Goal: Find contact information: Find contact information

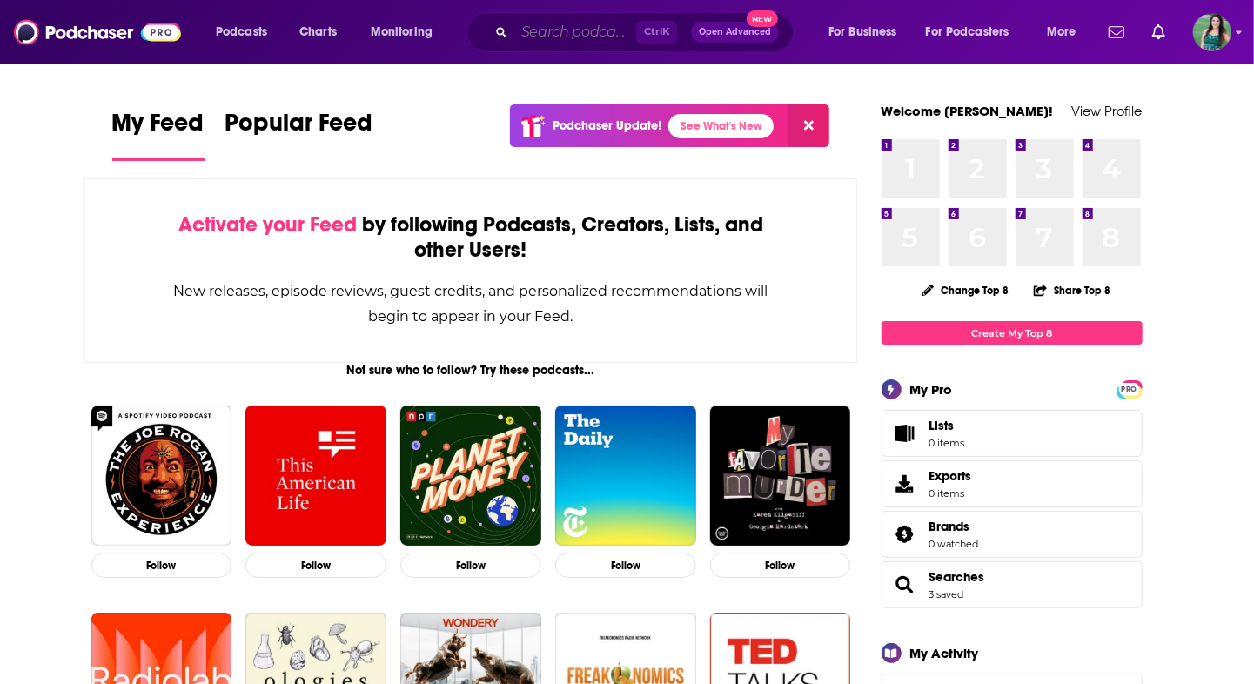
click at [576, 24] on input "Search podcasts, credits, & more..." at bounding box center [575, 32] width 122 height 28
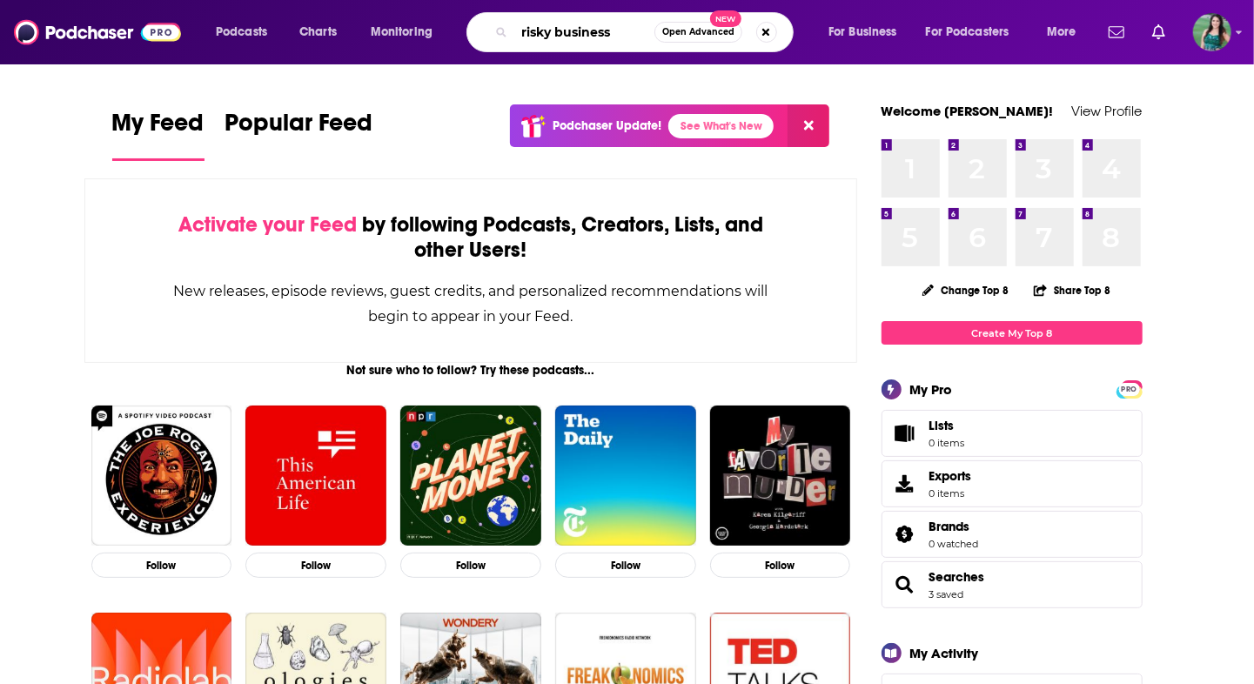
type input "risky business"
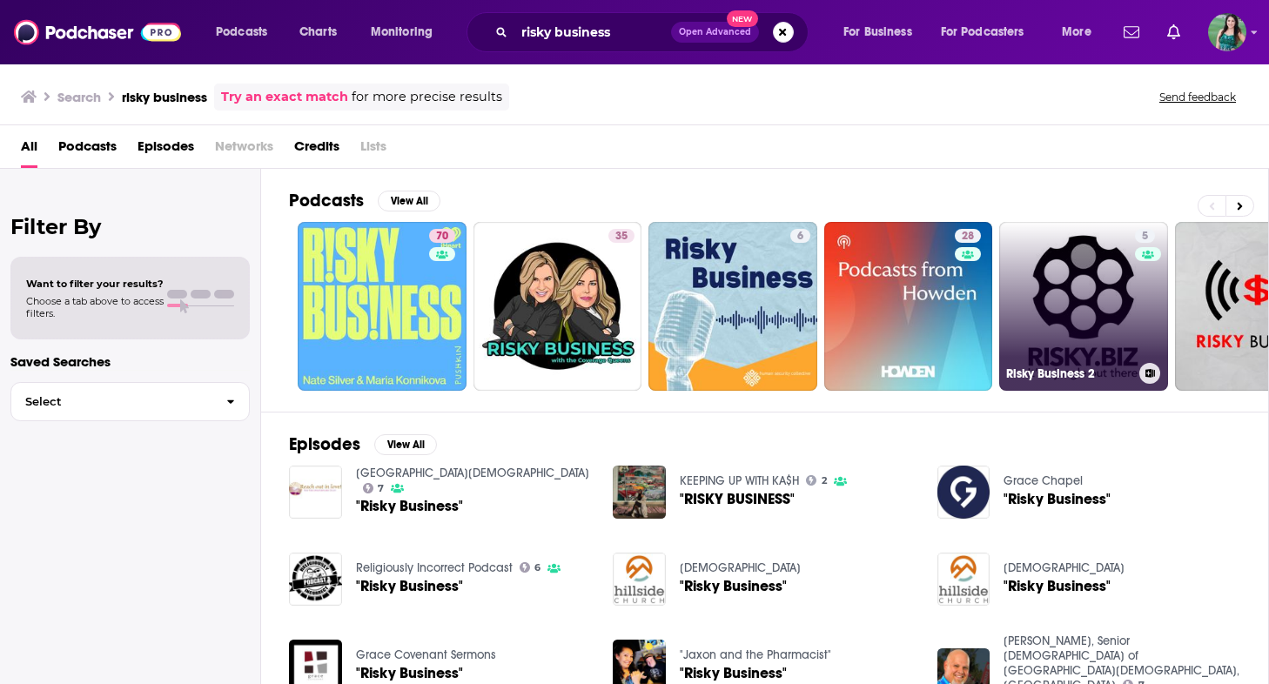
click at [1081, 302] on link "5 Risky Business 2" at bounding box center [1083, 306] width 169 height 169
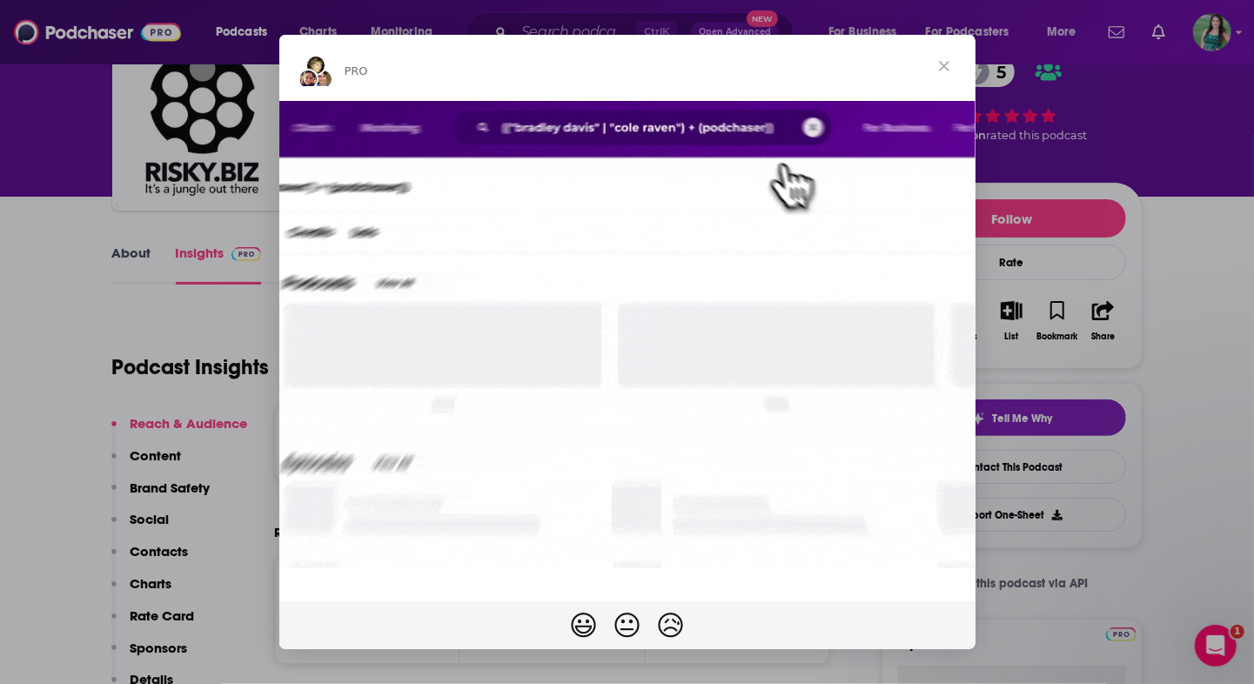
click at [949, 60] on span "Close" at bounding box center [944, 66] width 63 height 63
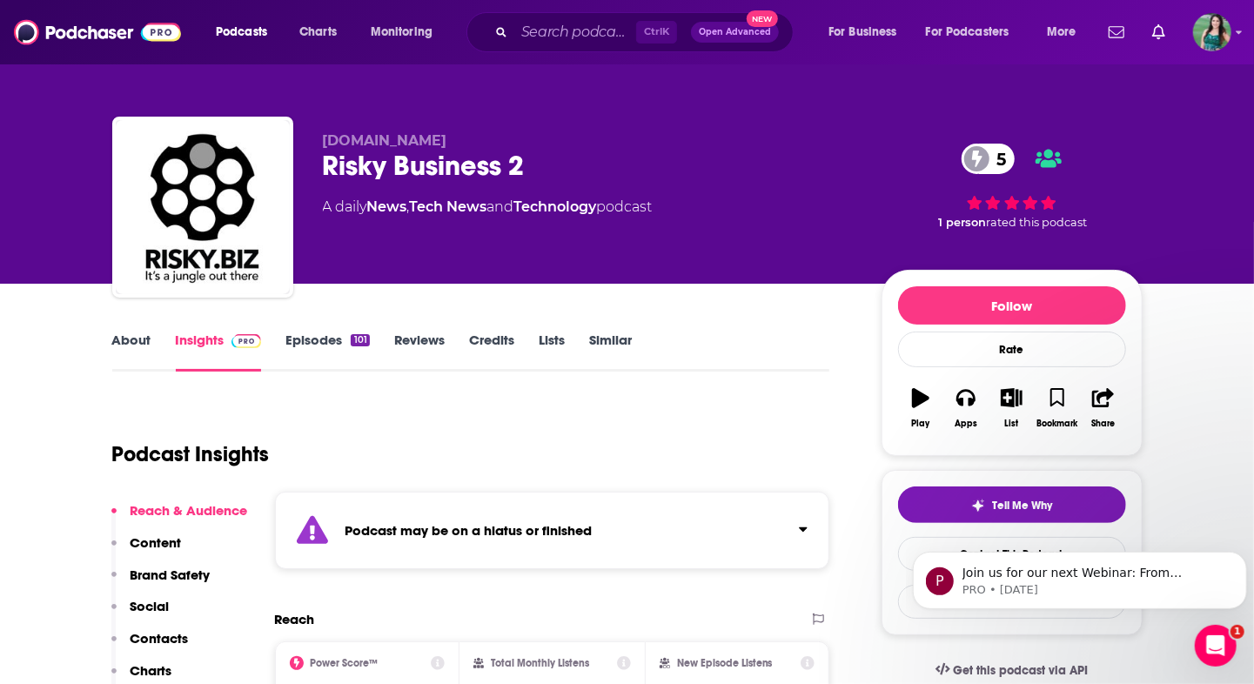
click at [465, 12] on div "Podcasts Charts Monitoring Ctrl K Open Advanced New For Business For Podcasters…" at bounding box center [648, 32] width 889 height 40
click at [524, 26] on input "Search podcasts, credits, & more..." at bounding box center [575, 32] width 122 height 28
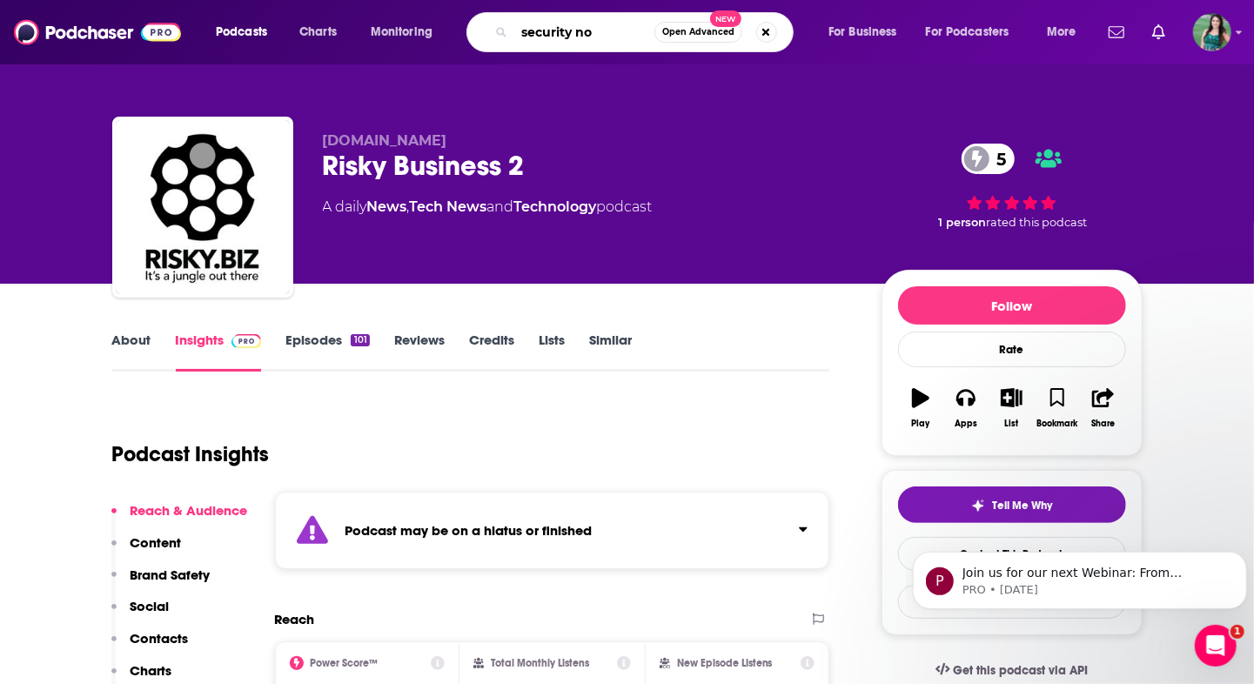
type input "security now"
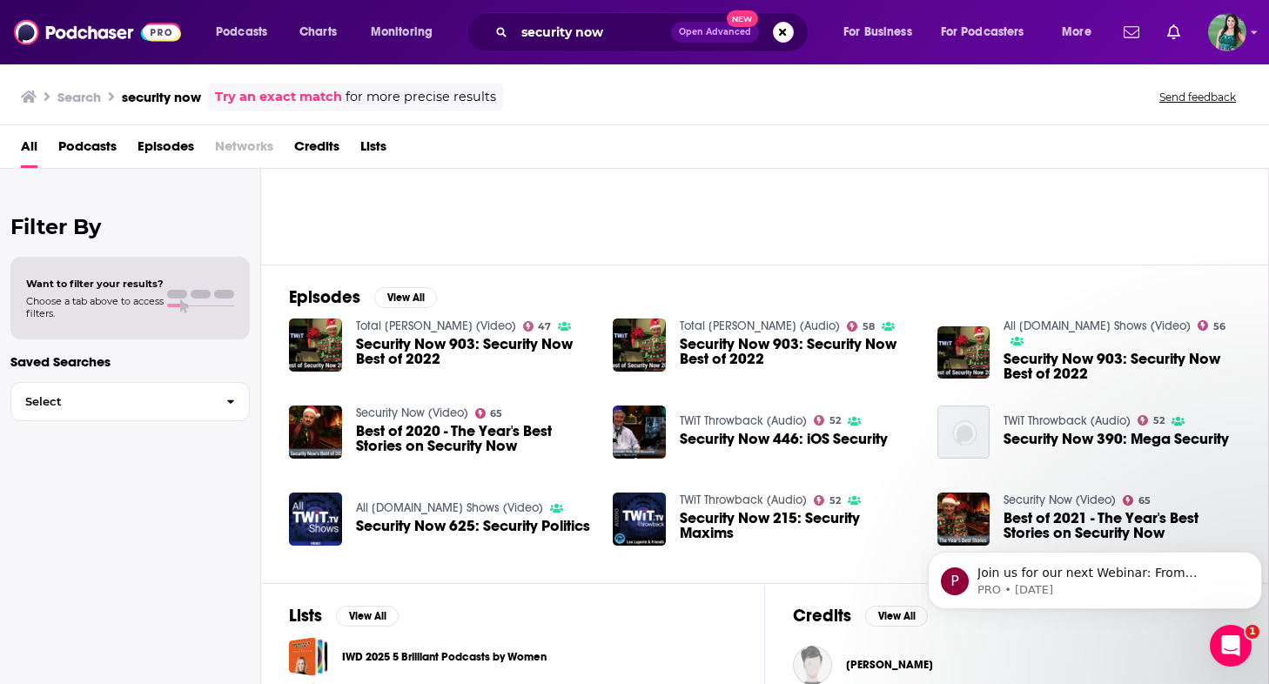
scroll to position [174, 0]
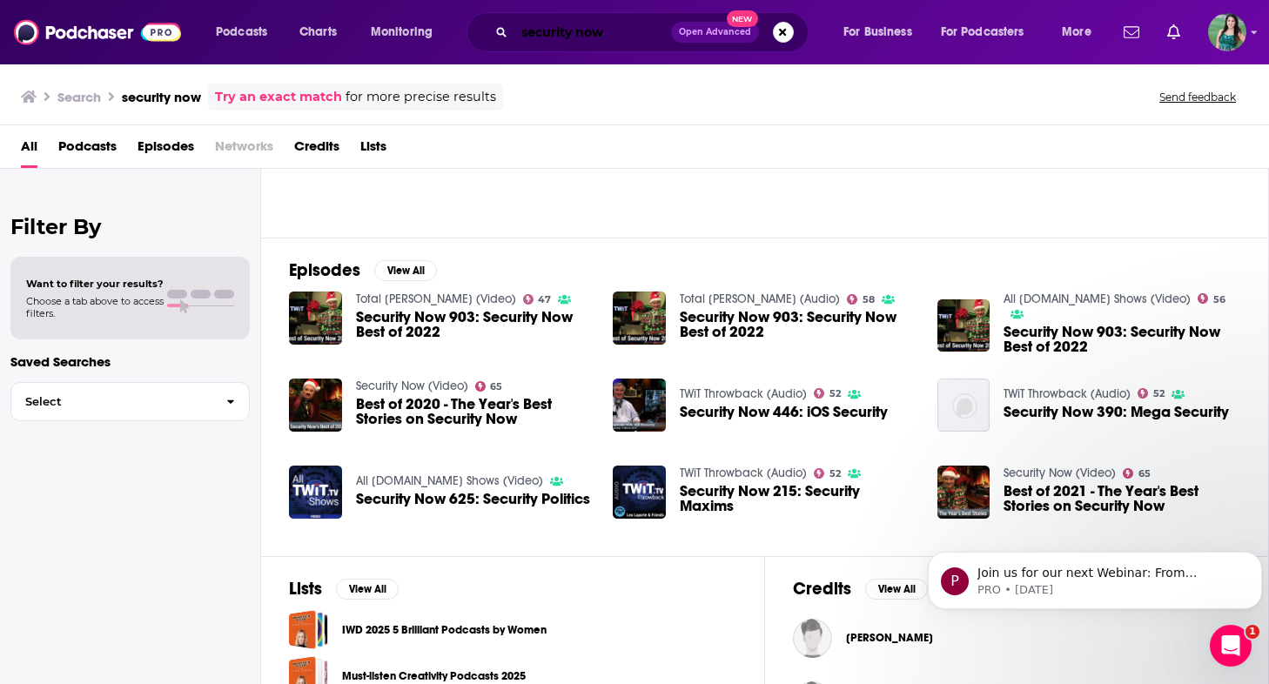
click at [596, 34] on input "security now" at bounding box center [592, 32] width 157 height 28
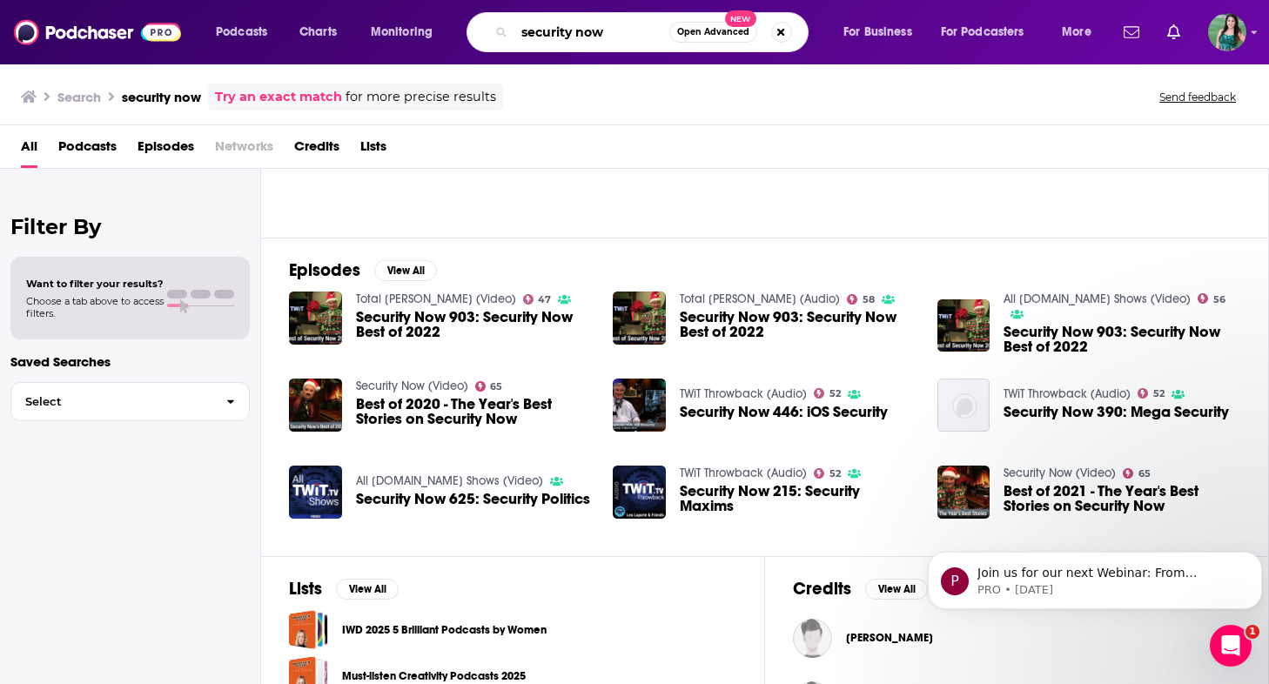
click at [596, 34] on input "security now" at bounding box center [591, 32] width 155 height 28
type input "security"
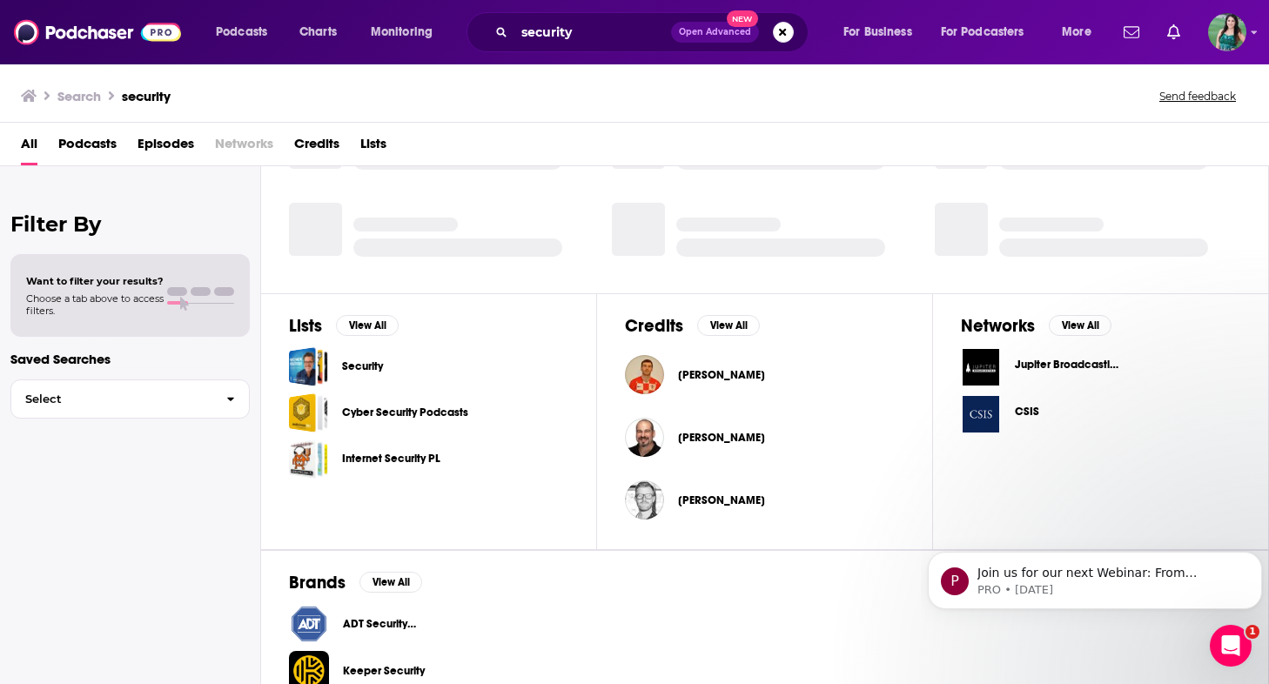
scroll to position [522, 0]
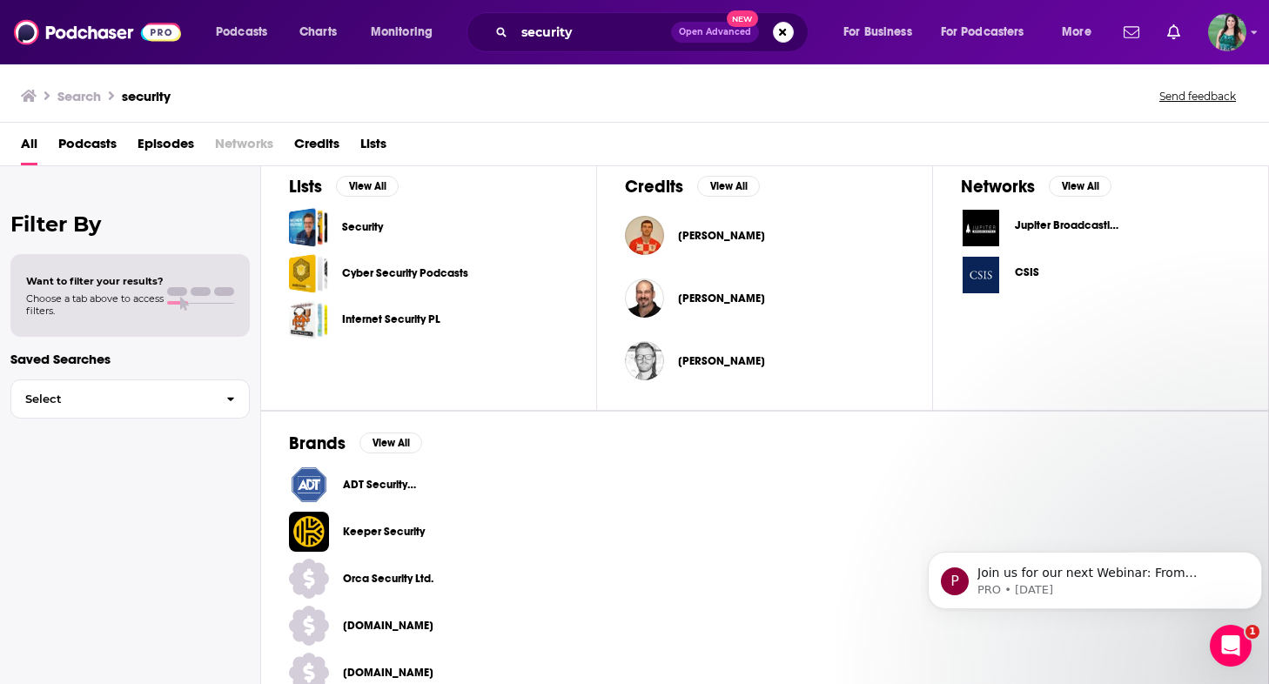
click at [438, 226] on div "Security" at bounding box center [428, 227] width 279 height 39
click at [357, 218] on link "Security" at bounding box center [362, 227] width 41 height 19
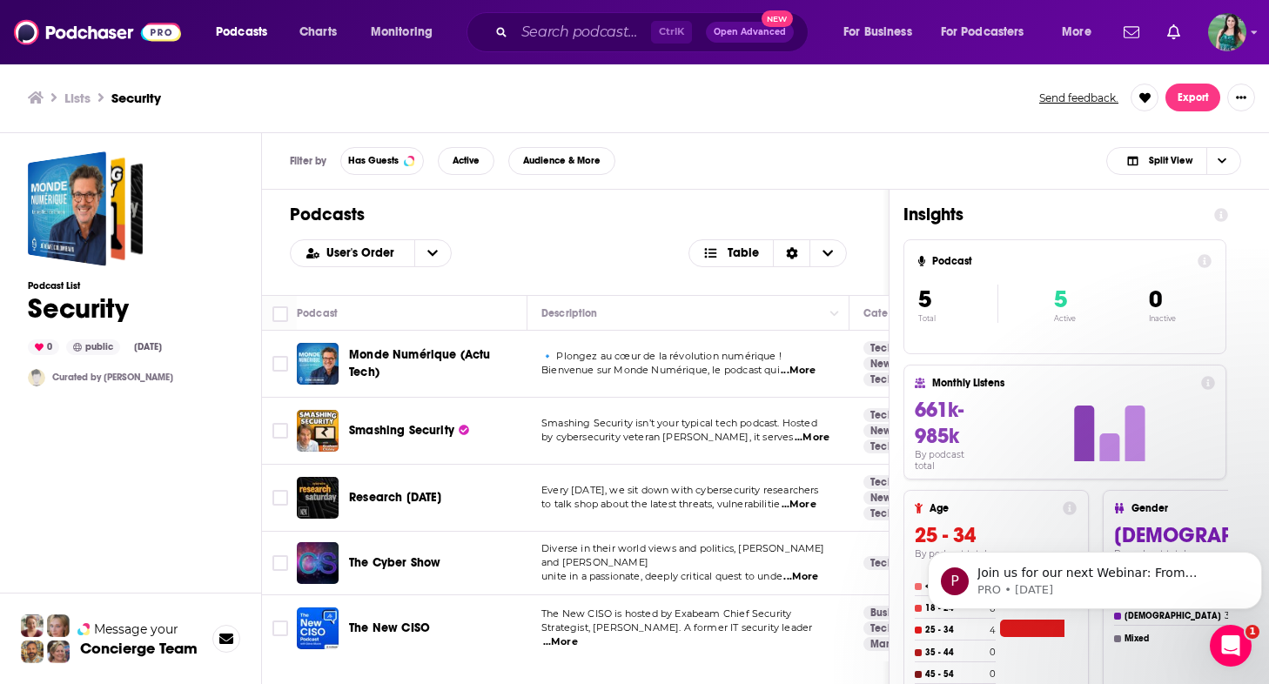
click at [808, 431] on span "...More" at bounding box center [811, 438] width 35 height 14
click at [629, 204] on h1 "Podcasts" at bounding box center [575, 215] width 571 height 22
click at [795, 504] on span "...More" at bounding box center [798, 505] width 35 height 14
click at [620, 248] on div "User's Order Table" at bounding box center [575, 253] width 571 height 28
click at [640, 365] on span "Bienvenue sur Monde Numérique, le podcast qui" at bounding box center [660, 370] width 238 height 12
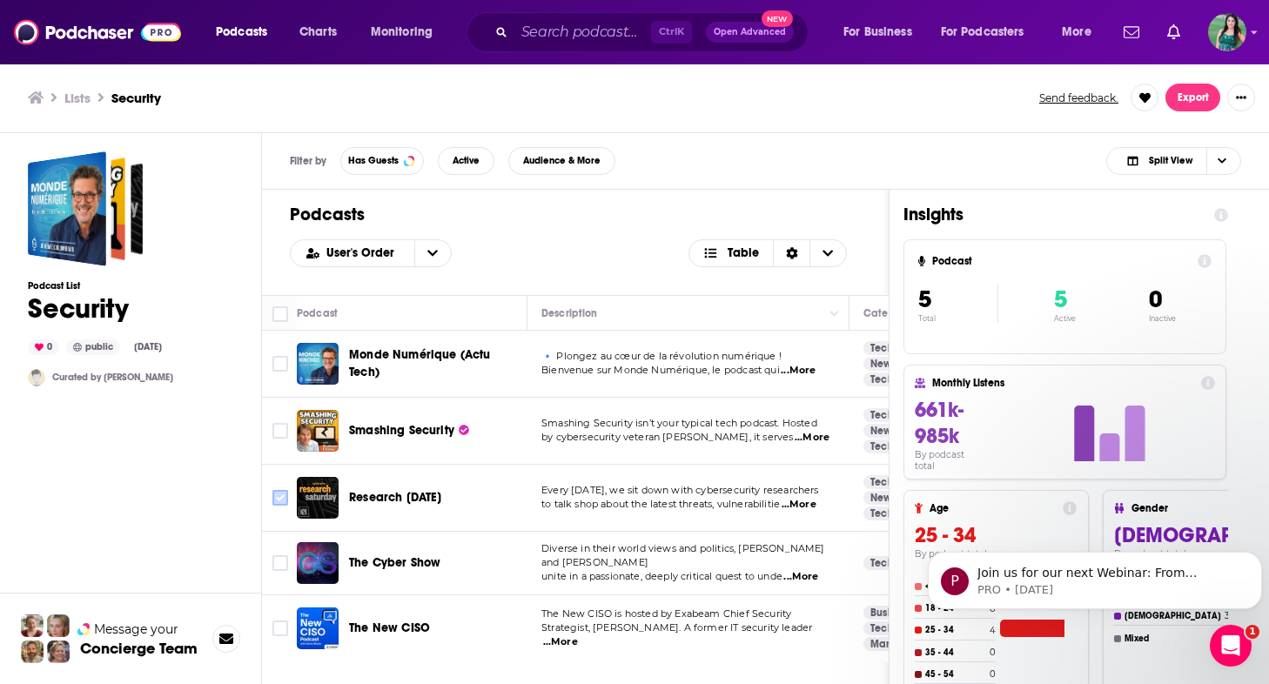
click at [275, 499] on input "Toggle select row" at bounding box center [280, 498] width 16 height 16
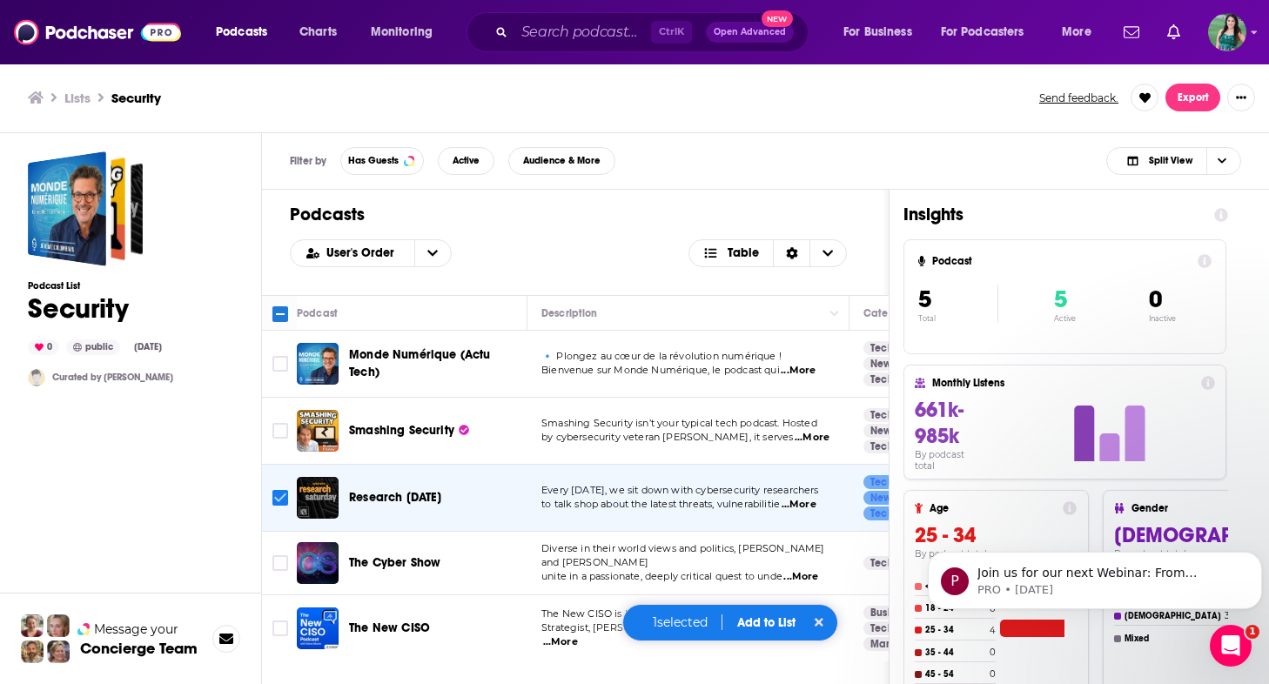
click at [275, 499] on input "Toggle select row" at bounding box center [280, 498] width 16 height 16
checkbox input "false"
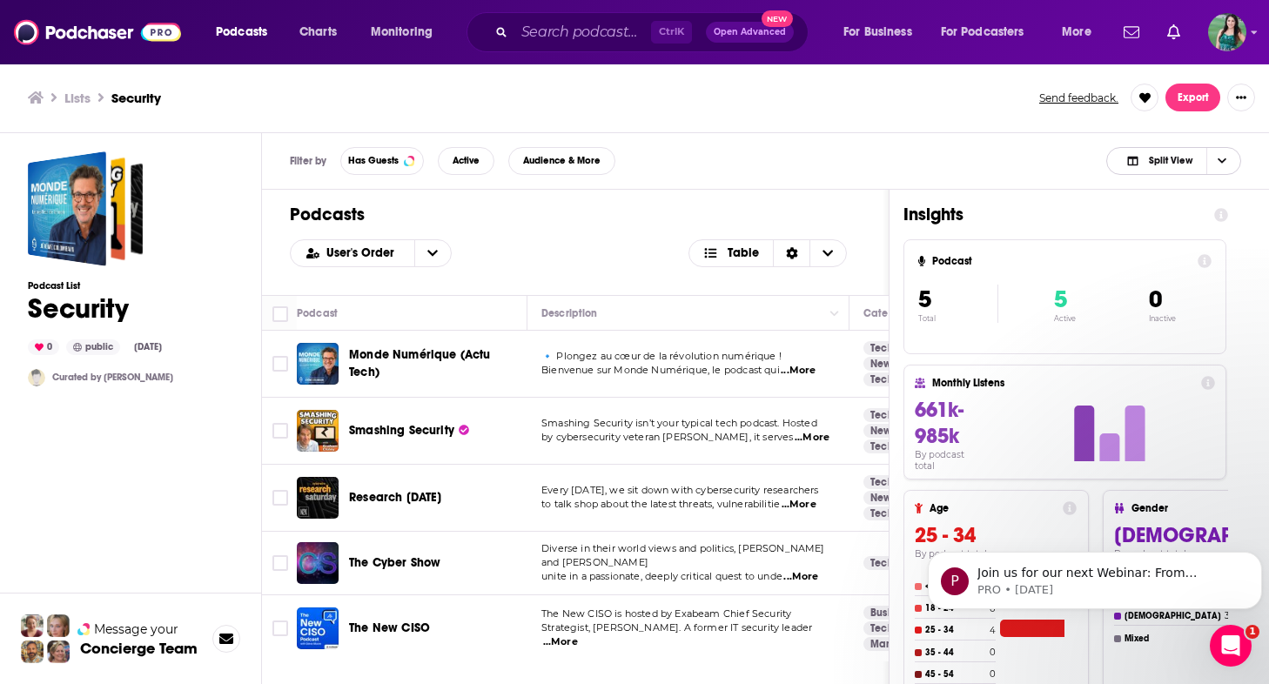
click at [1192, 159] on span "Split View" at bounding box center [1170, 161] width 44 height 10
click at [1183, 218] on span "Podcast Only" at bounding box center [1184, 219] width 86 height 10
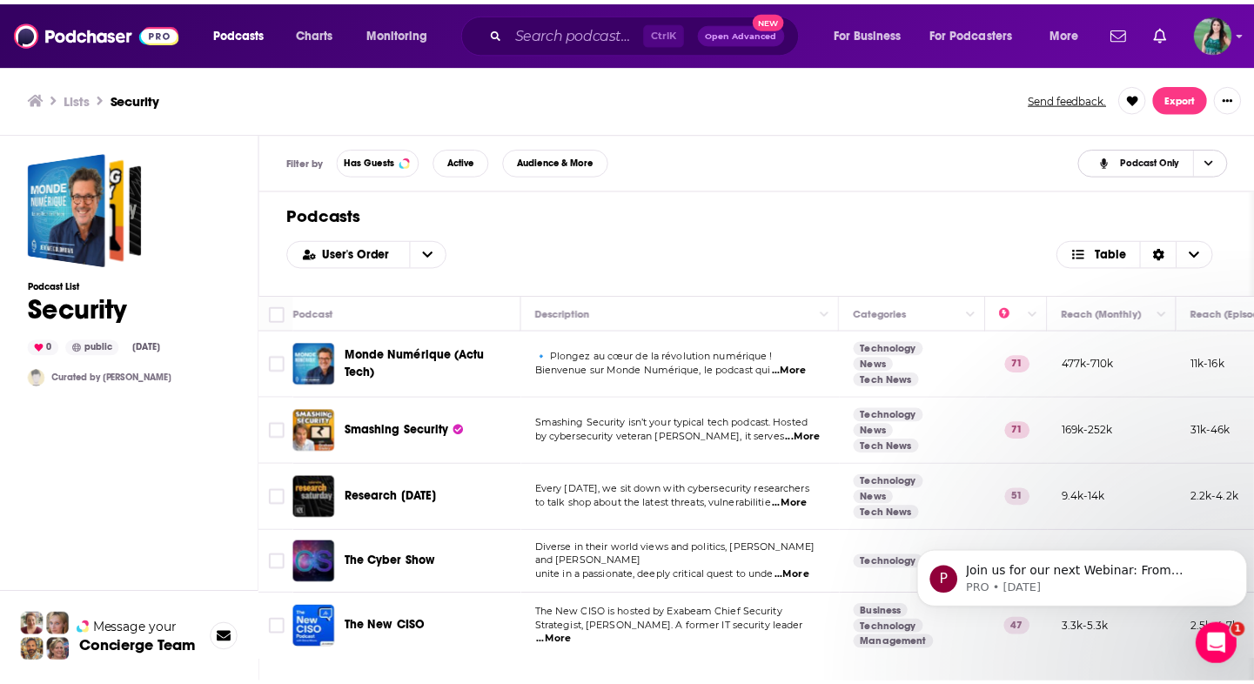
scroll to position [0, 4]
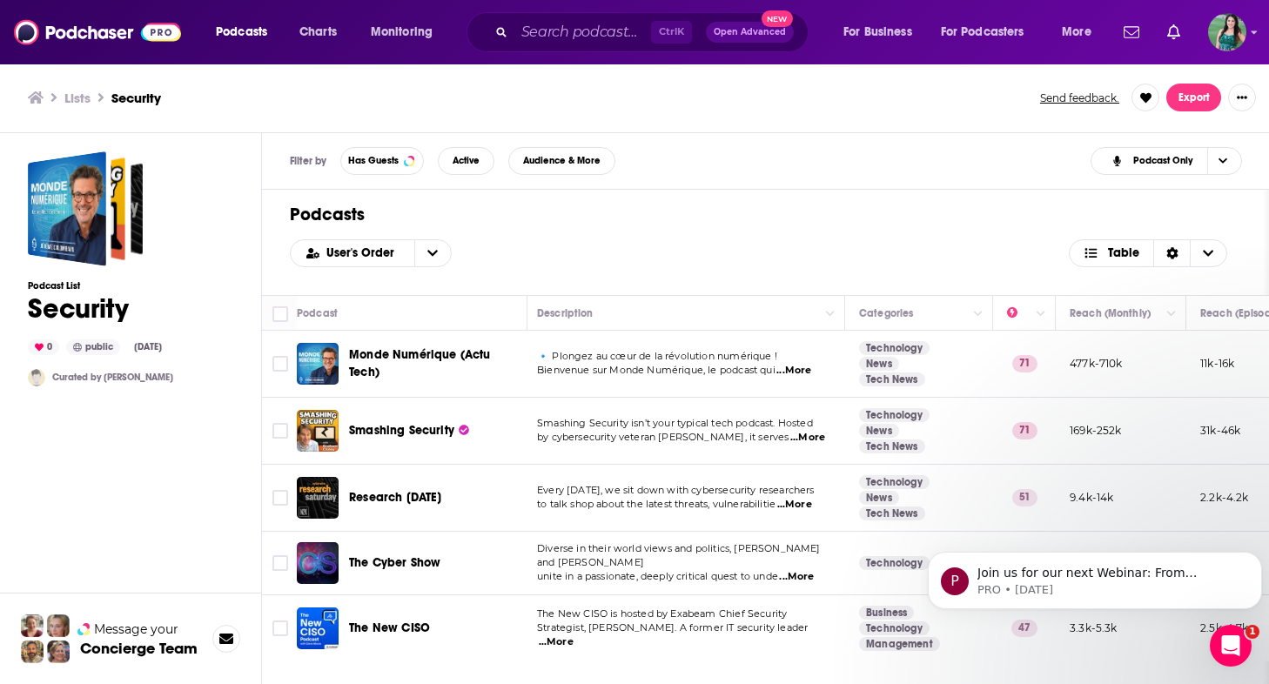
click at [482, 636] on div "The New CISO" at bounding box center [439, 628] width 181 height 42
click at [546, 627] on span "Strategist, [PERSON_NAME]. A former IT security leader" at bounding box center [672, 627] width 271 height 12
click at [290, 626] on icon "Toggle select row" at bounding box center [280, 628] width 21 height 21
click at [351, 631] on span "The New CISO" at bounding box center [389, 627] width 81 height 15
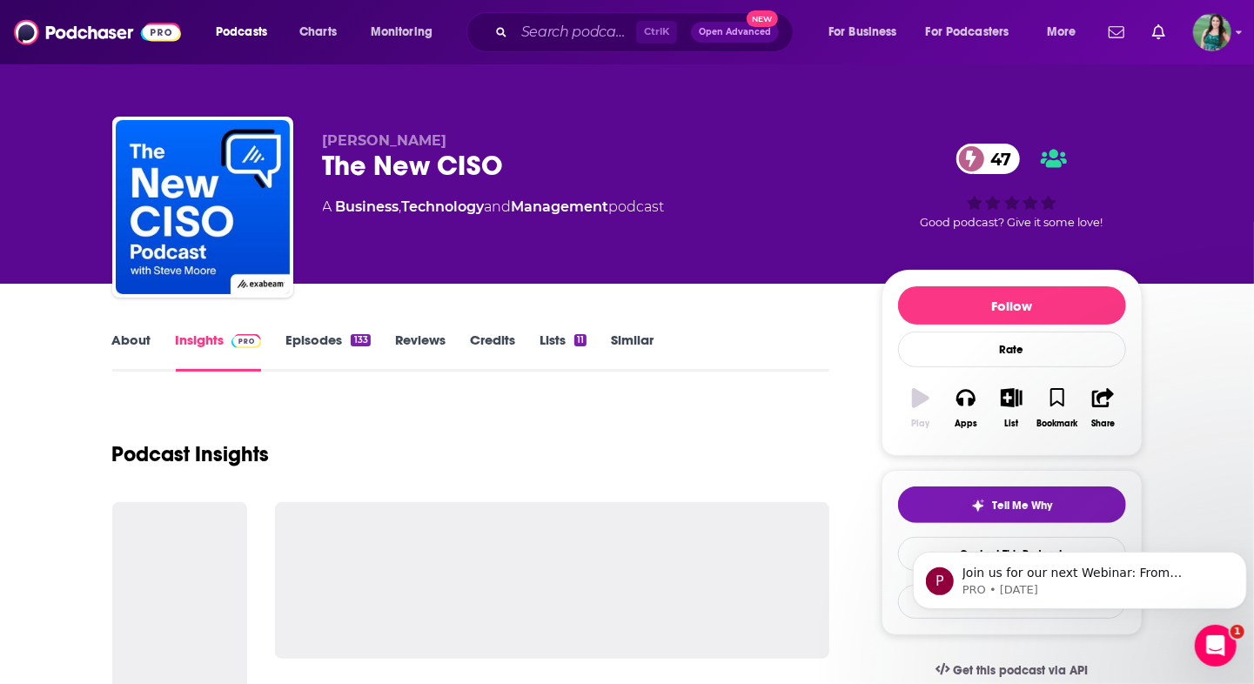
click at [414, 629] on div at bounding box center [552, 580] width 555 height 157
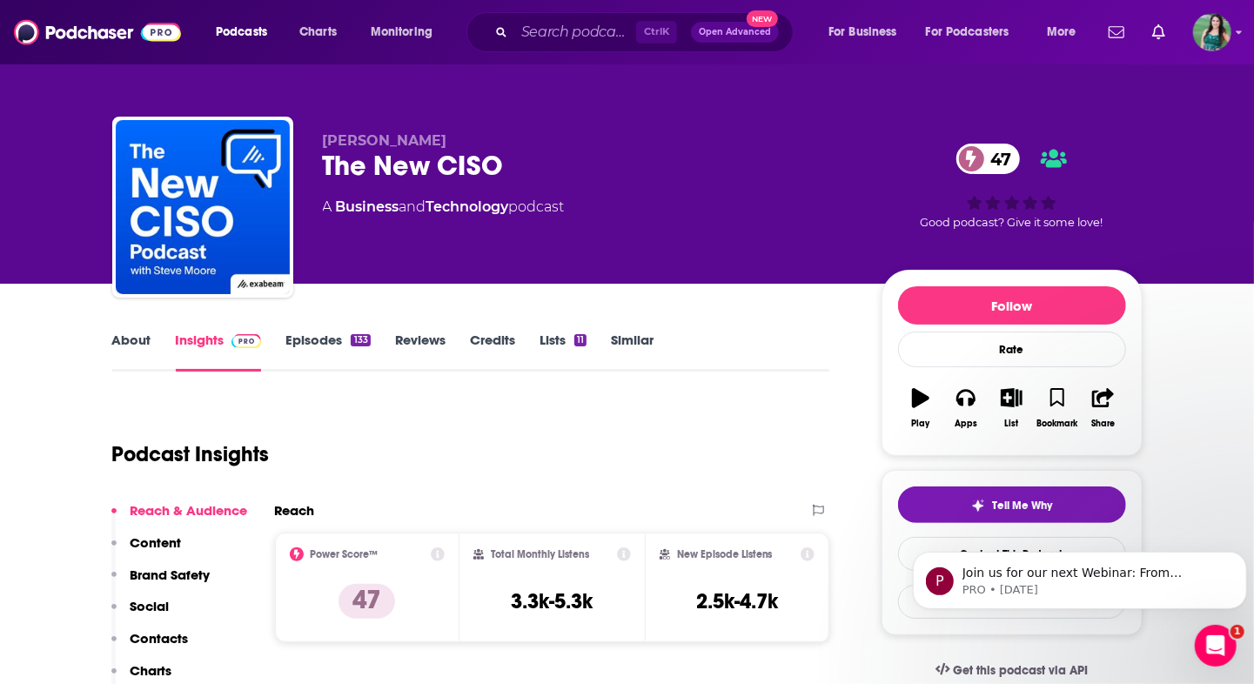
click at [285, 345] on link "Episodes 133" at bounding box center [327, 351] width 84 height 40
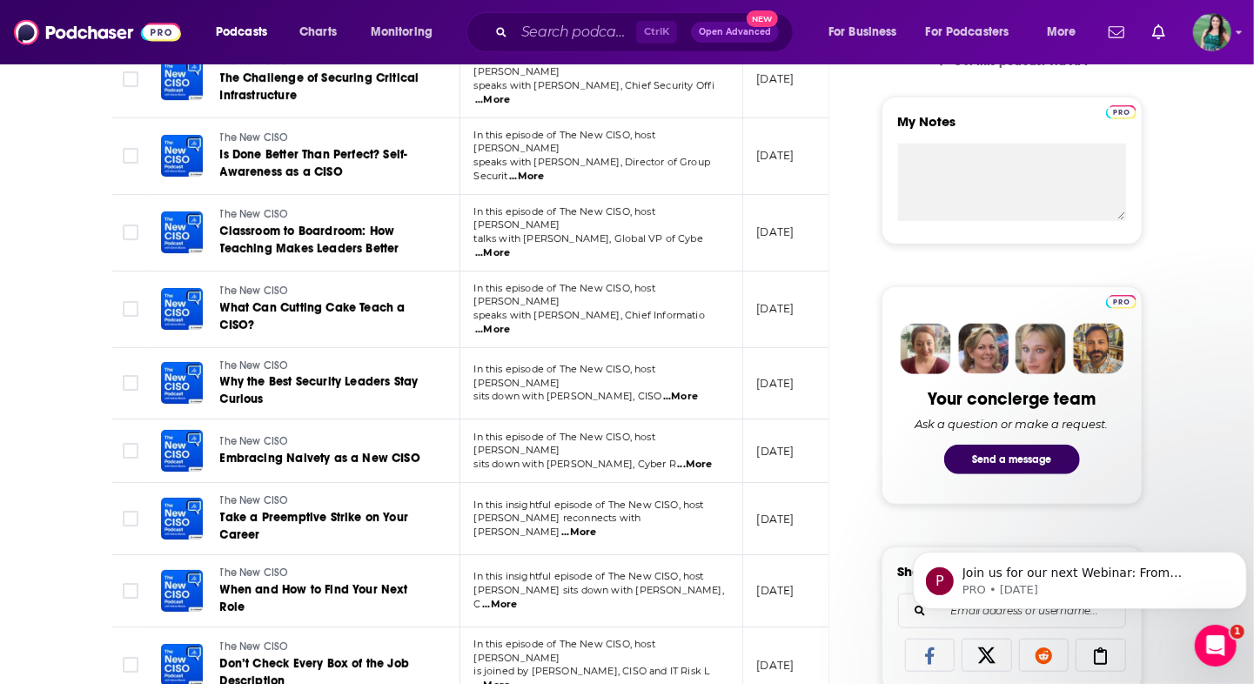
scroll to position [696, 0]
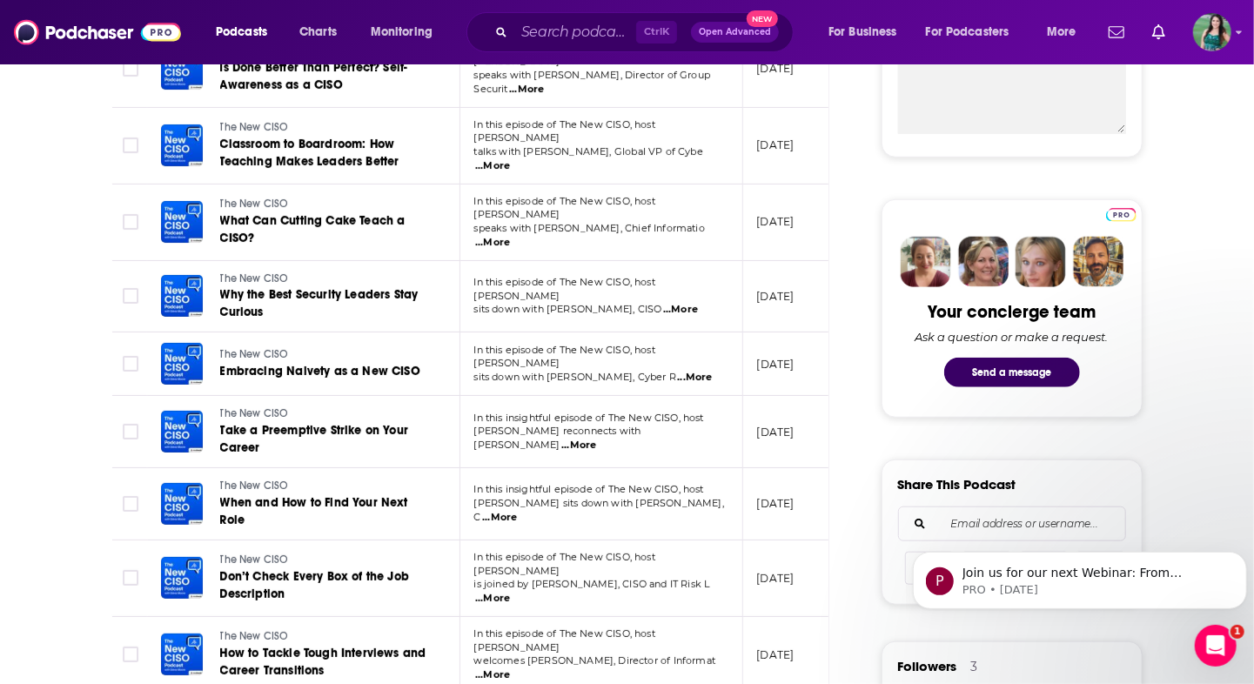
click at [510, 236] on span "...More" at bounding box center [492, 243] width 35 height 14
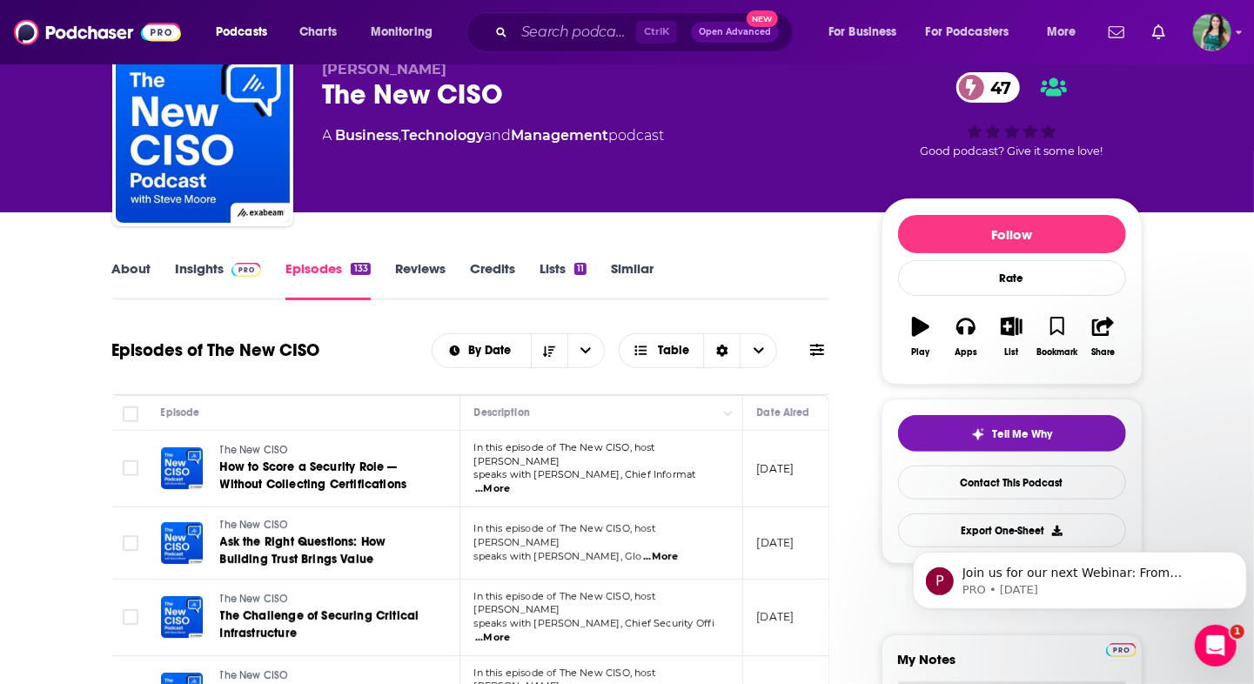
scroll to position [0, 0]
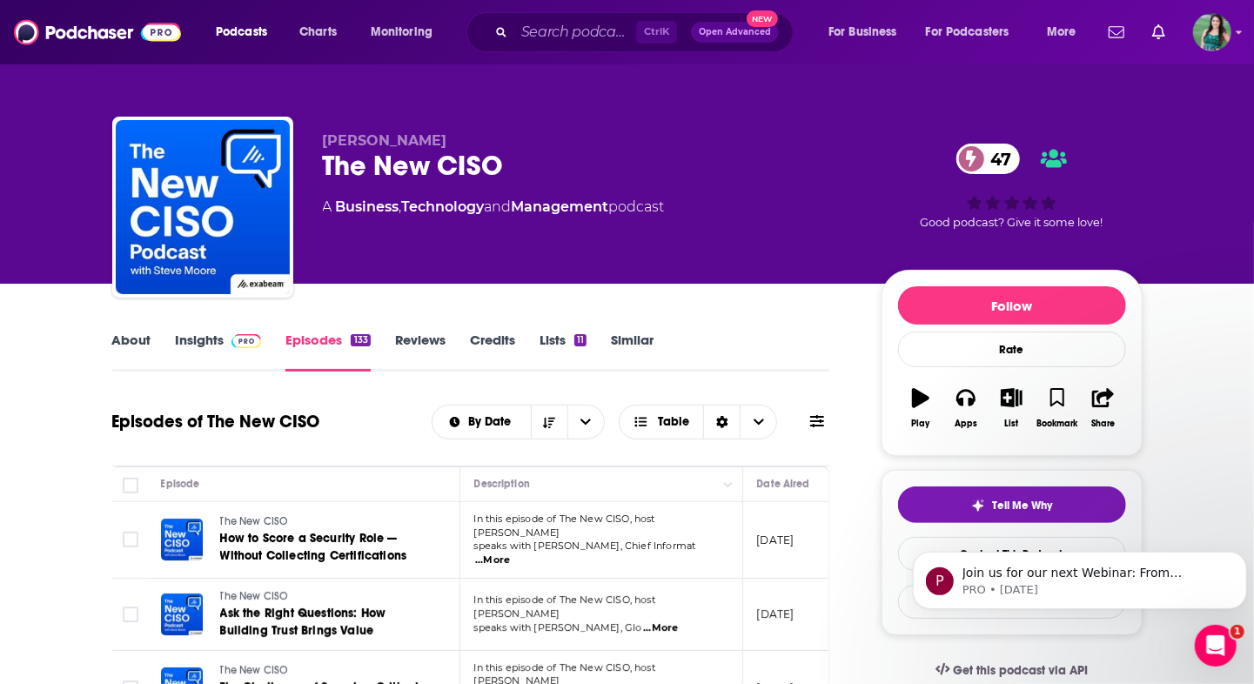
click at [192, 354] on link "Insights" at bounding box center [219, 351] width 86 height 40
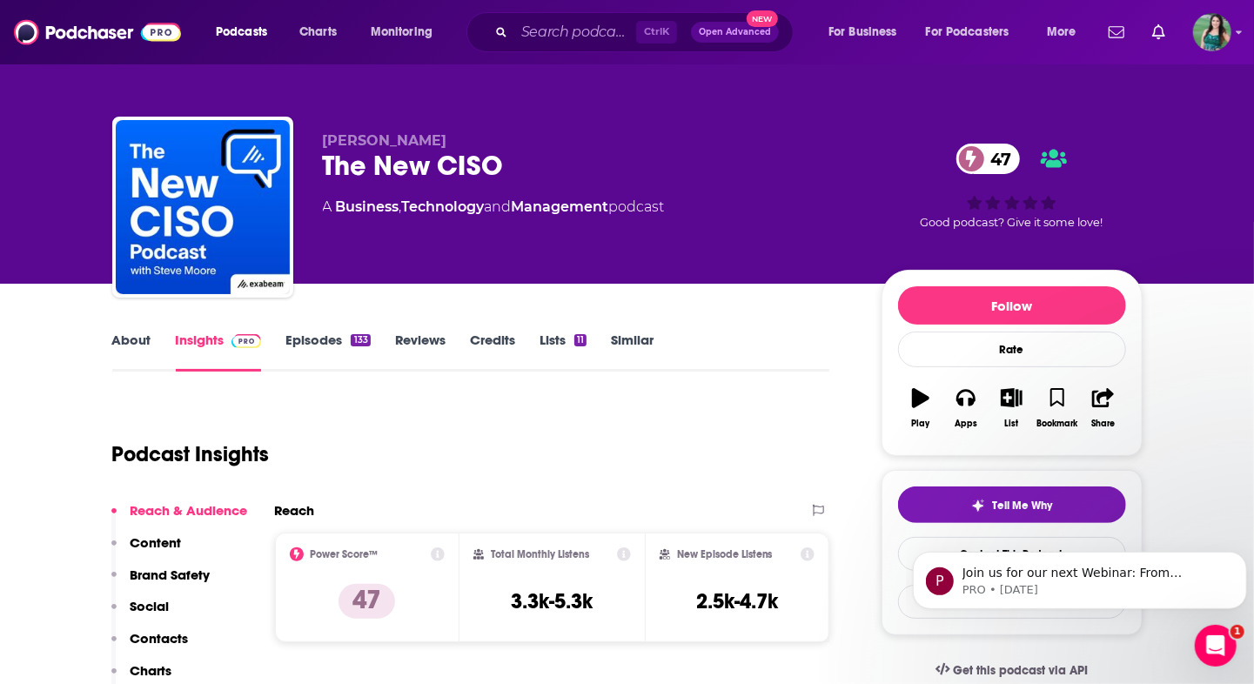
scroll to position [348, 0]
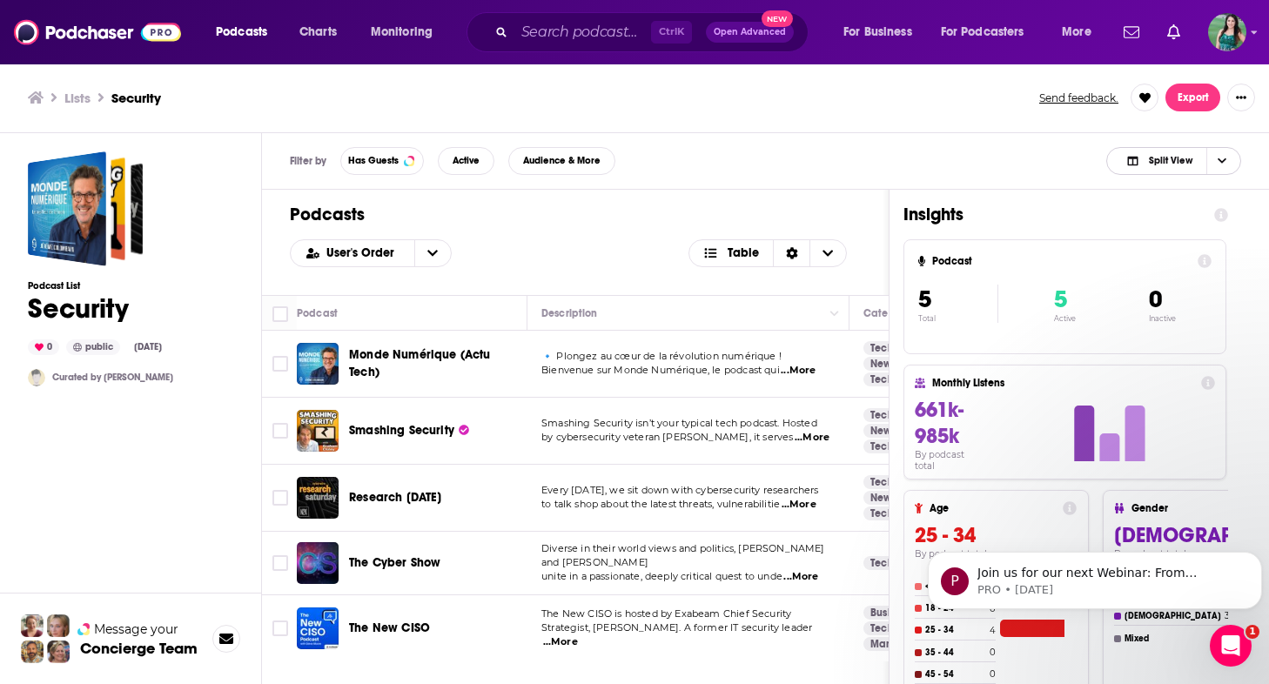
click at [1135, 151] on span "Split View" at bounding box center [1159, 161] width 96 height 24
click at [1159, 218] on span "Podcast Only" at bounding box center [1184, 219] width 86 height 10
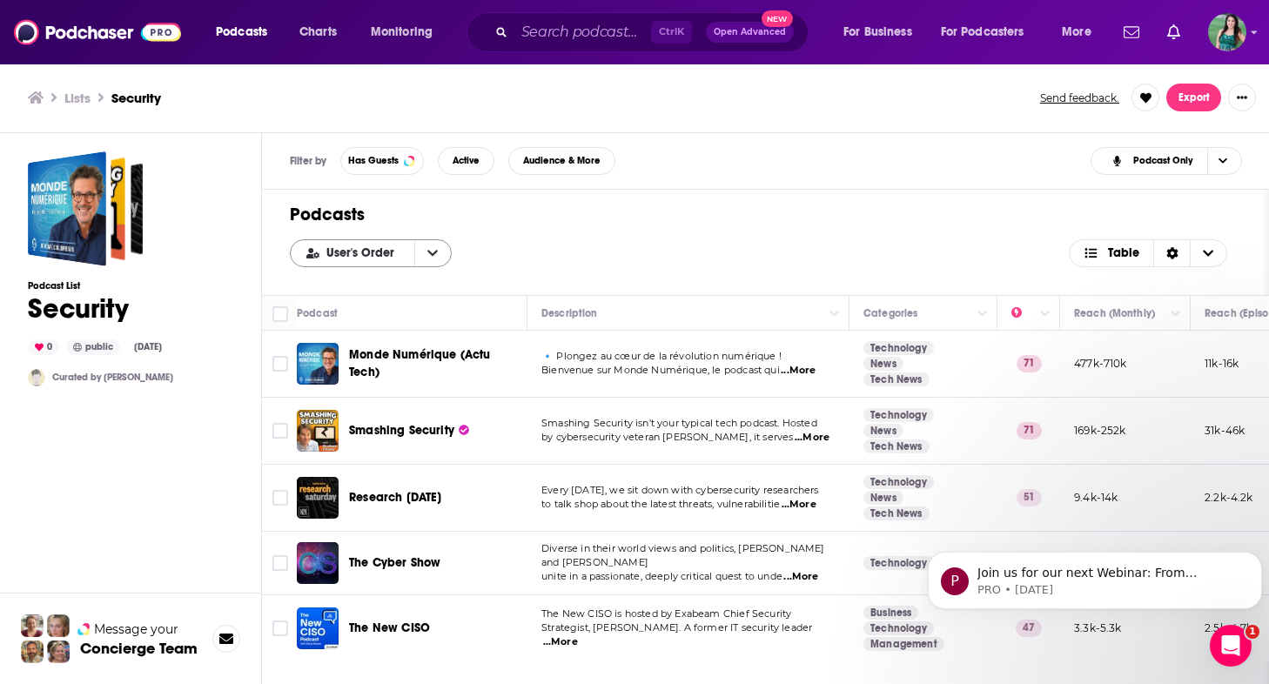
click at [421, 246] on button "open menu" at bounding box center [432, 253] width 37 height 26
click at [421, 246] on button "close menu" at bounding box center [432, 253] width 37 height 26
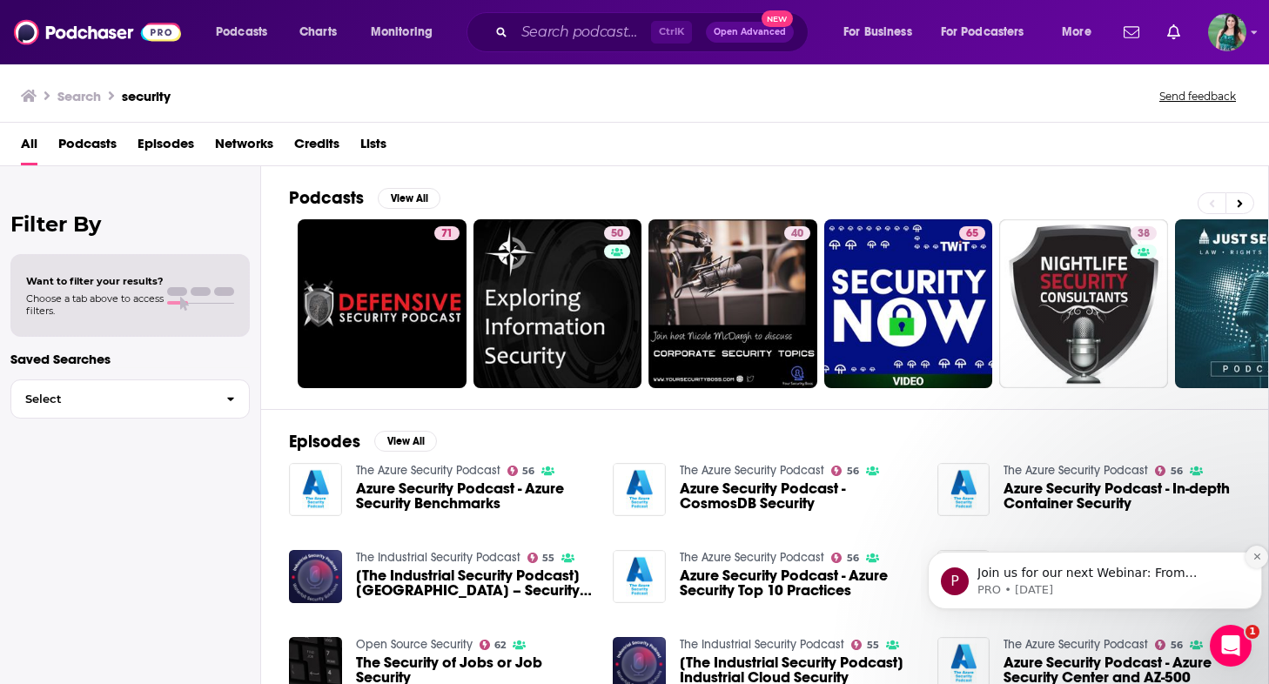
click at [1253, 564] on button "Dismiss notification" at bounding box center [1256, 557] width 23 height 23
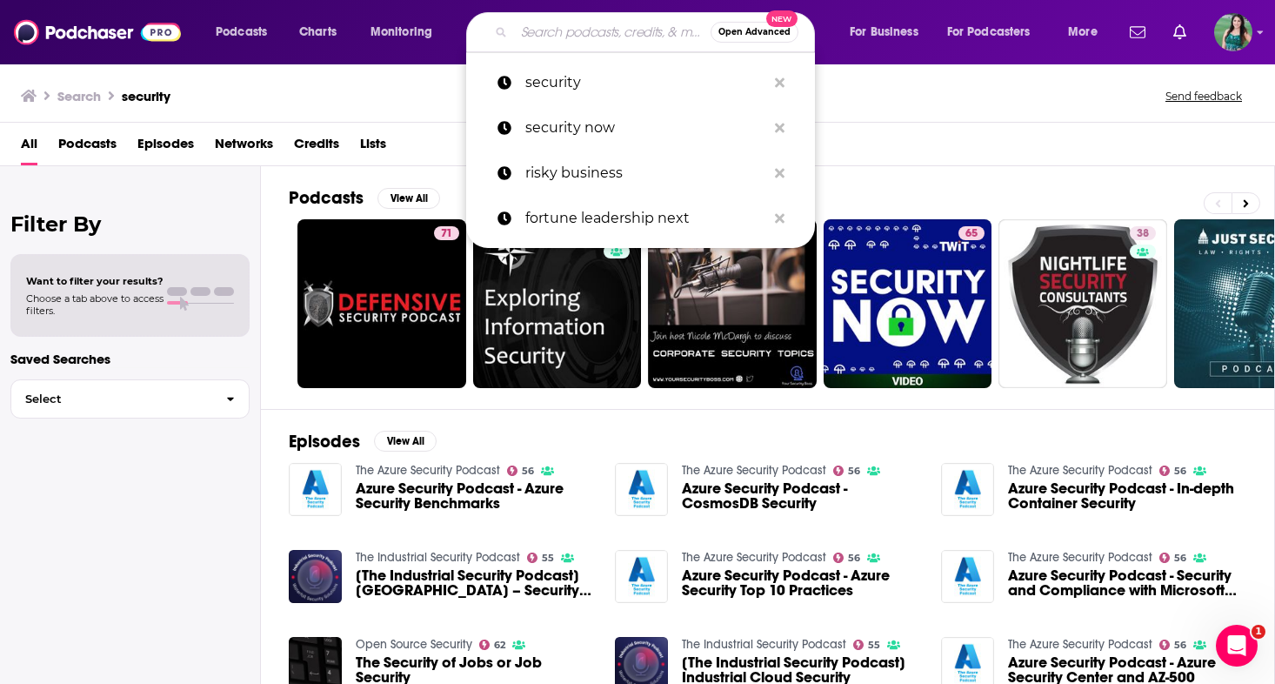
click at [585, 40] on input "Search podcasts, credits, & more..." at bounding box center [612, 32] width 197 height 28
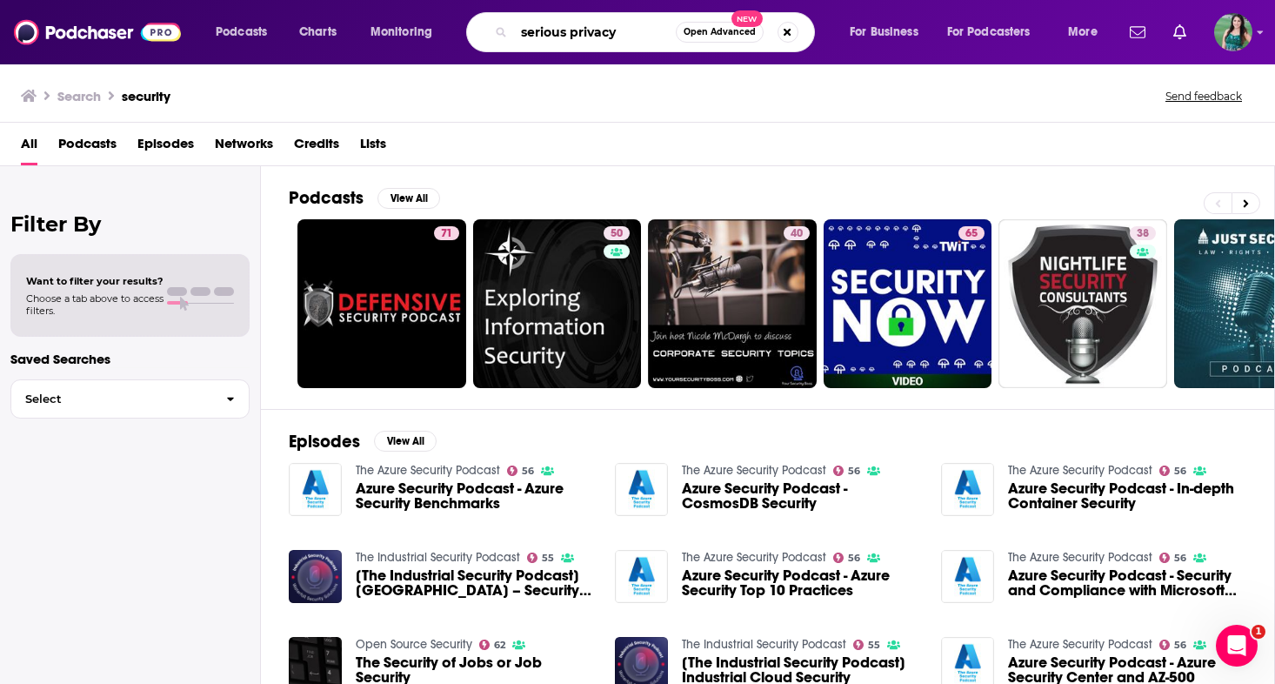
type input "serious privacy"
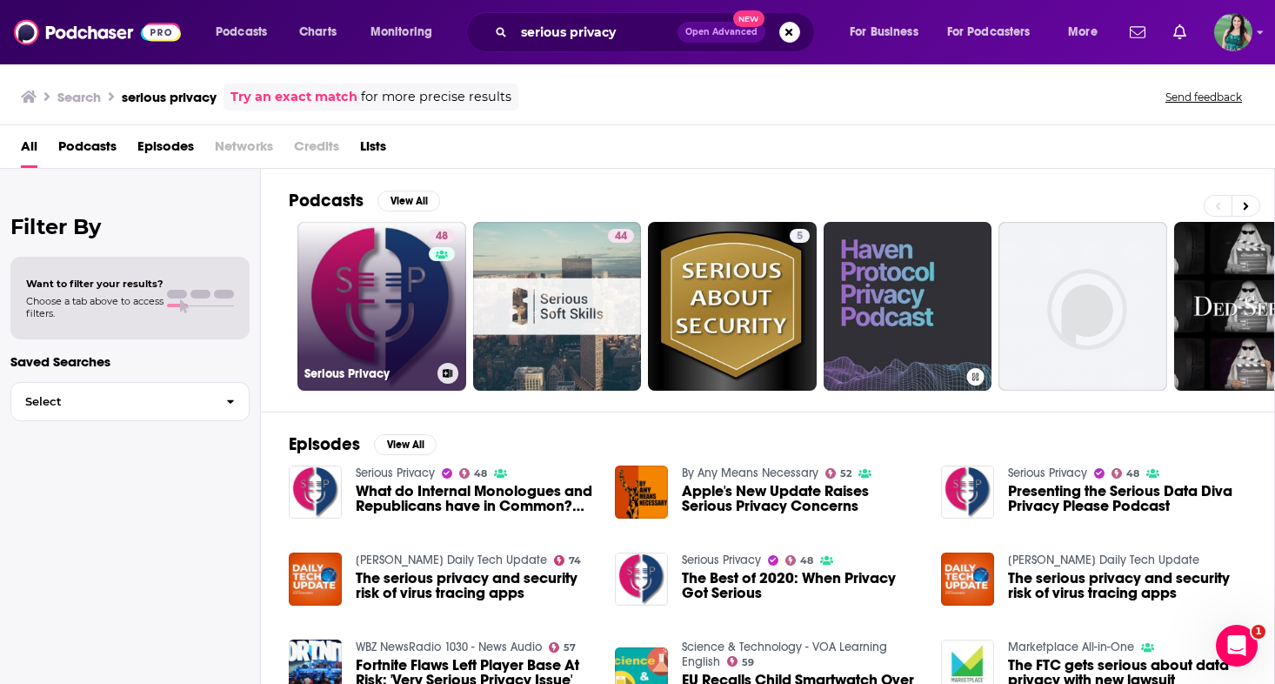
click at [418, 349] on link "48 Serious Privacy" at bounding box center [382, 306] width 169 height 169
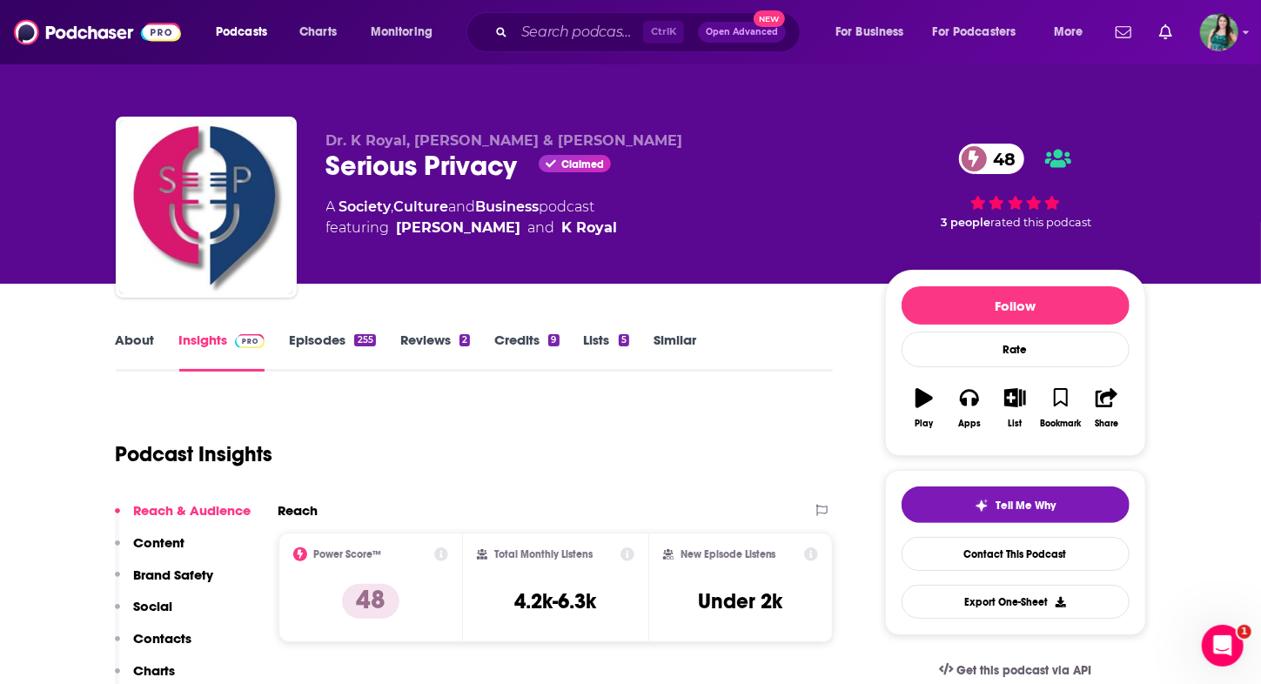
click at [301, 337] on link "Episodes 255" at bounding box center [332, 351] width 86 height 40
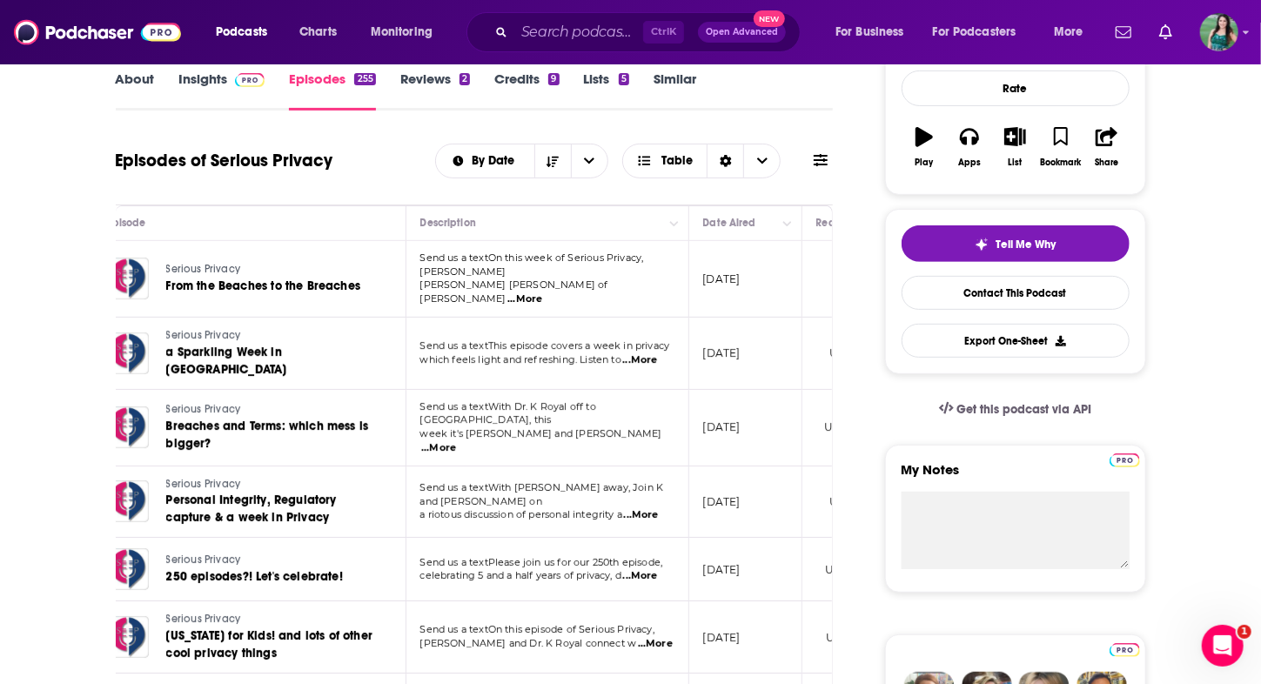
scroll to position [0, 34]
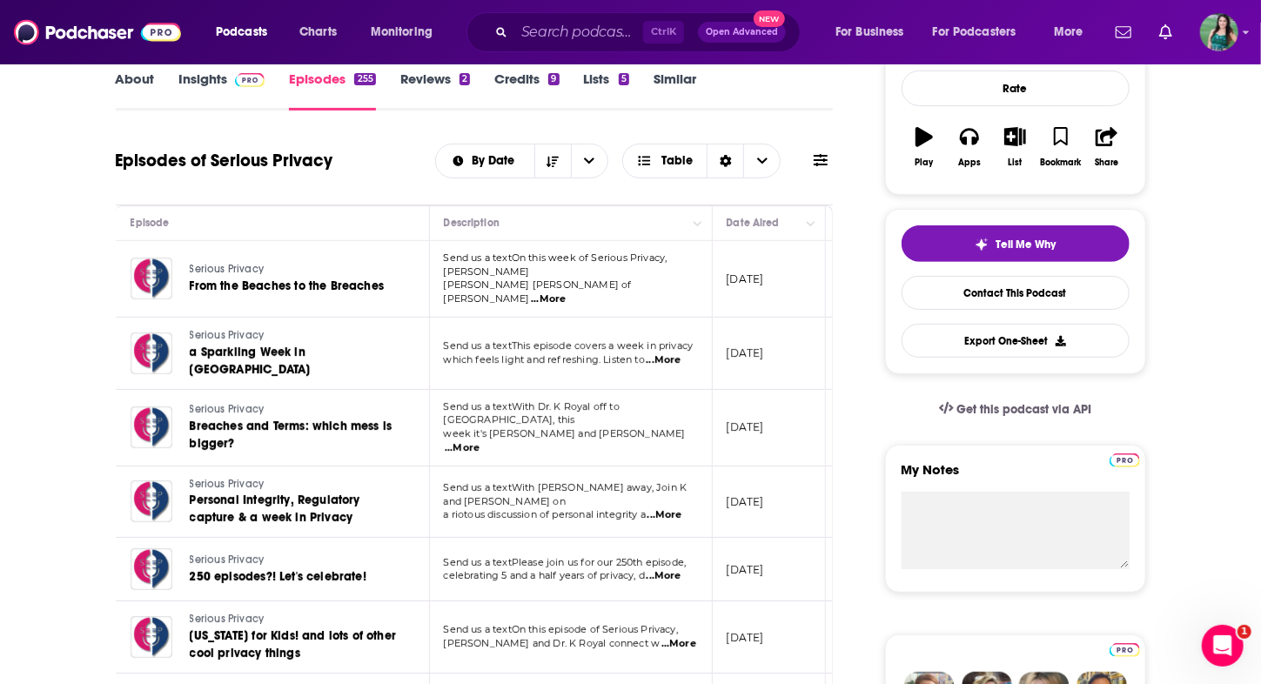
click at [688, 279] on p "[PERSON_NAME] [PERSON_NAME] of [PERSON_NAME] ...More" at bounding box center [570, 292] width 253 height 28
click at [566, 292] on span "...More" at bounding box center [548, 299] width 35 height 14
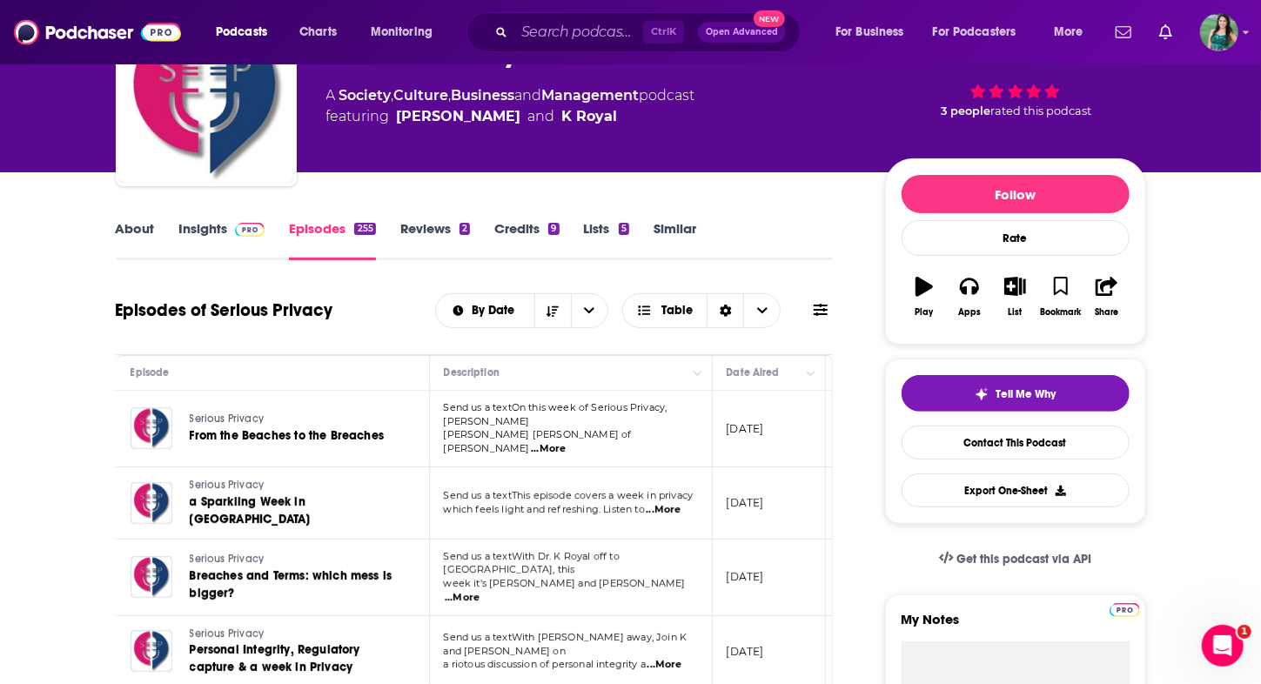
scroll to position [174, 0]
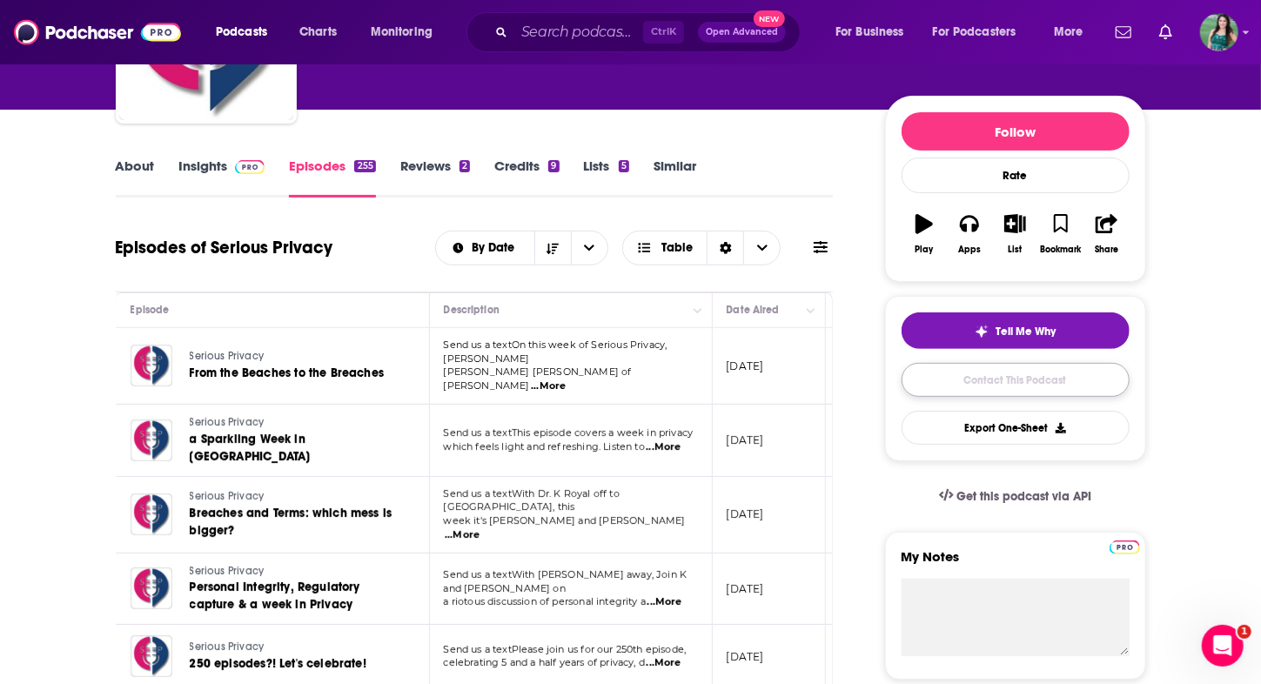
click at [1023, 370] on link "Contact This Podcast" at bounding box center [1015, 380] width 228 height 34
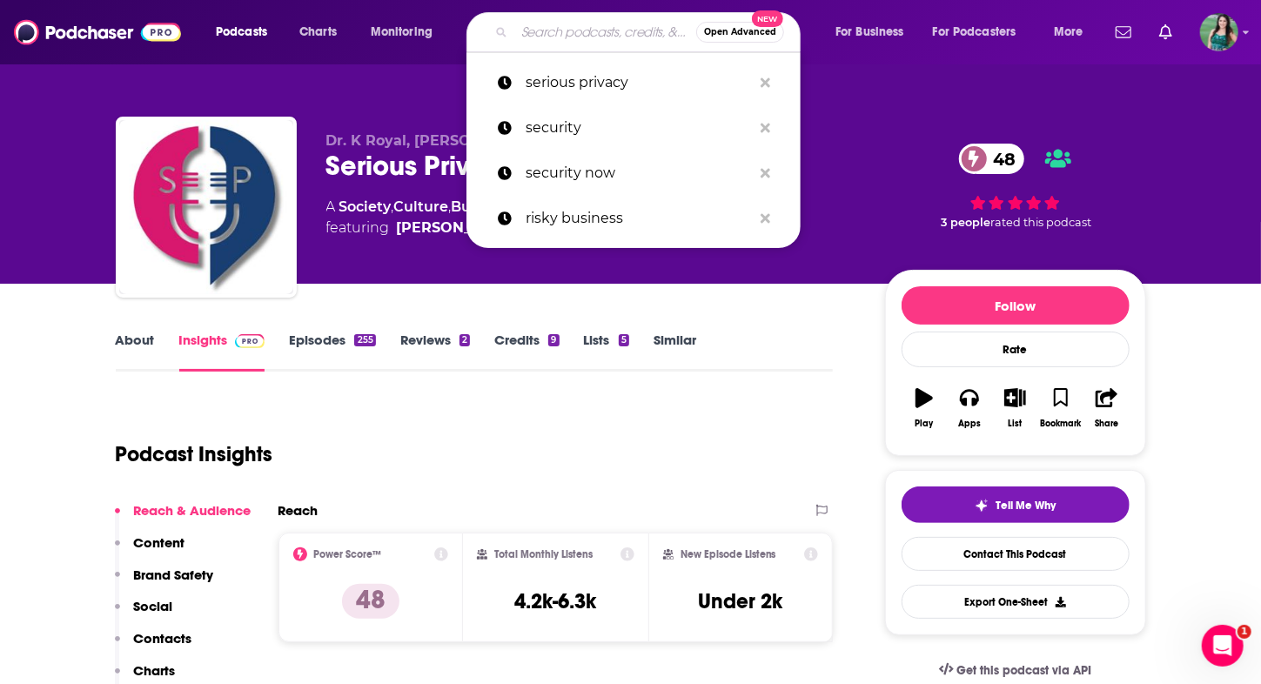
click at [589, 33] on input "Search podcasts, credits, & more..." at bounding box center [605, 32] width 182 height 28
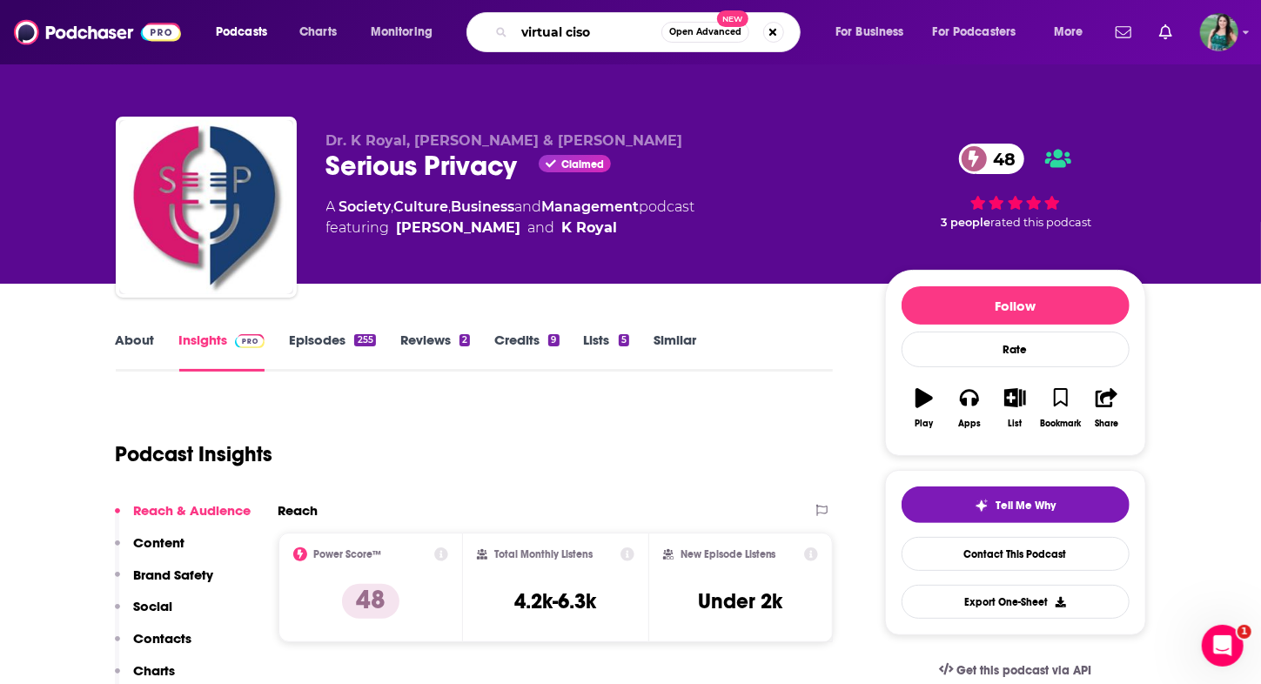
type input "virtual ciso"
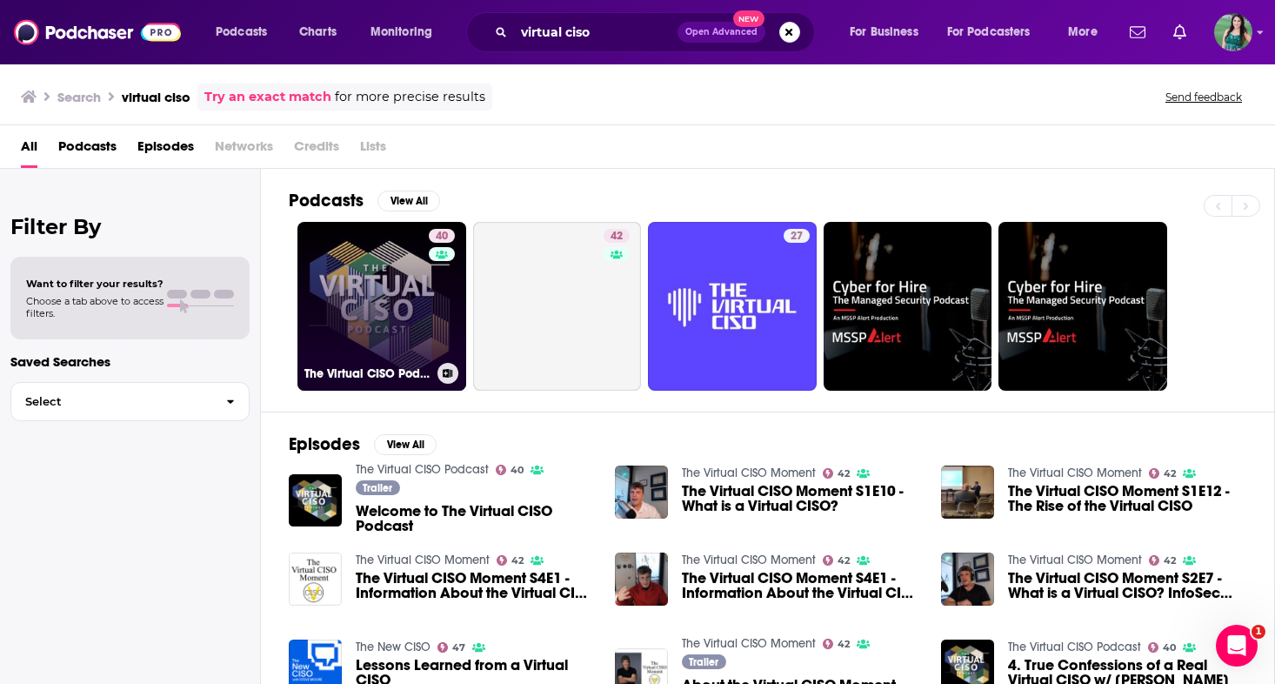
click at [378, 309] on link "40 The Virtual CISO Podcast" at bounding box center [382, 306] width 169 height 169
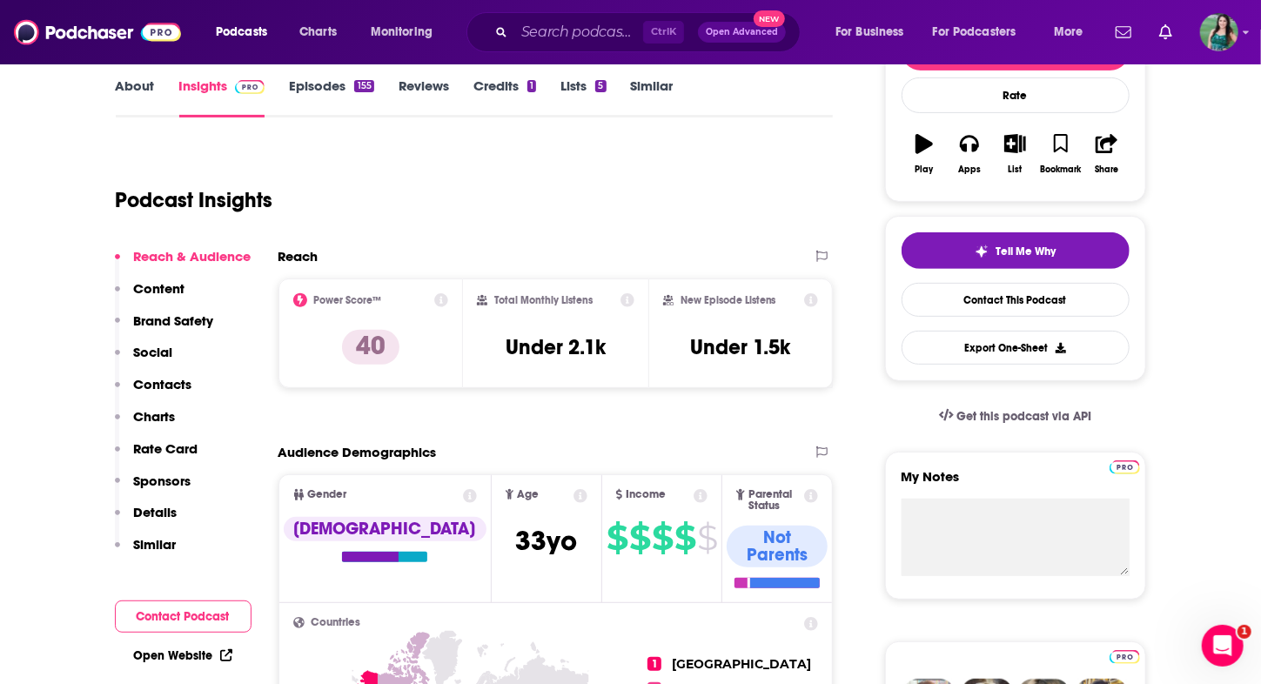
scroll to position [348, 0]
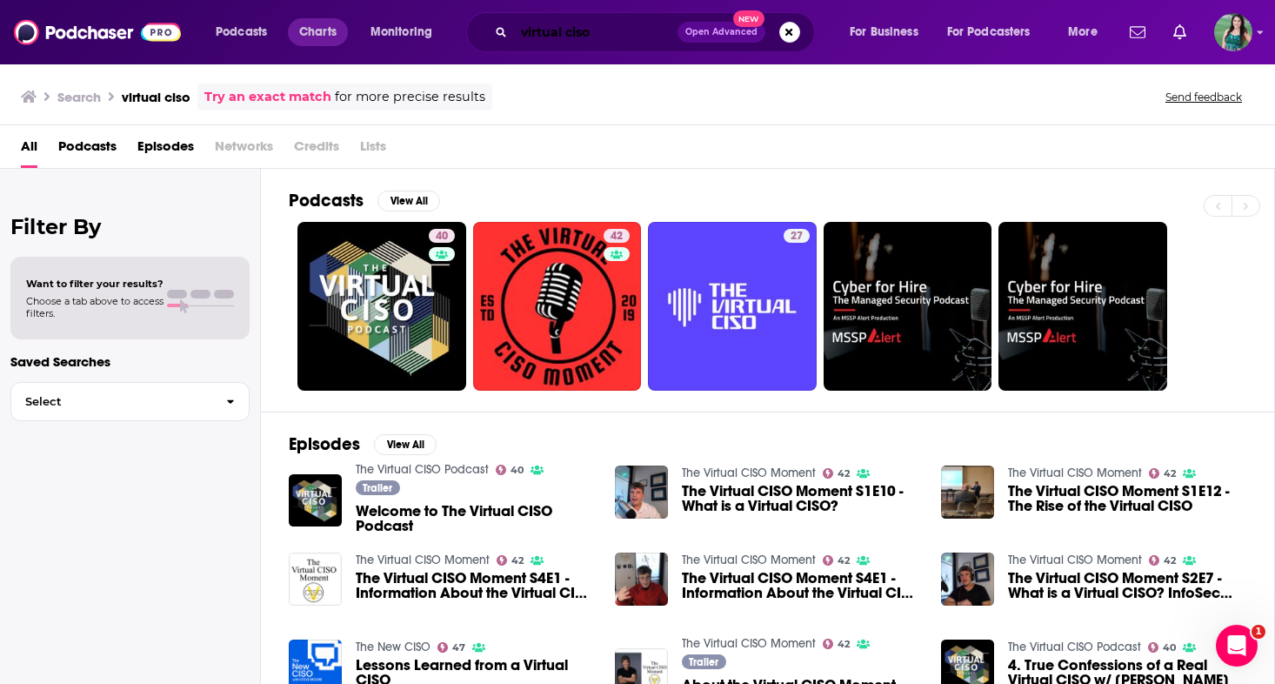
drag, startPoint x: 583, startPoint y: 29, endPoint x: 343, endPoint y: 35, distance: 240.2
click at [343, 35] on div "Podcasts Charts Monitoring virtual ciso Open Advanced New For Business For Podc…" at bounding box center [659, 32] width 911 height 40
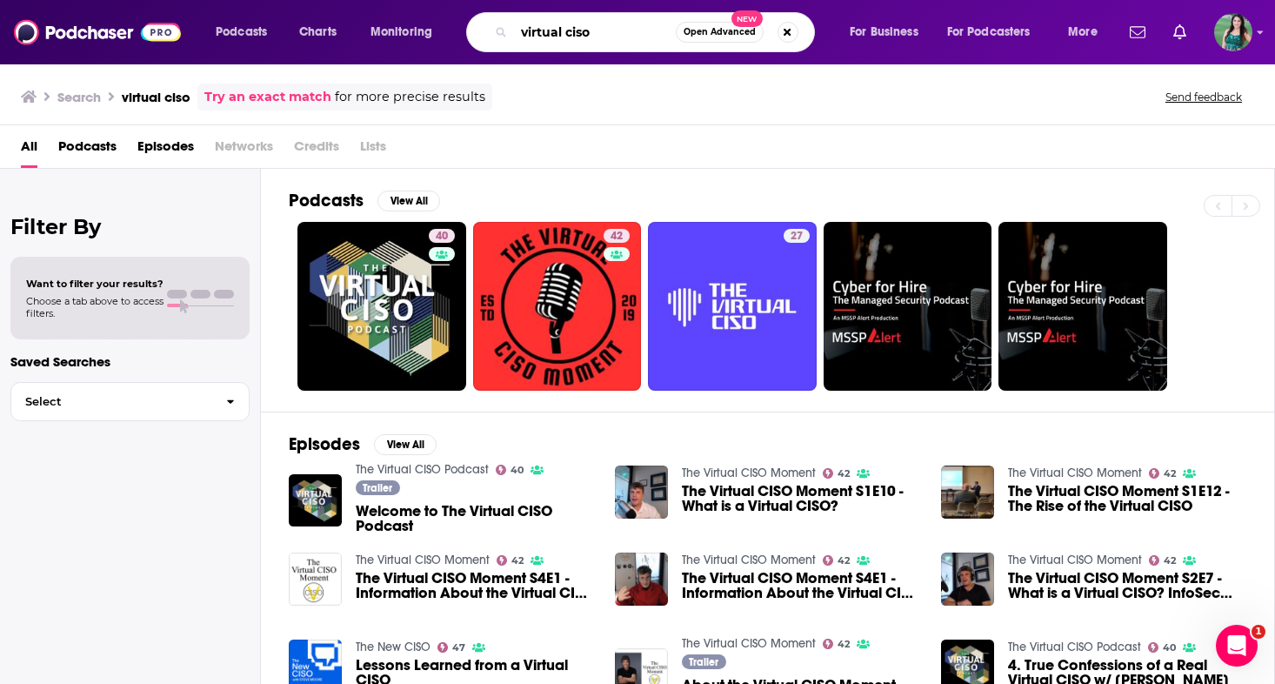
click at [566, 26] on input "virtual ciso" at bounding box center [595, 32] width 162 height 28
type input "data destruction"
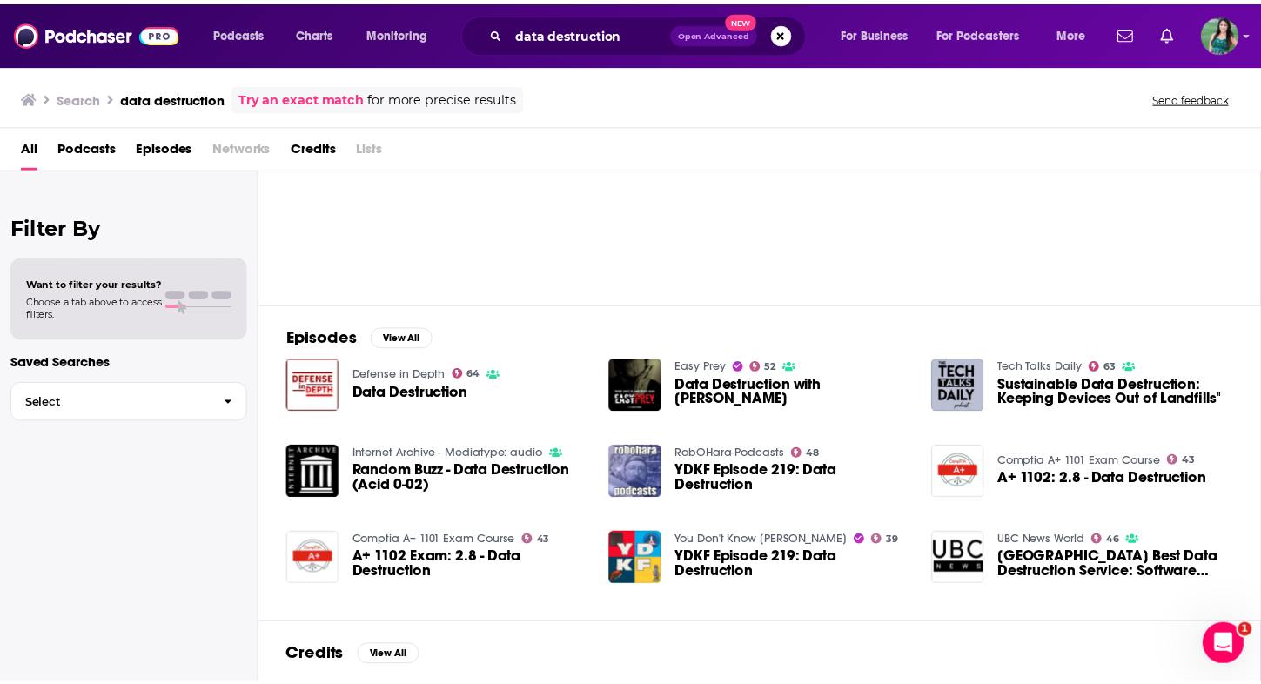
scroll to position [170, 0]
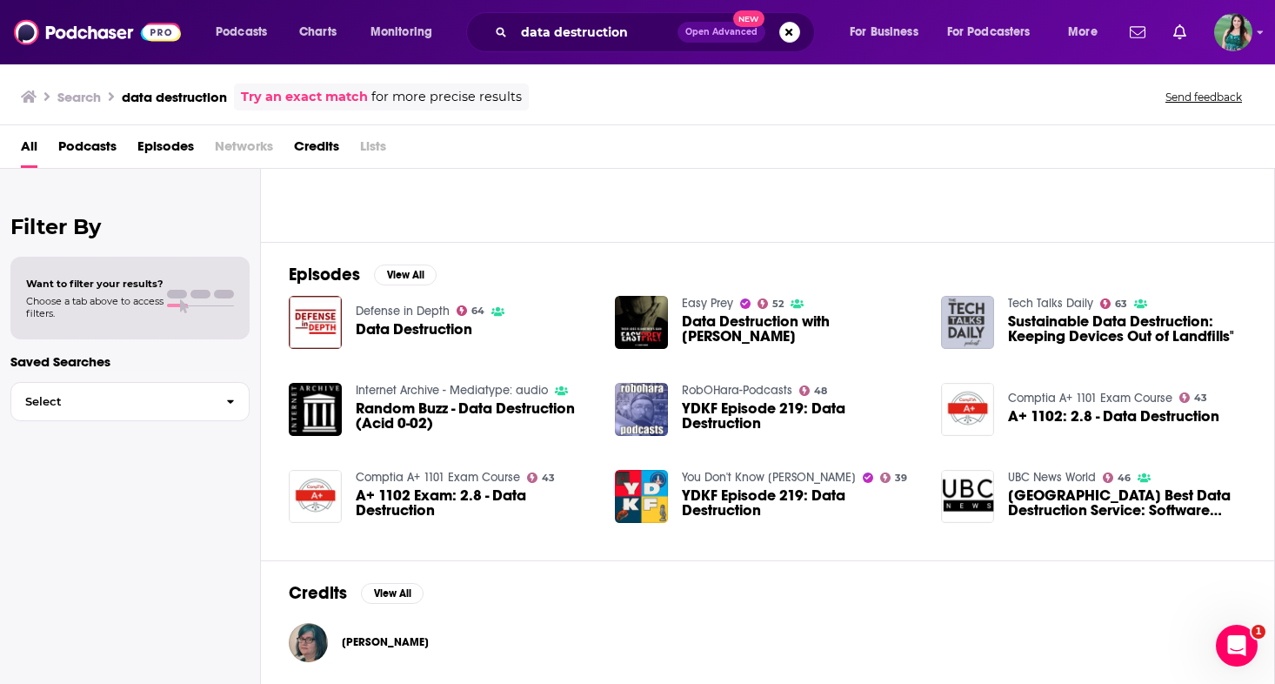
click at [982, 319] on img at bounding box center [967, 322] width 53 height 53
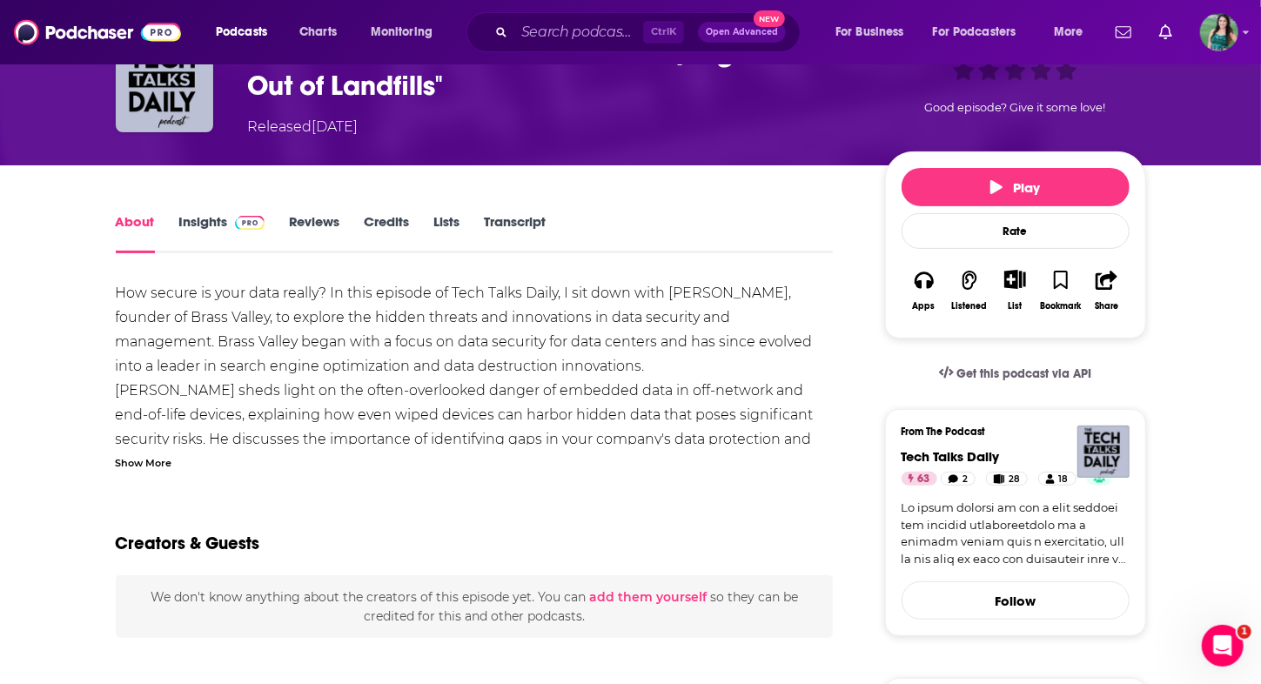
scroll to position [87, 0]
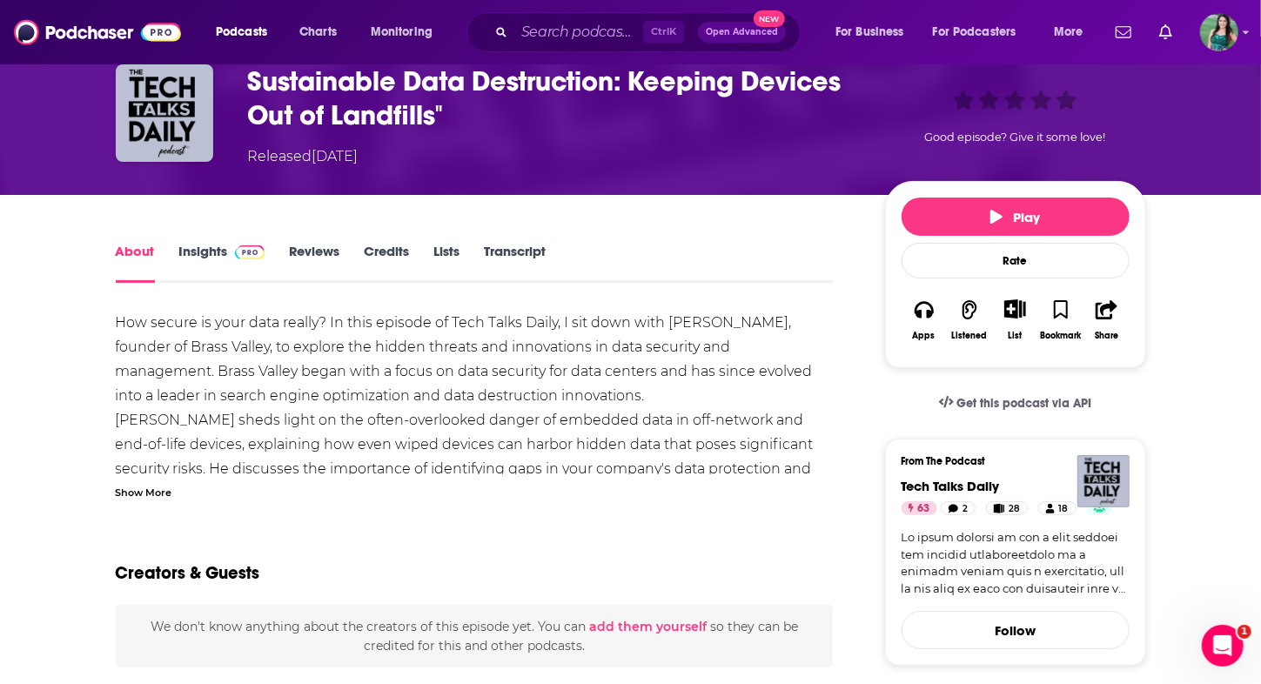
click at [193, 251] on link "Insights" at bounding box center [222, 263] width 86 height 40
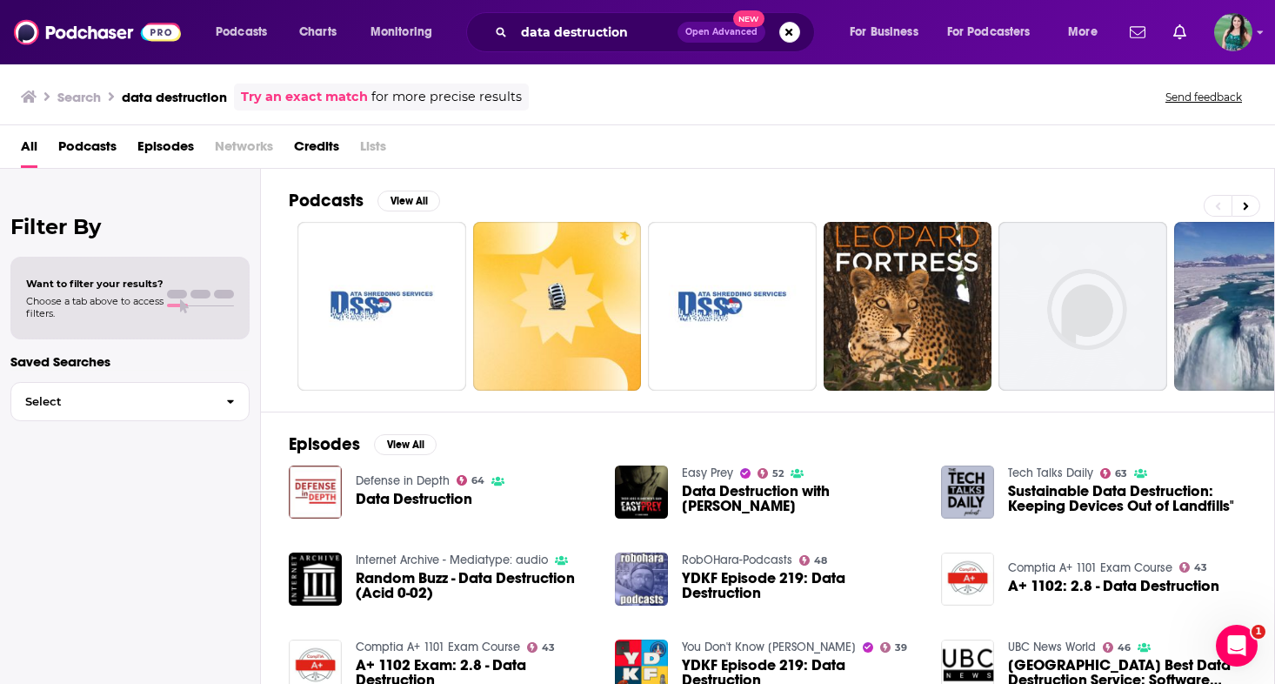
click at [298, 496] on img "Data Destruction" at bounding box center [315, 491] width 53 height 53
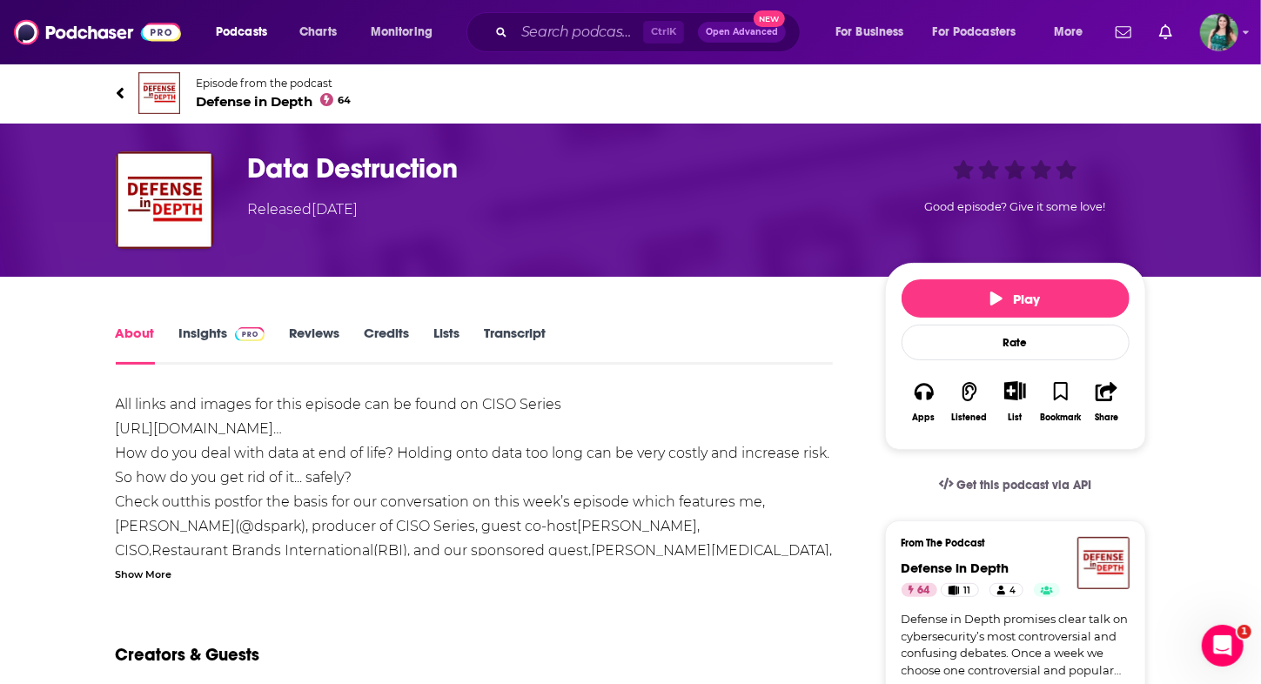
click at [212, 344] on link "Insights" at bounding box center [222, 345] width 86 height 40
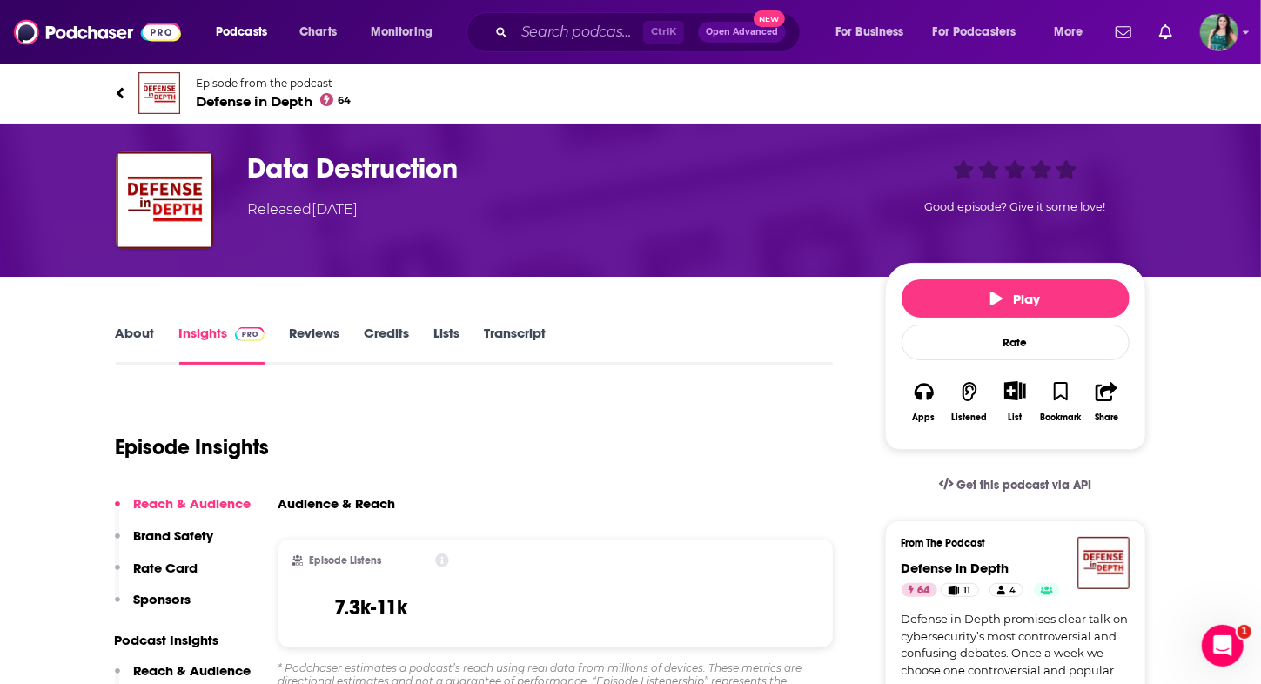
click at [579, 52] on div "Podcasts Charts Monitoring Ctrl K Open Advanced New For Business For Podcasters…" at bounding box center [630, 32] width 1261 height 64
click at [583, 37] on input "Search podcasts, credits, & more..." at bounding box center [578, 32] width 129 height 28
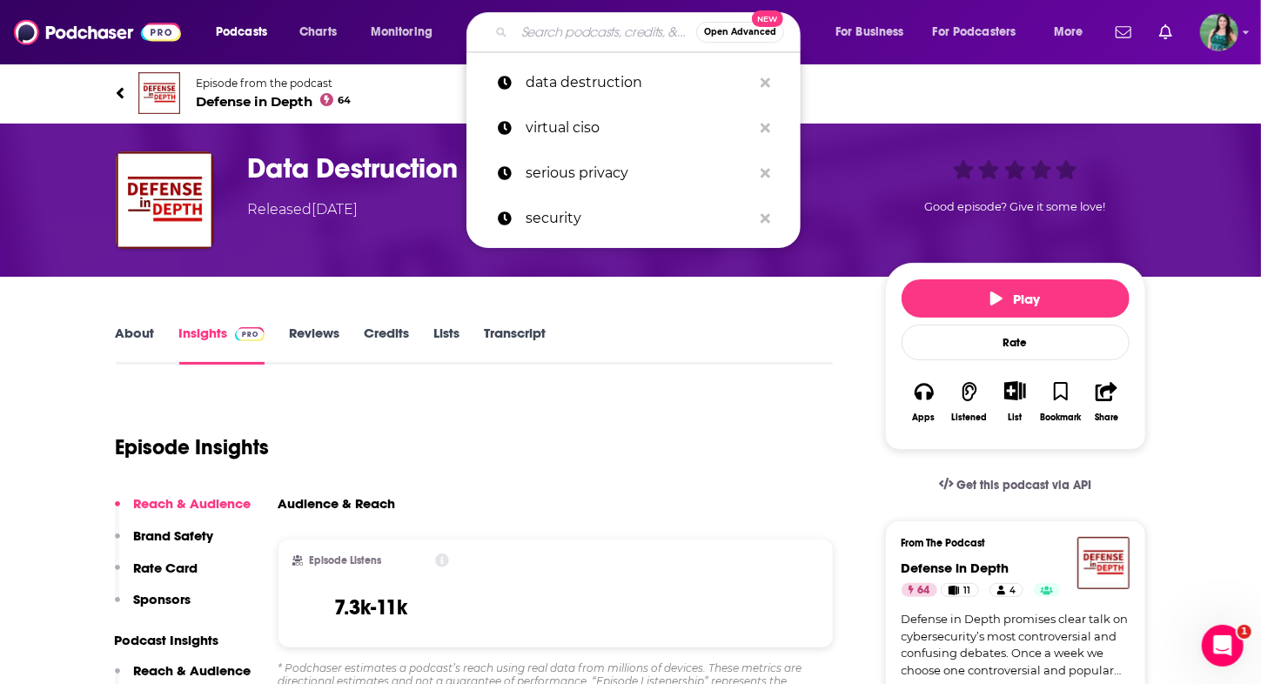
type input "f"
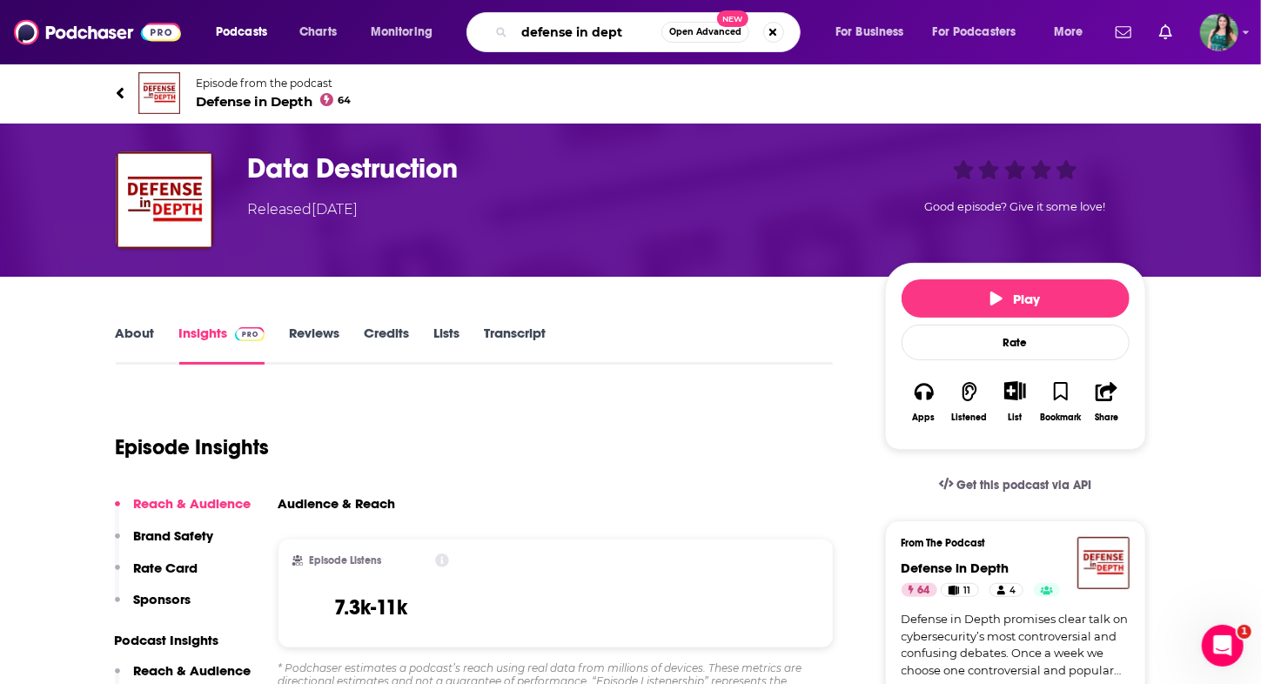
type input "defense in depth"
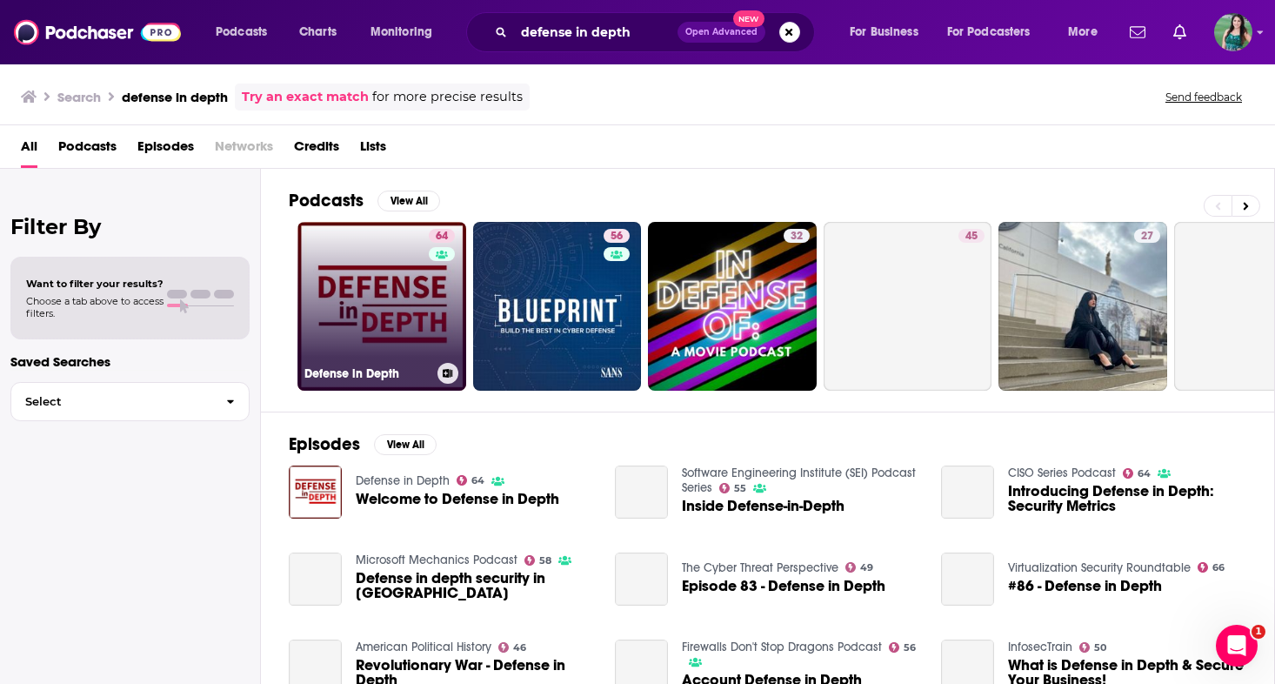
click at [388, 281] on link "64 Defense in Depth" at bounding box center [382, 306] width 169 height 169
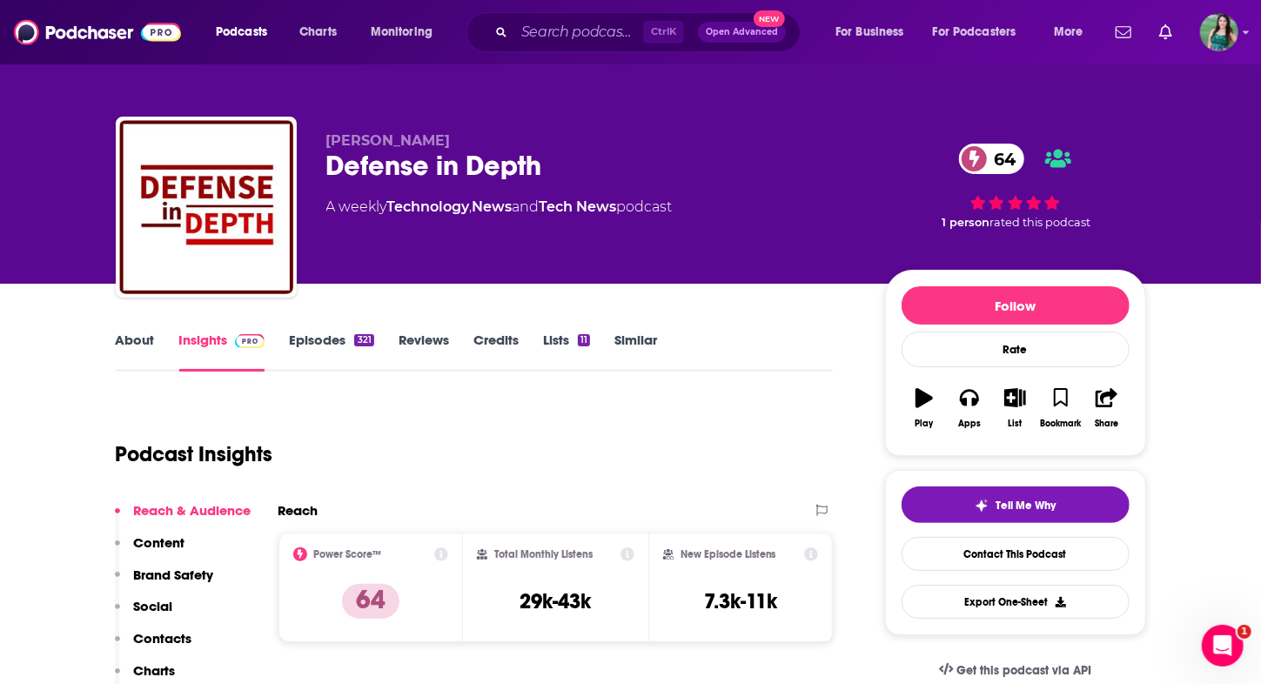
click at [318, 333] on link "Episodes 321" at bounding box center [331, 351] width 84 height 40
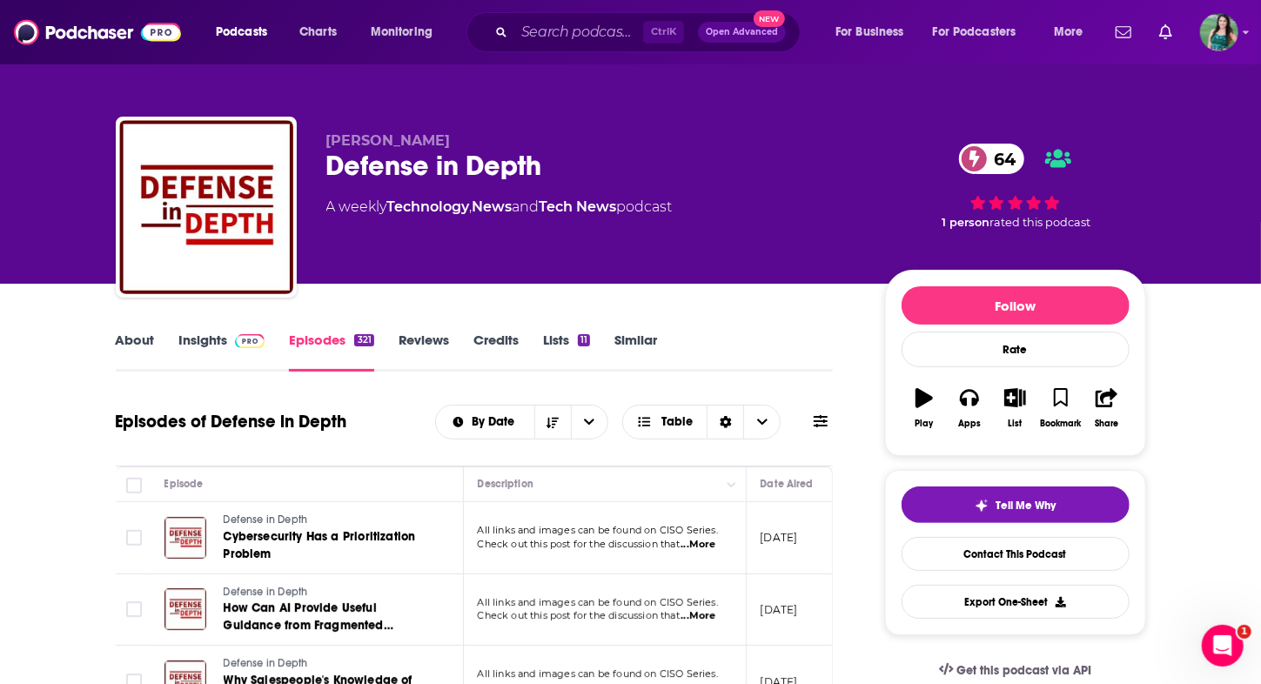
click at [195, 347] on link "Insights" at bounding box center [222, 351] width 86 height 40
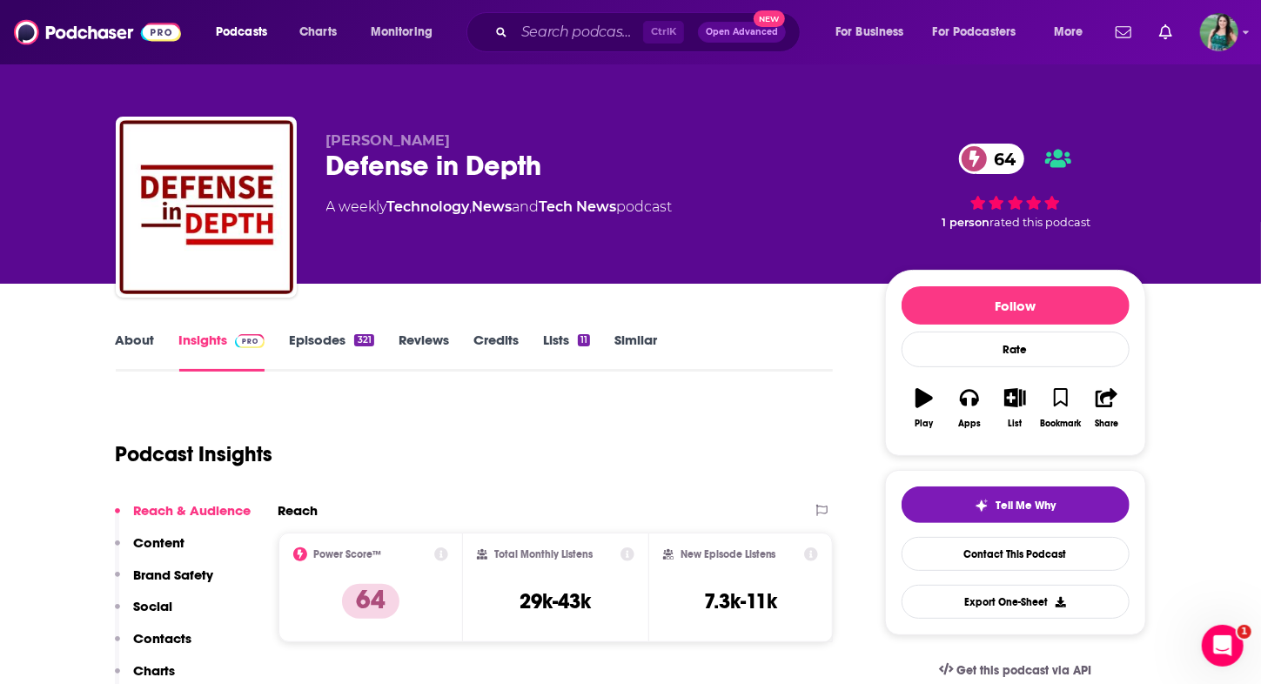
scroll to position [174, 0]
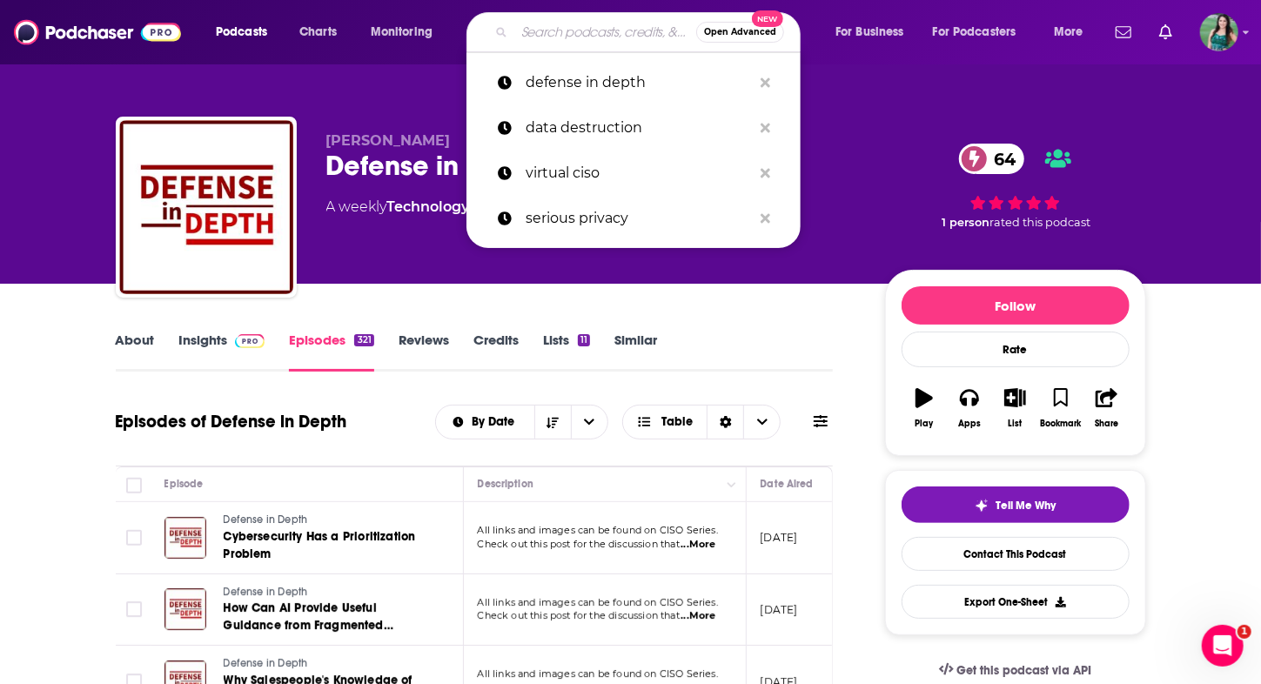
click at [567, 30] on input "Search podcasts, credits, & more..." at bounding box center [605, 32] width 182 height 28
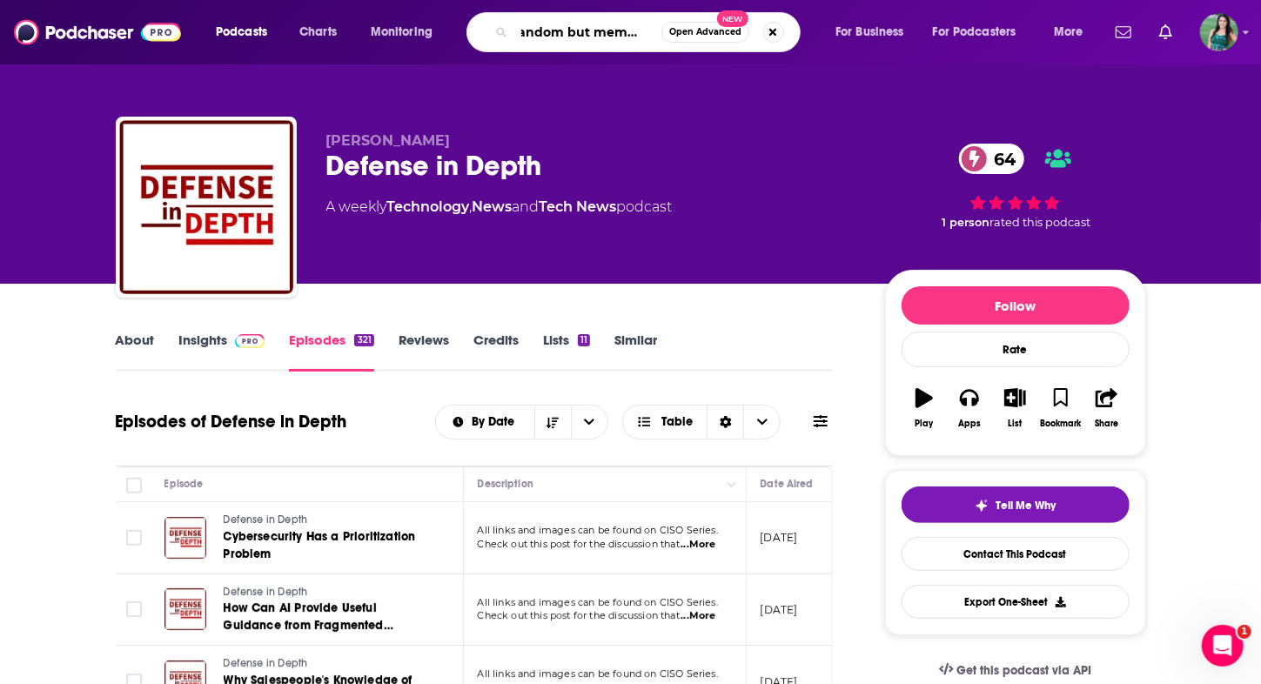
type input "random but memorable"
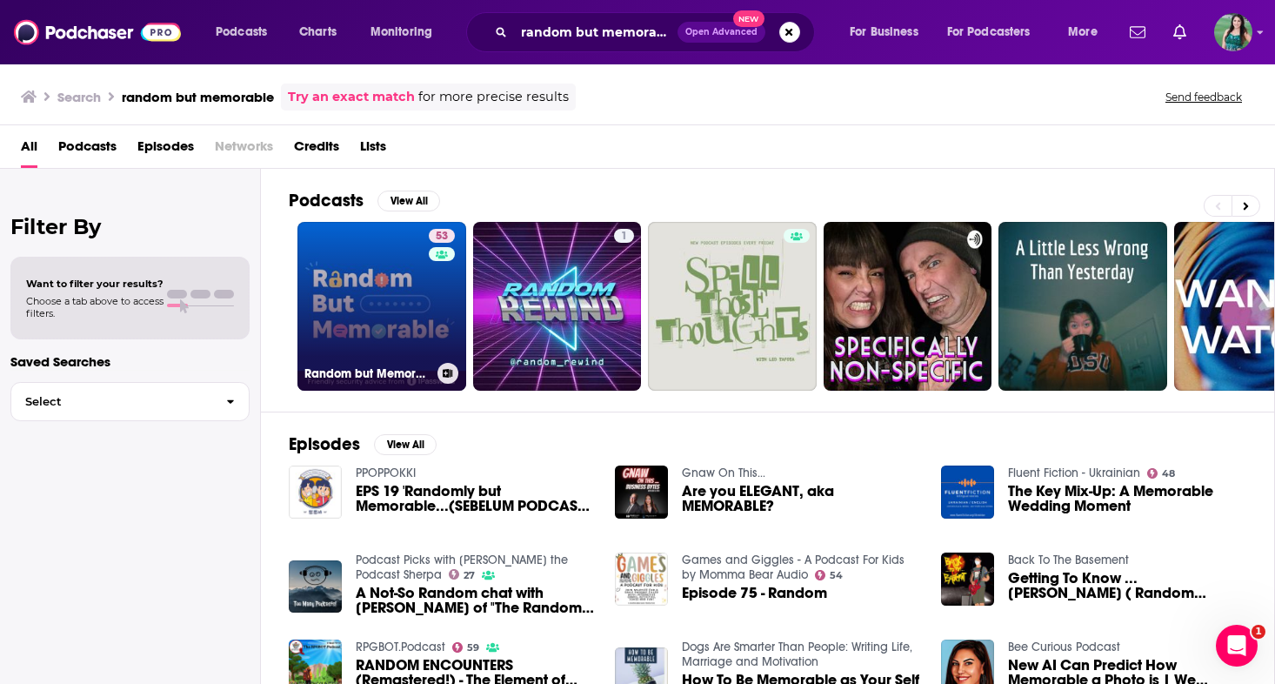
click at [374, 345] on link "53 Random but Memorable" at bounding box center [382, 306] width 169 height 169
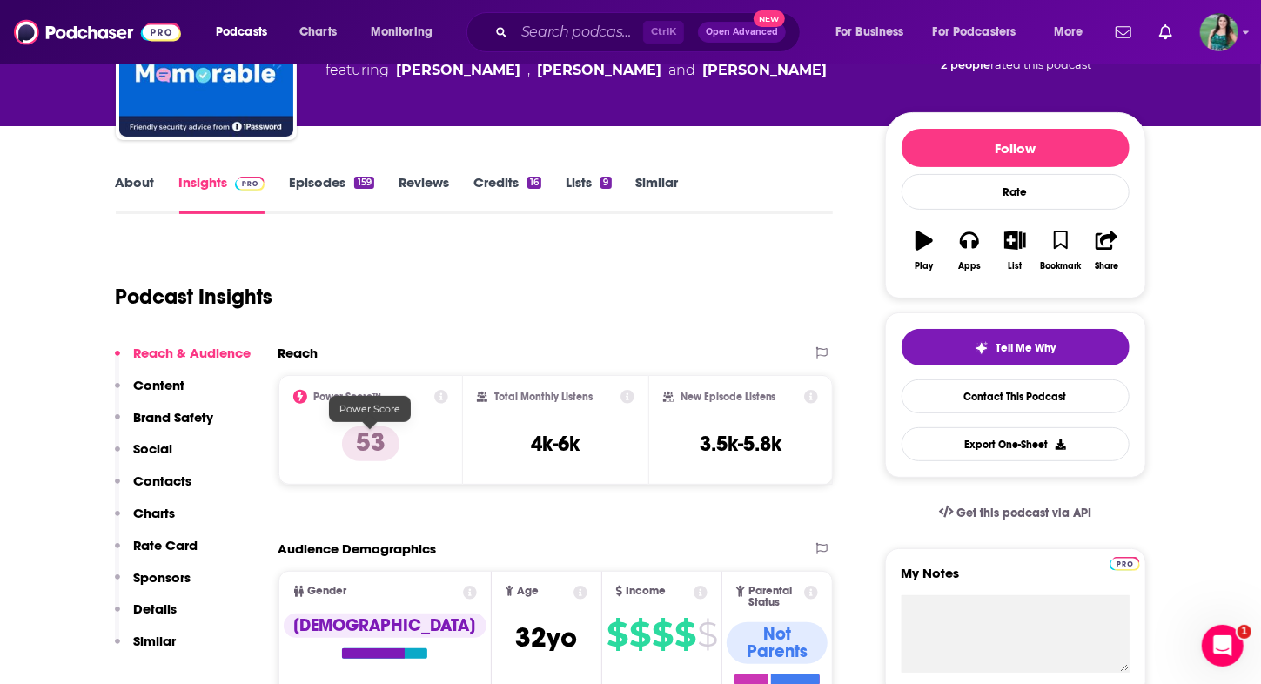
scroll to position [174, 0]
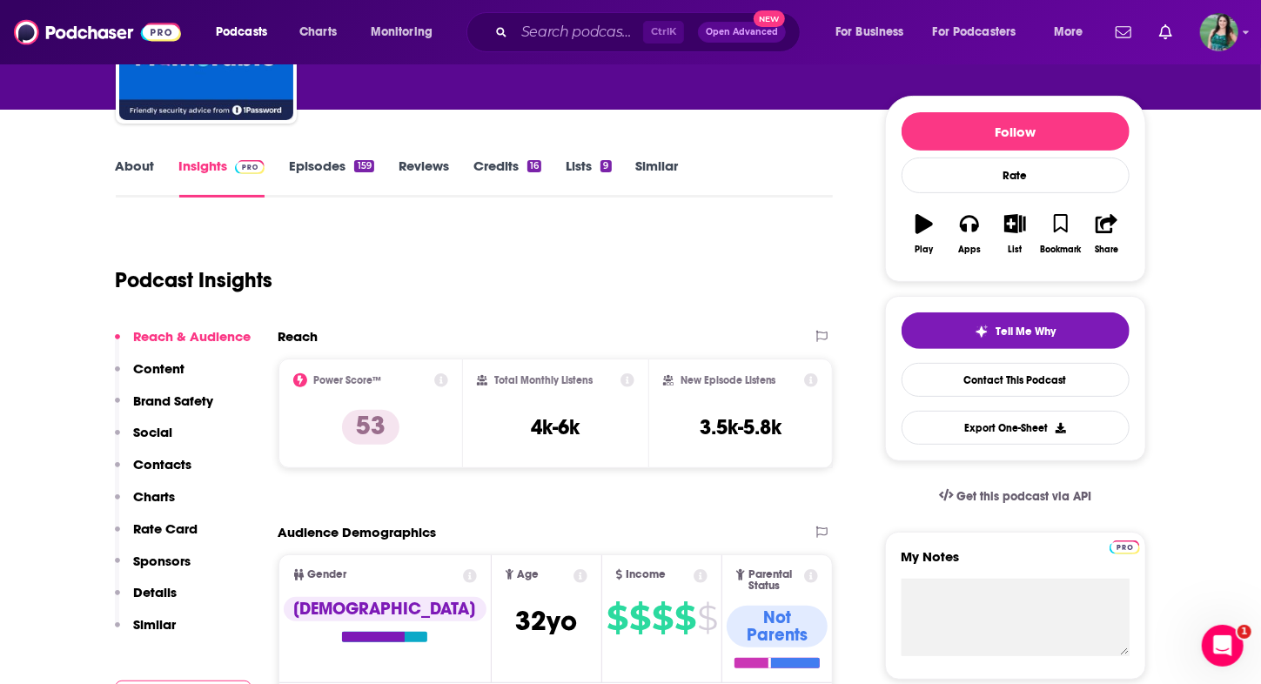
click at [305, 164] on link "Episodes 159" at bounding box center [331, 177] width 84 height 40
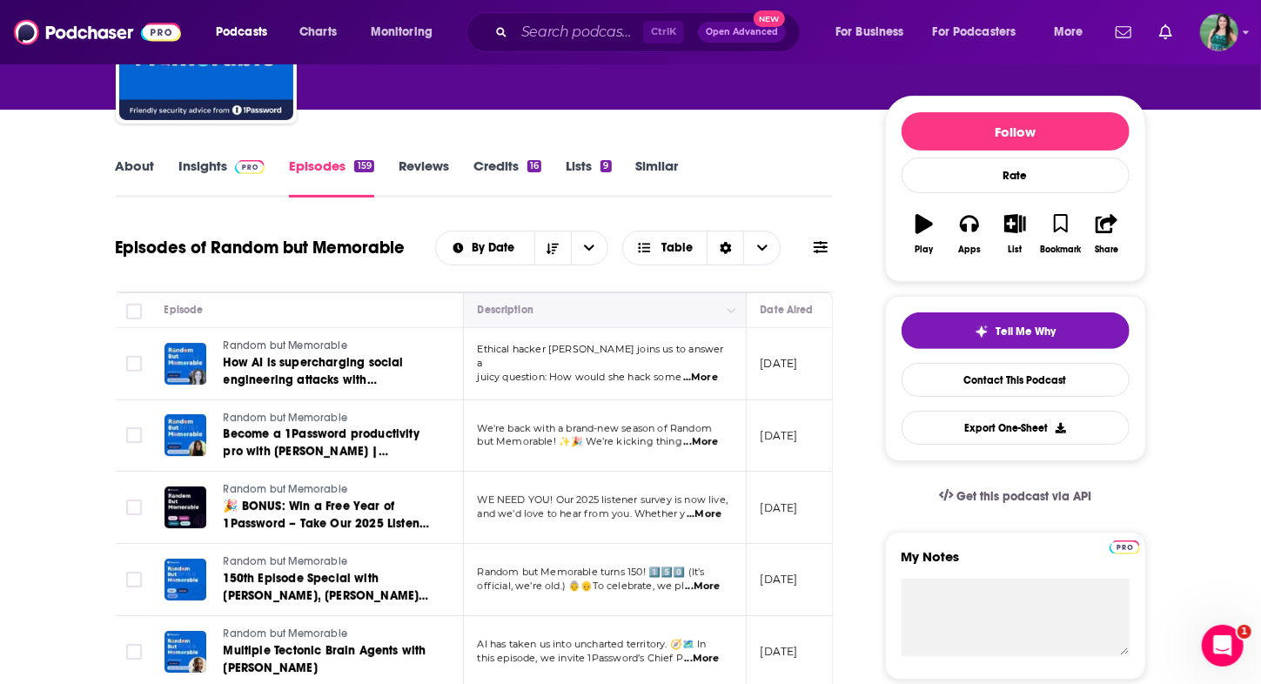
scroll to position [261, 0]
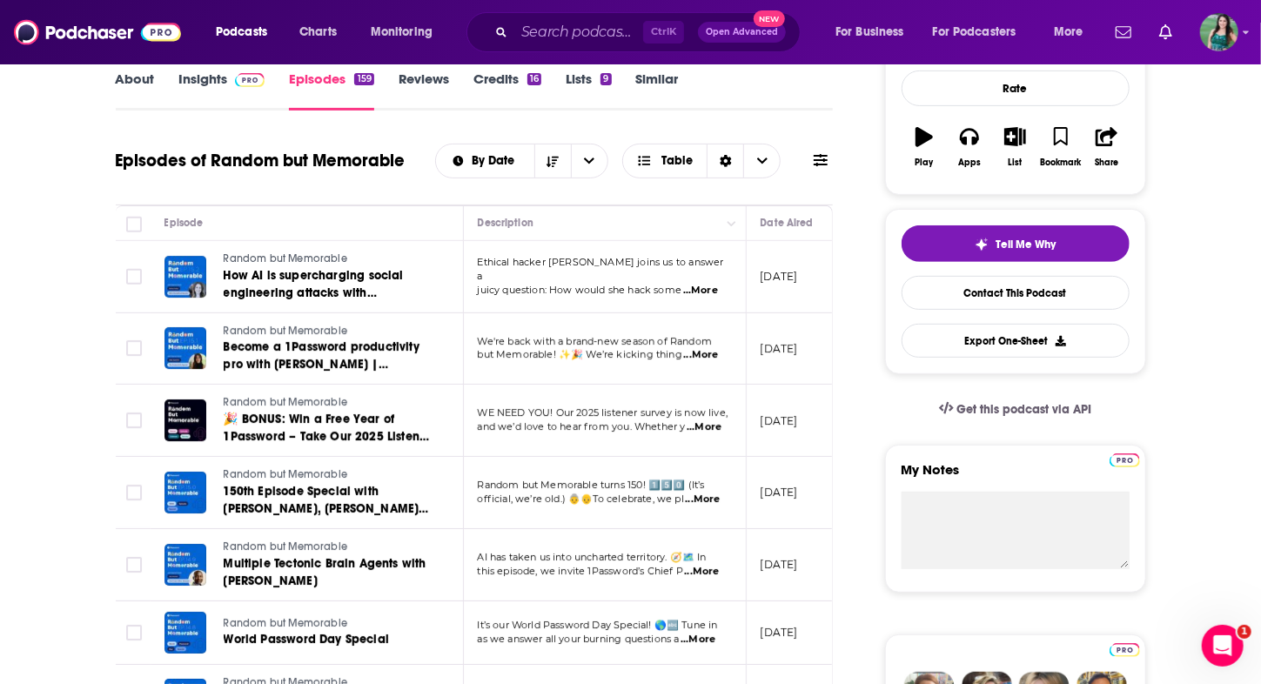
click at [706, 284] on span "...More" at bounding box center [700, 291] width 35 height 14
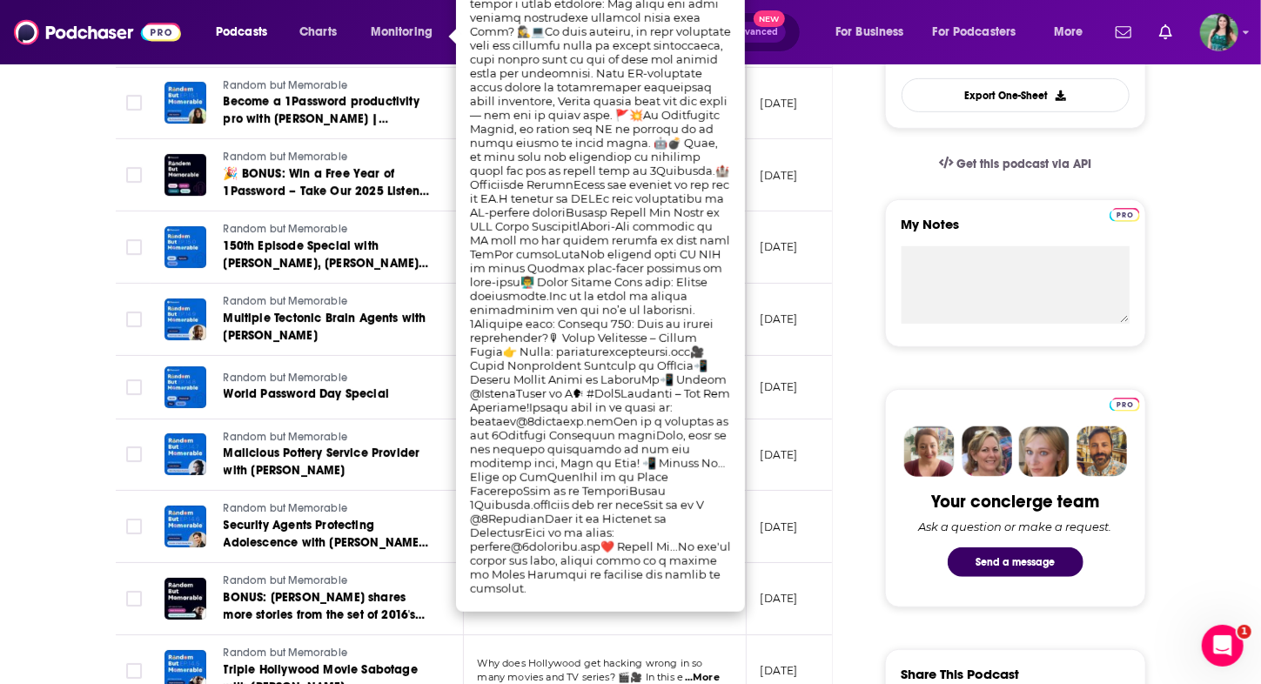
scroll to position [609, 0]
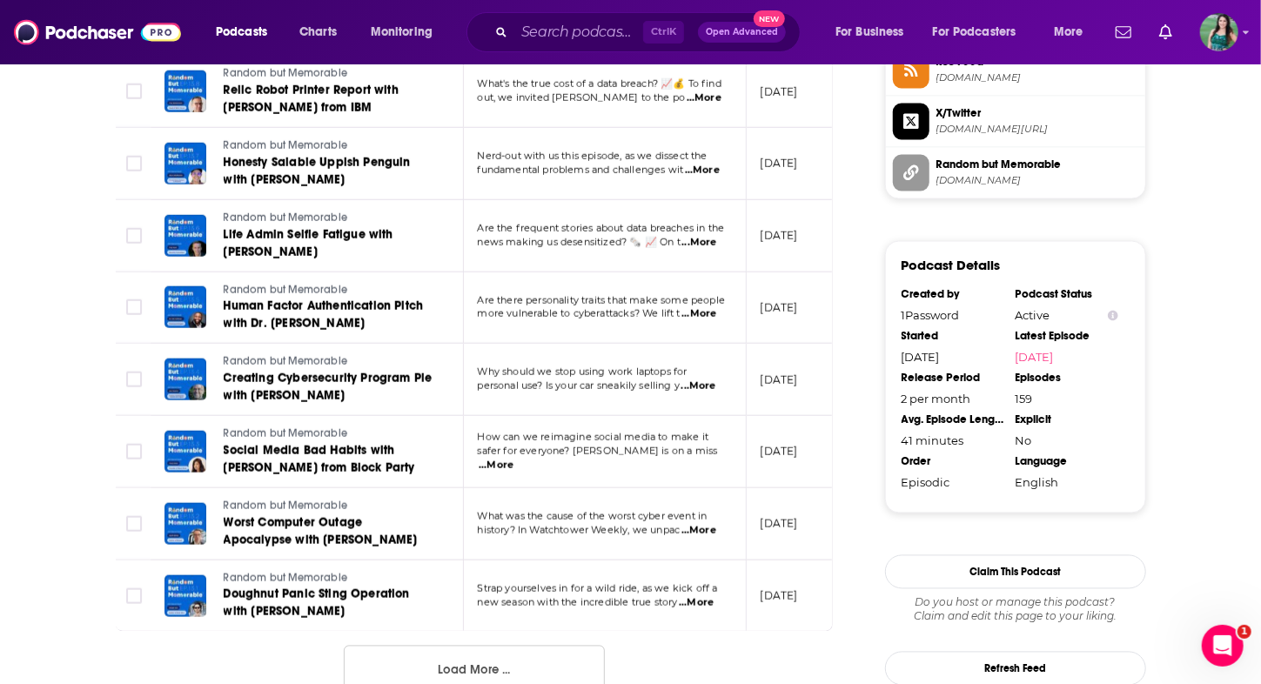
scroll to position [1740, 0]
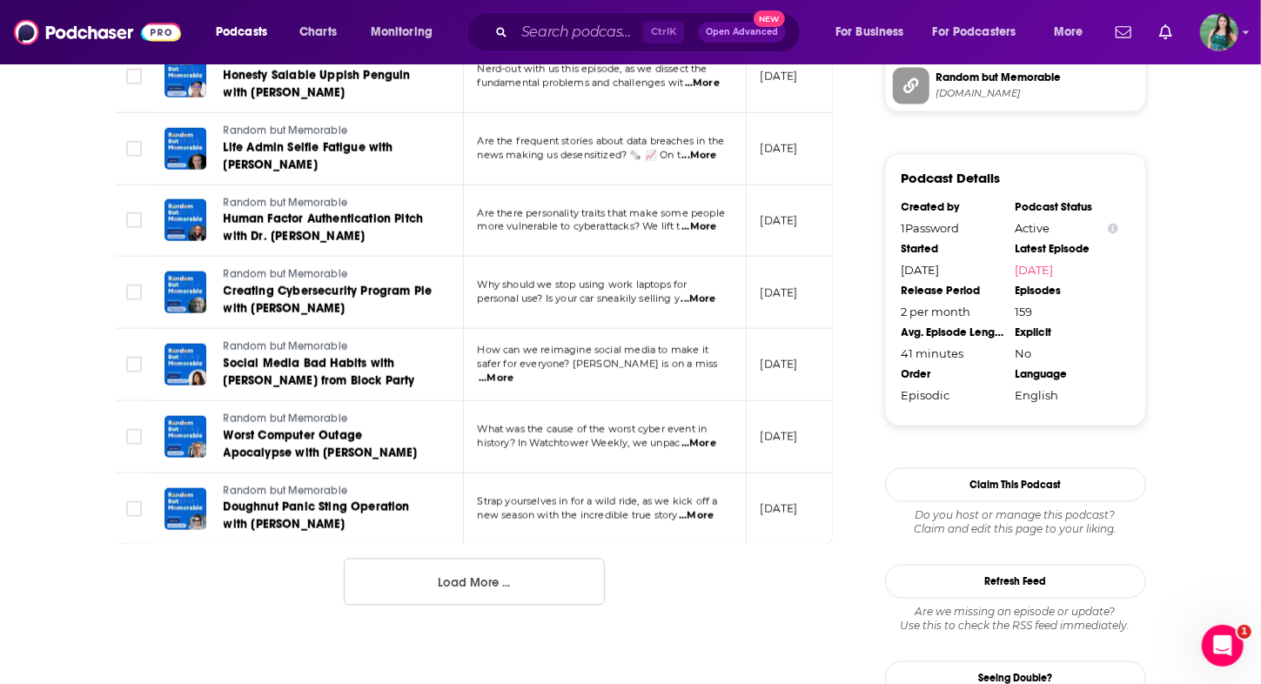
click at [513, 372] on span "...More" at bounding box center [496, 379] width 35 height 14
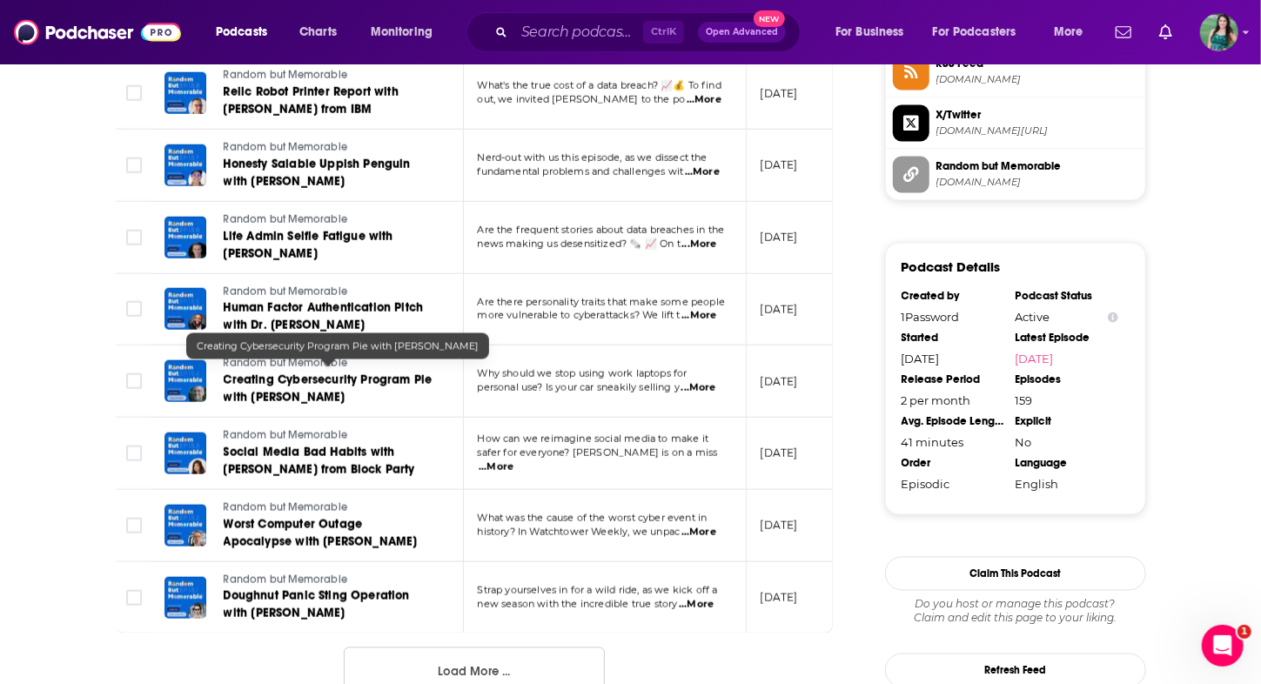
scroll to position [1668, 0]
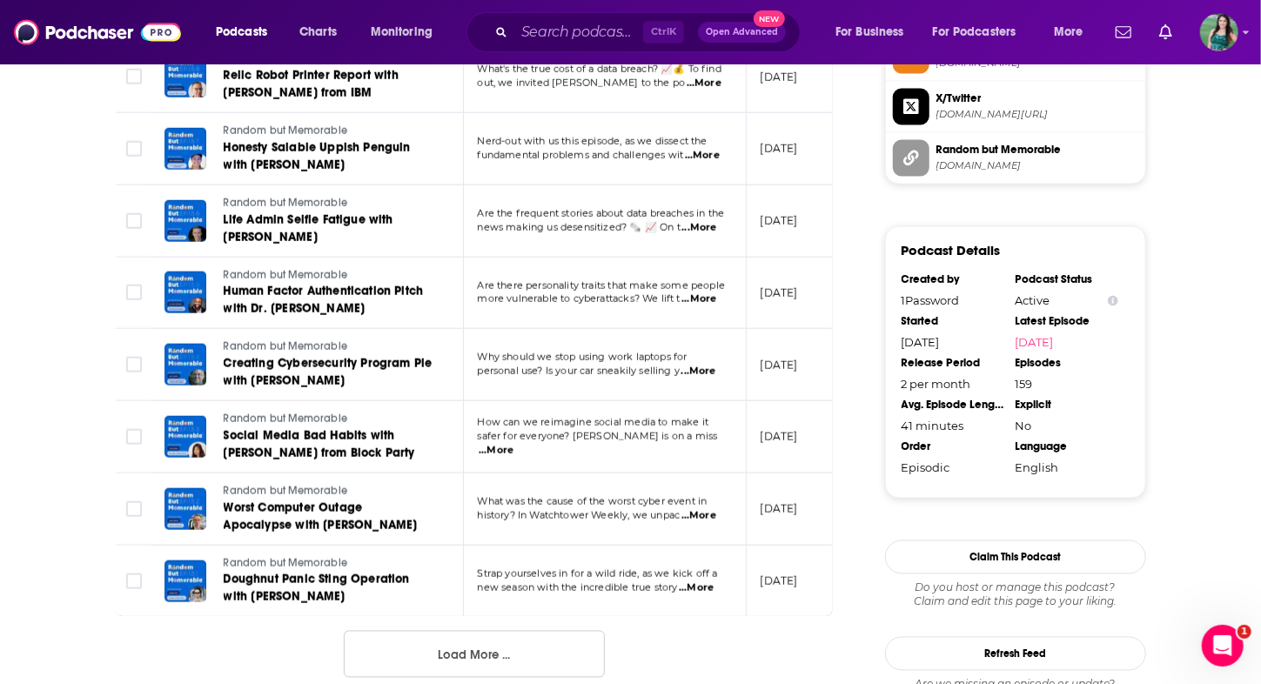
click at [423, 653] on button "Load More ..." at bounding box center [474, 654] width 261 height 47
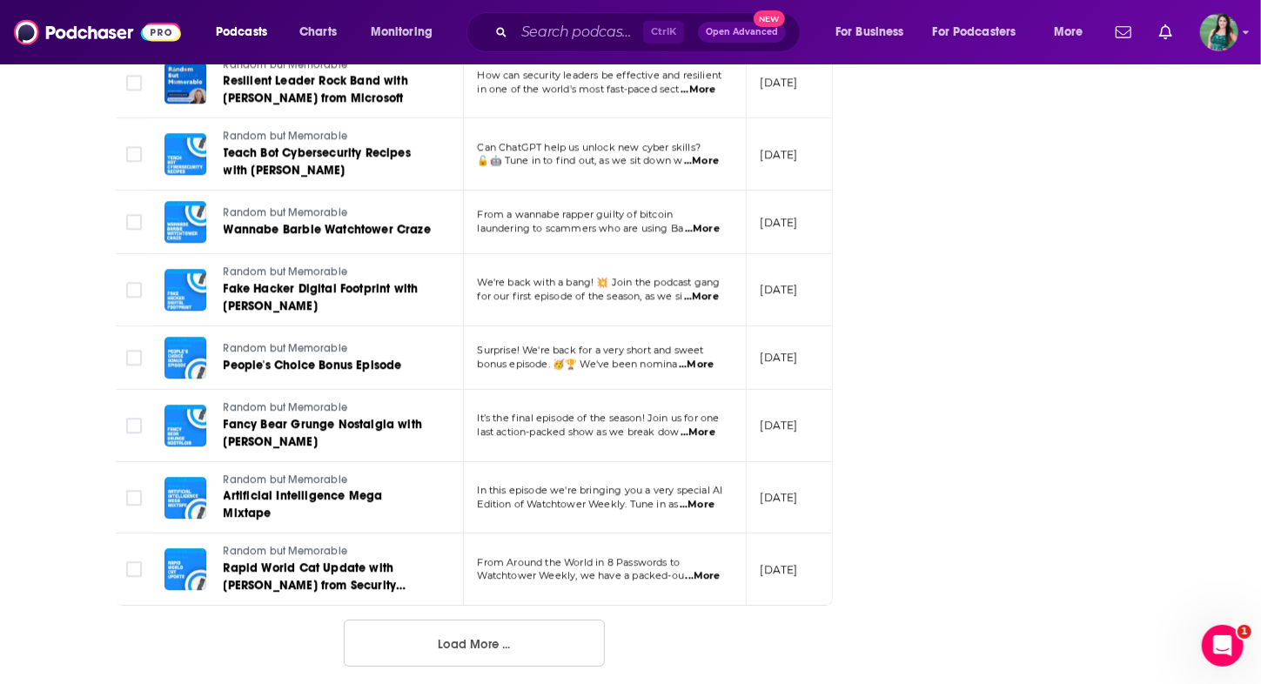
scroll to position [0, 0]
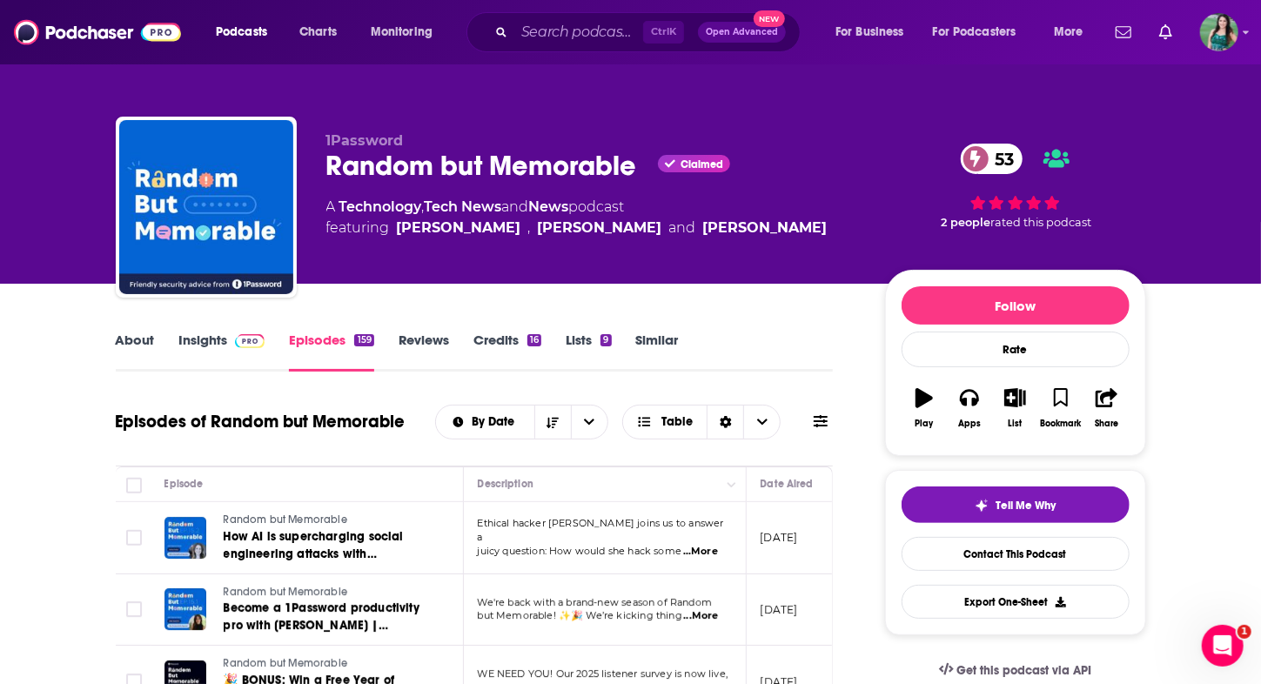
click at [136, 354] on link "About" at bounding box center [135, 351] width 39 height 40
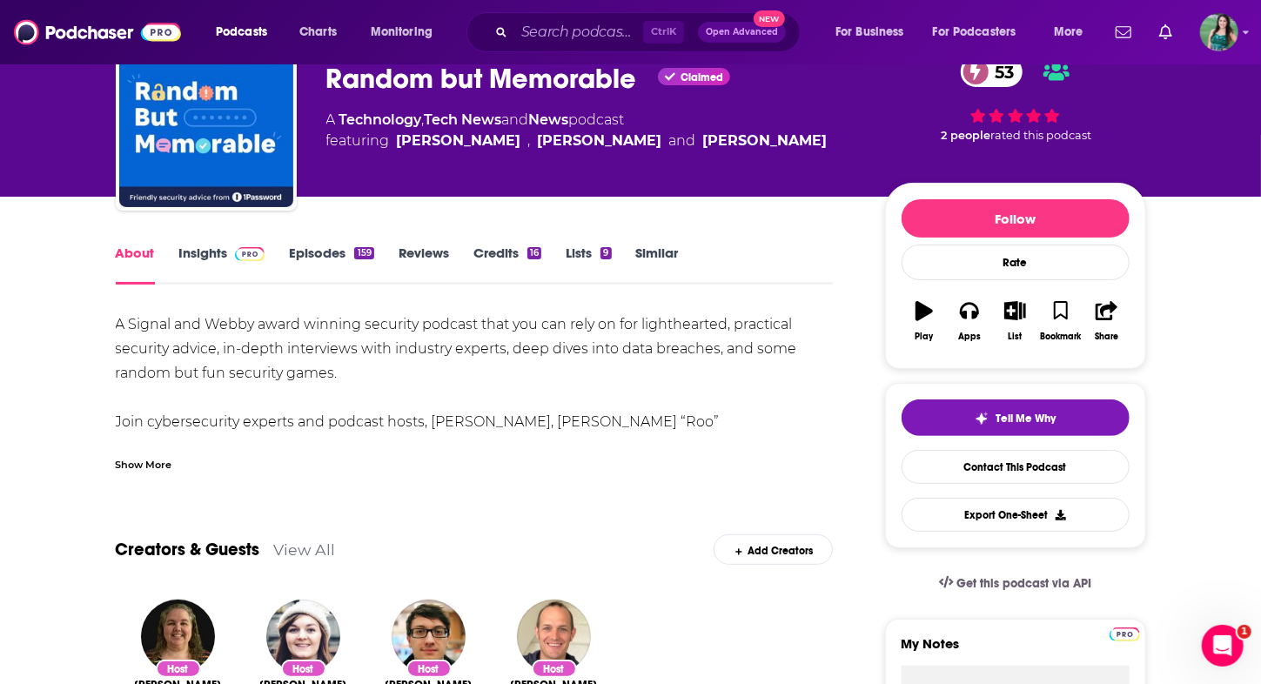
scroll to position [261, 0]
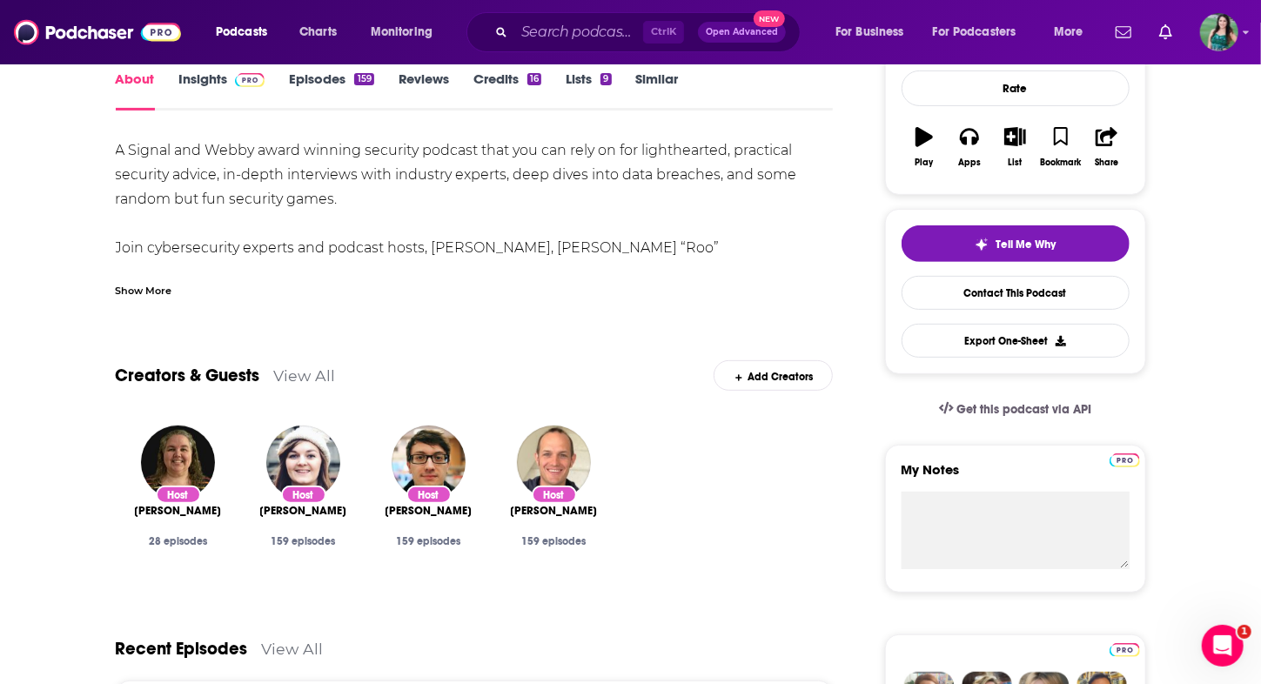
click at [144, 280] on div "Show More" at bounding box center [475, 284] width 718 height 30
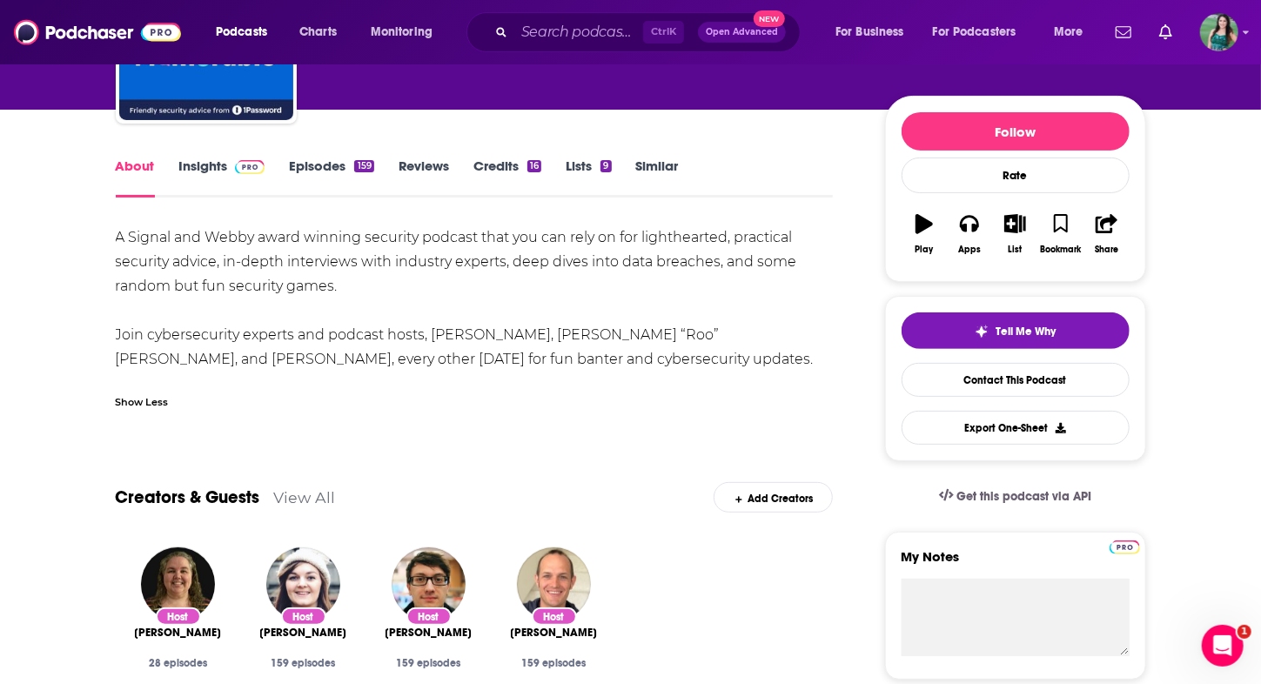
scroll to position [87, 0]
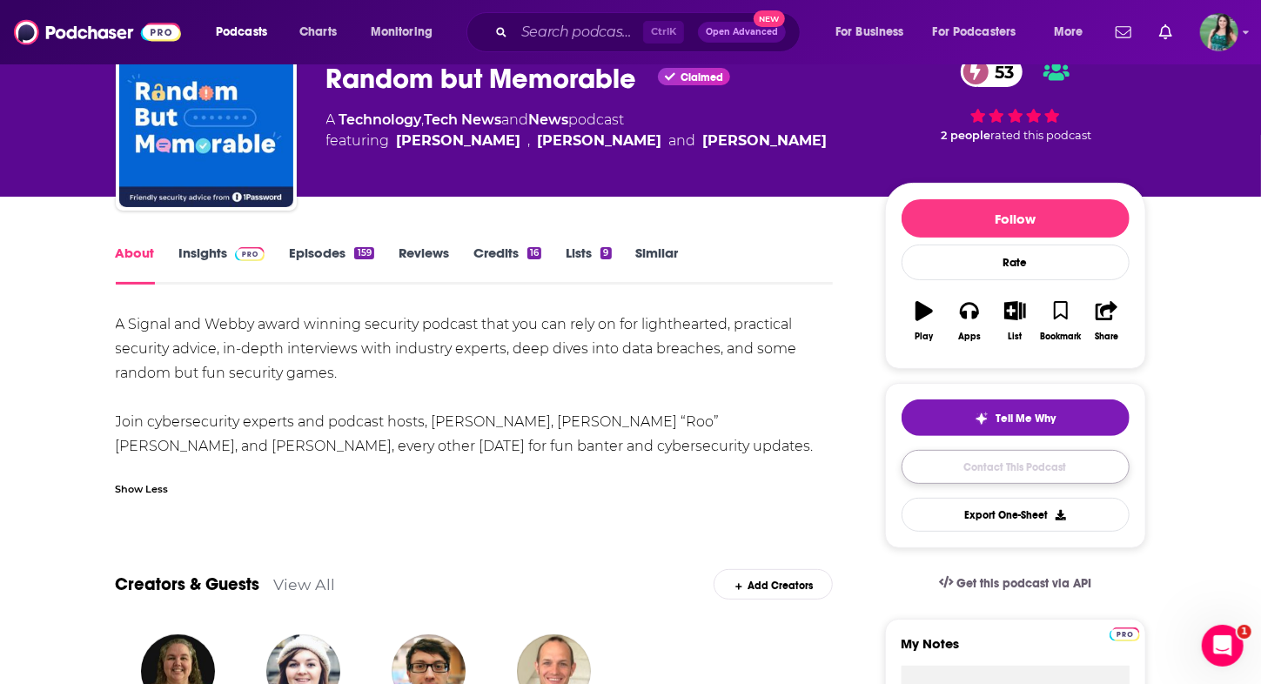
click at [1088, 476] on link "Contact This Podcast" at bounding box center [1015, 467] width 228 height 34
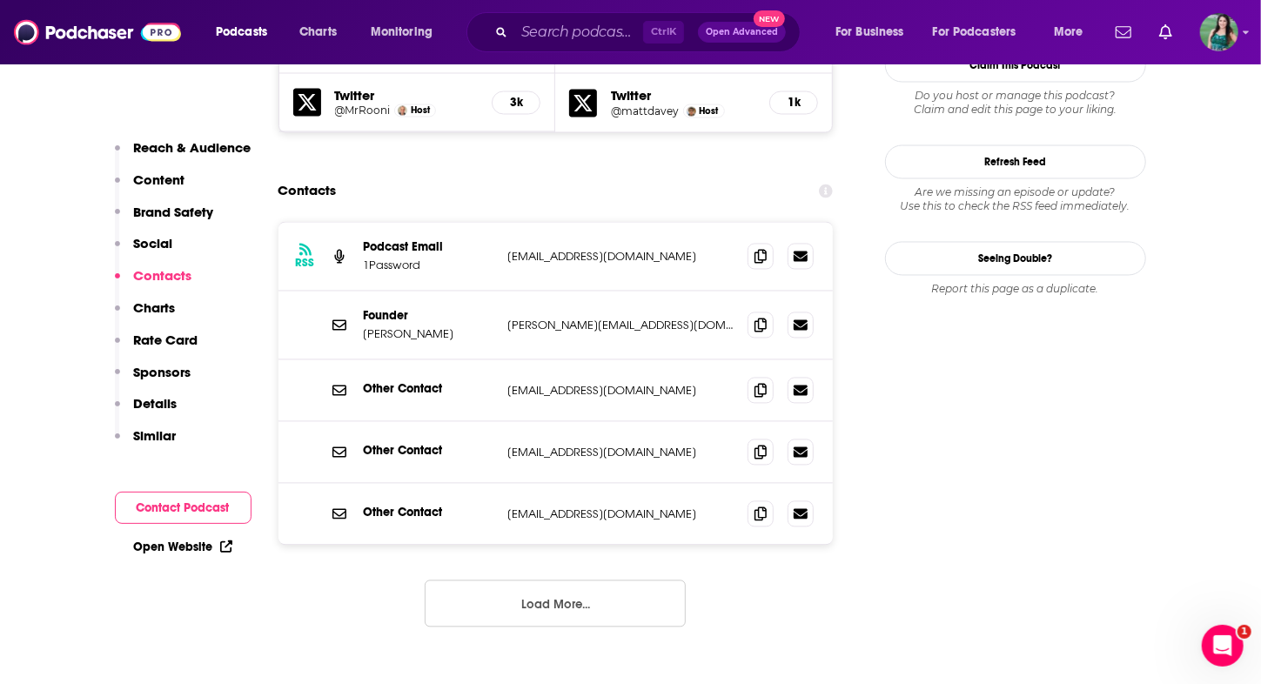
scroll to position [1883, 0]
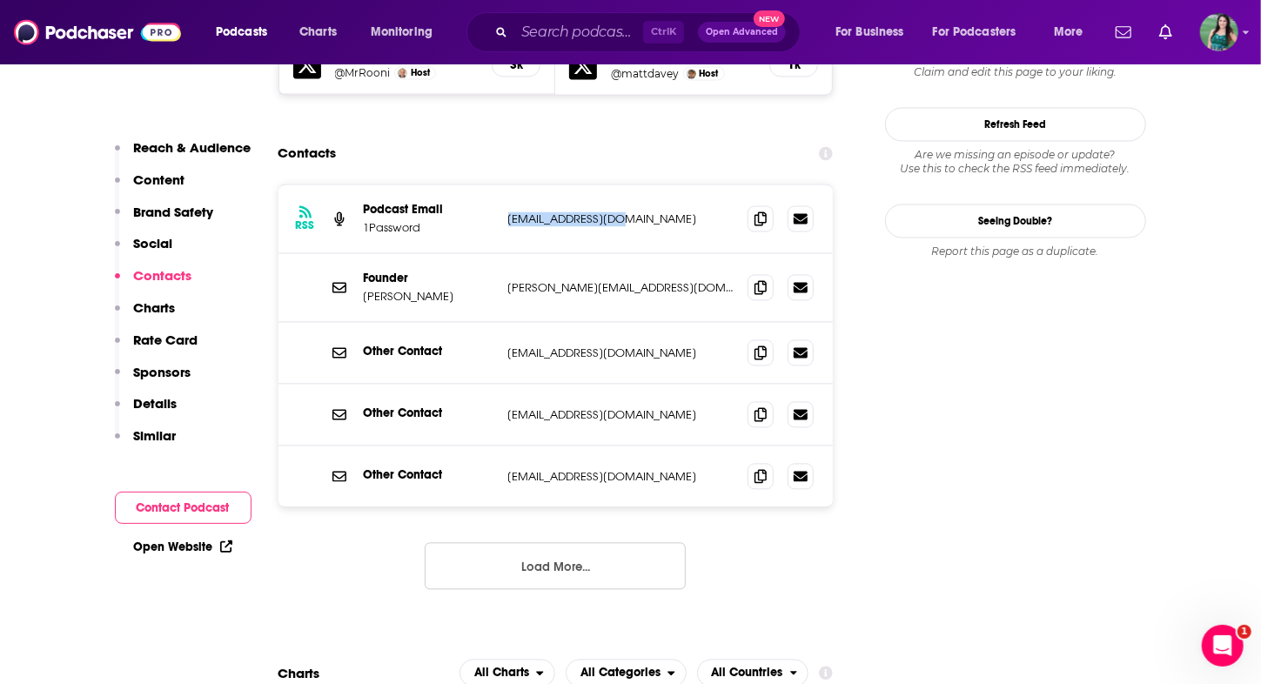
drag, startPoint x: 631, startPoint y: 124, endPoint x: 495, endPoint y: 123, distance: 135.7
click at [495, 185] on div "RSS Podcast Email 1Password [EMAIL_ADDRESS][DOMAIN_NAME] [EMAIL_ADDRESS][DOMAIN…" at bounding box center [555, 219] width 555 height 69
copy div "[EMAIL_ADDRESS][DOMAIN_NAME]"
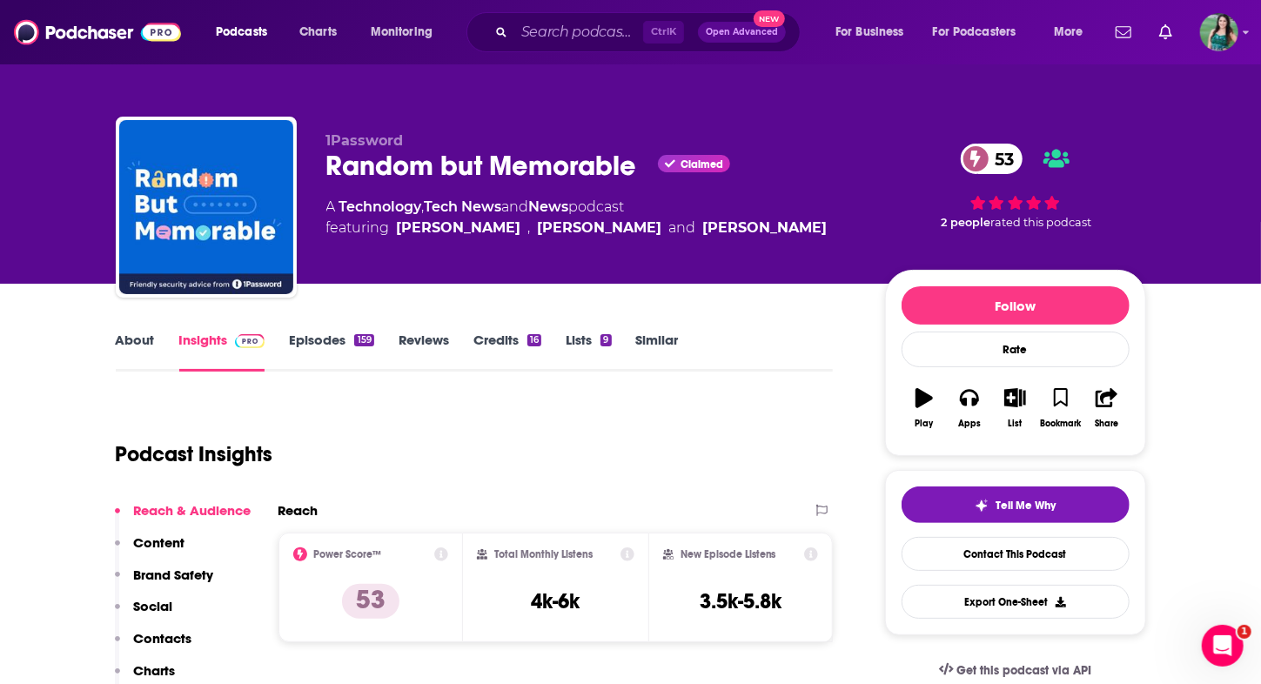
scroll to position [261, 0]
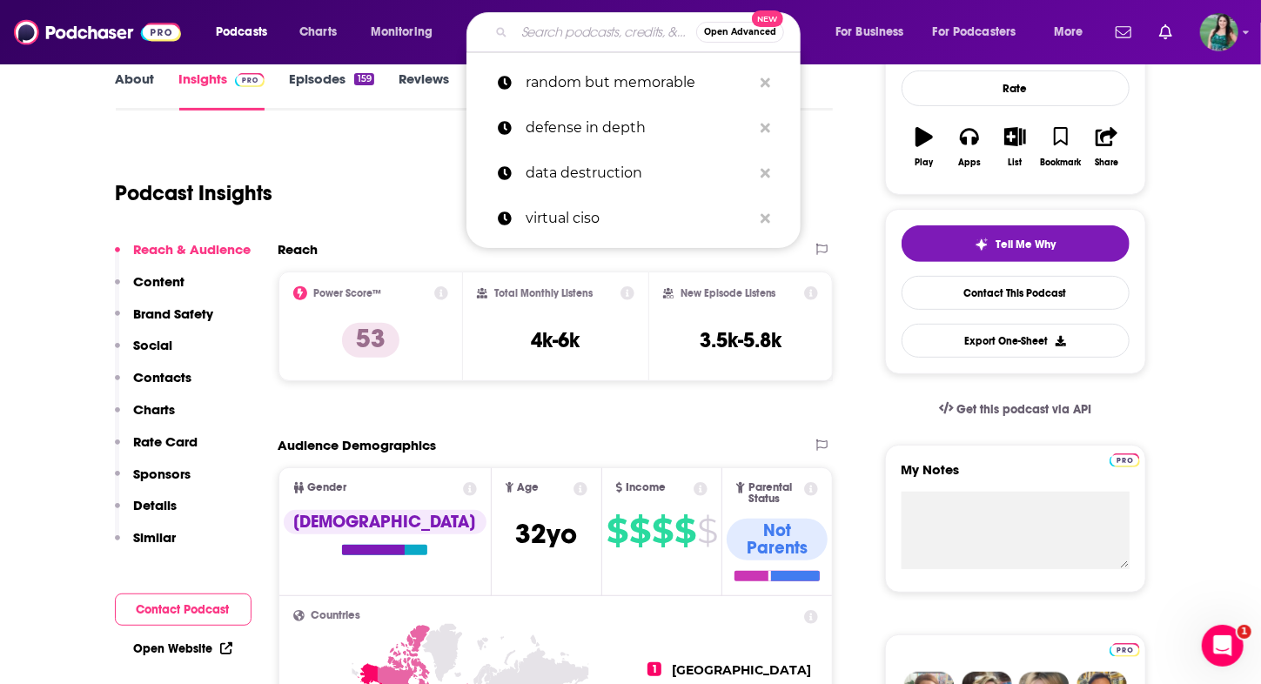
click at [580, 44] on input "Search podcasts, credits, & more..." at bounding box center [605, 32] width 182 height 28
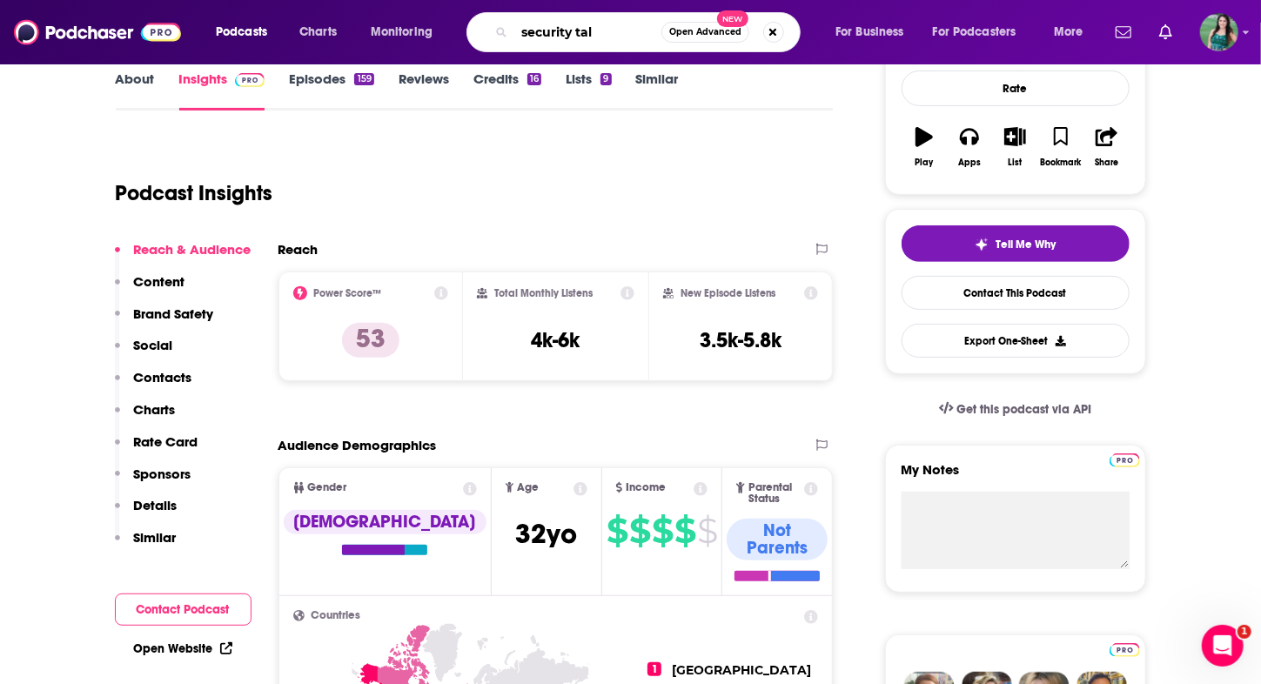
type input "security talk"
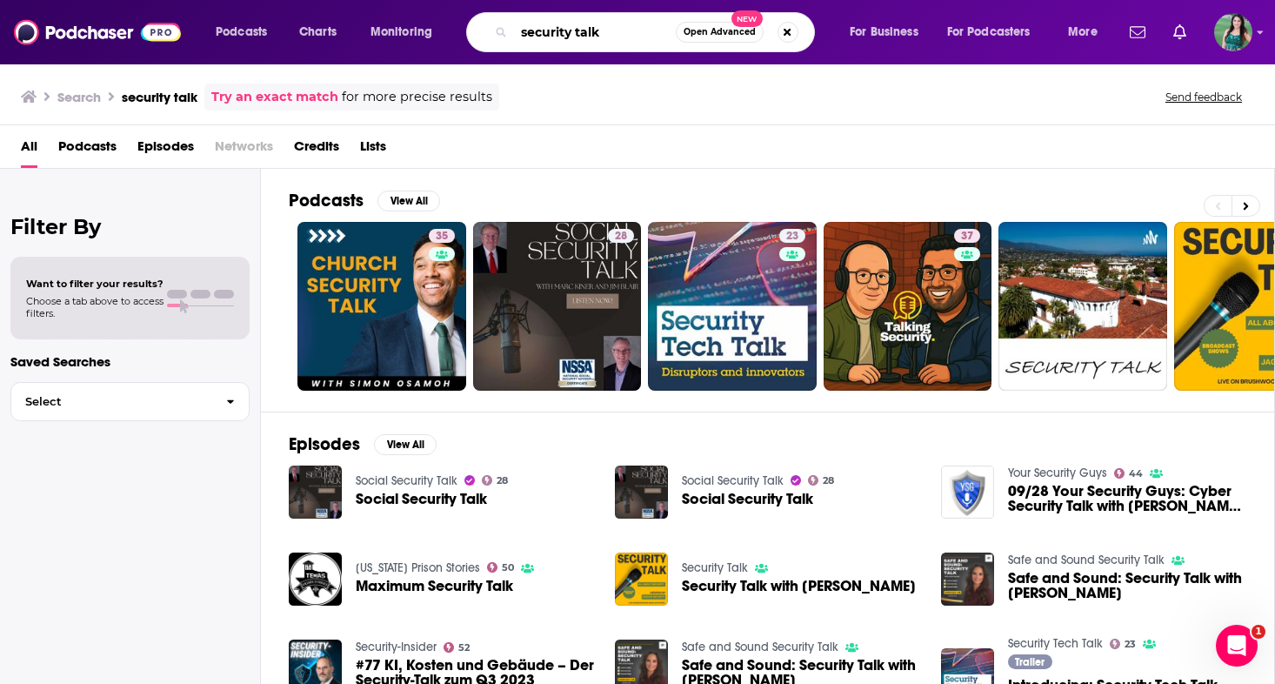
click at [571, 35] on input "security talk" at bounding box center [595, 32] width 162 height 28
type input "secure talk"
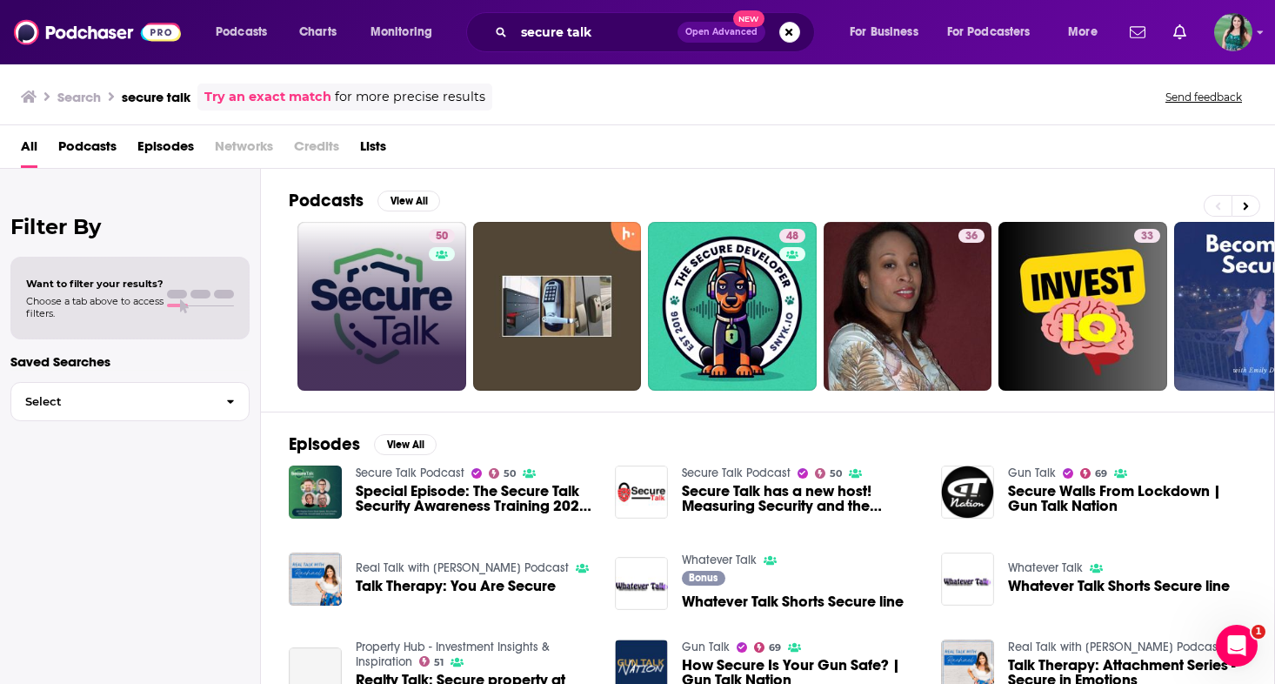
click at [405, 261] on link "50" at bounding box center [382, 306] width 169 height 169
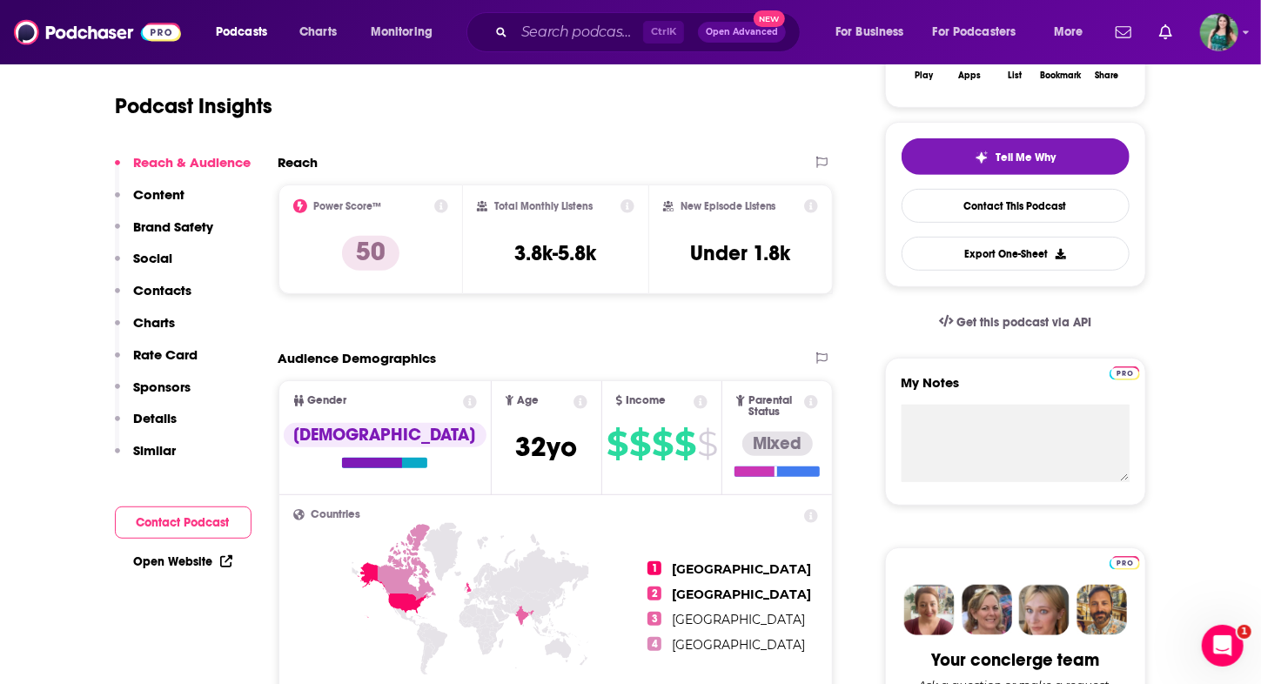
scroll to position [87, 0]
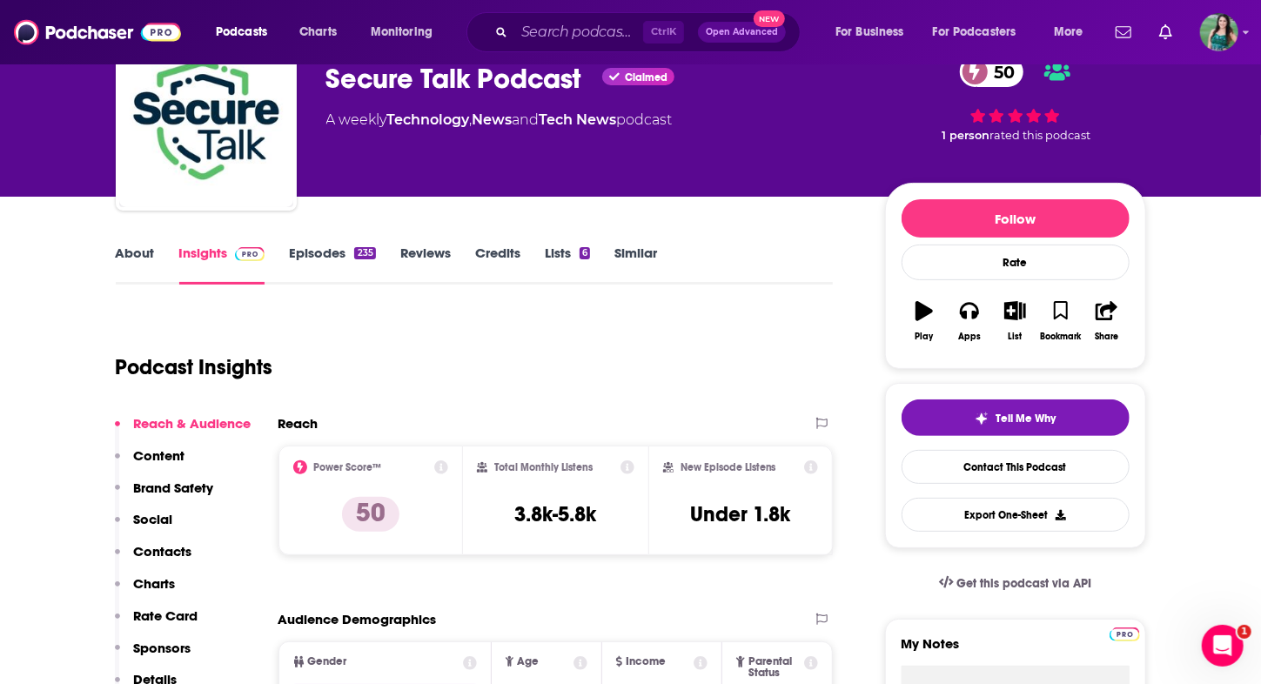
click at [339, 264] on link "Episodes 235" at bounding box center [332, 264] width 86 height 40
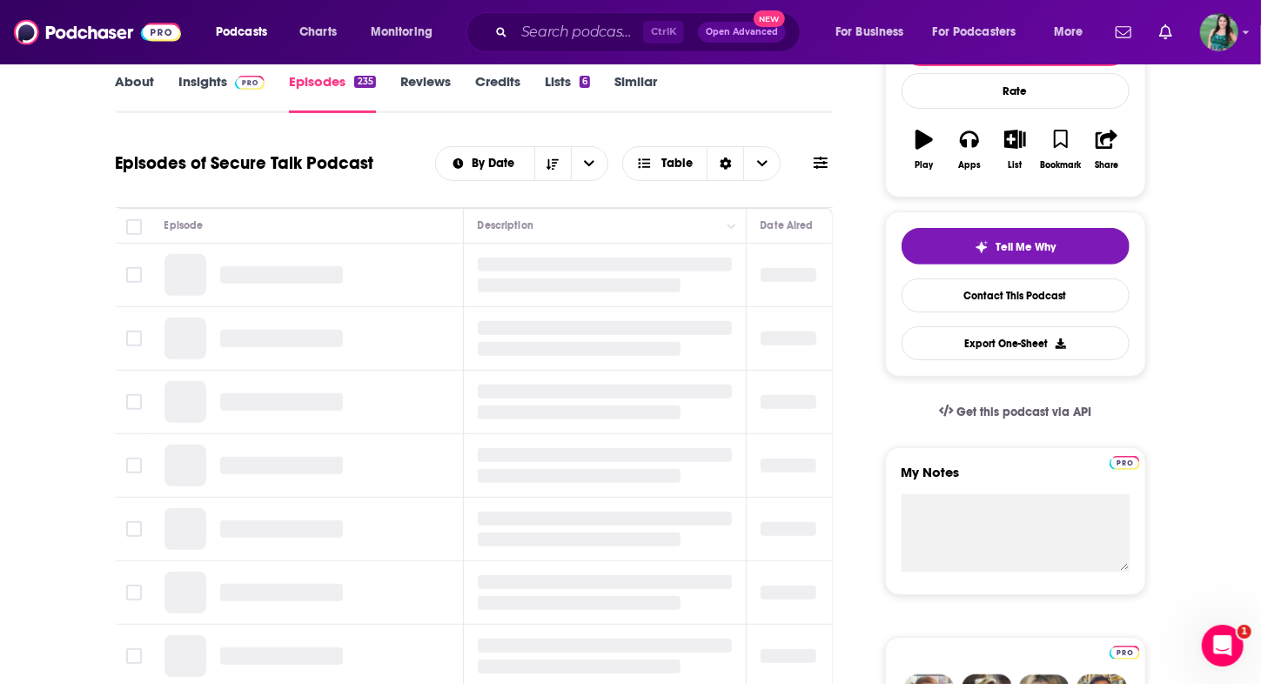
scroll to position [261, 0]
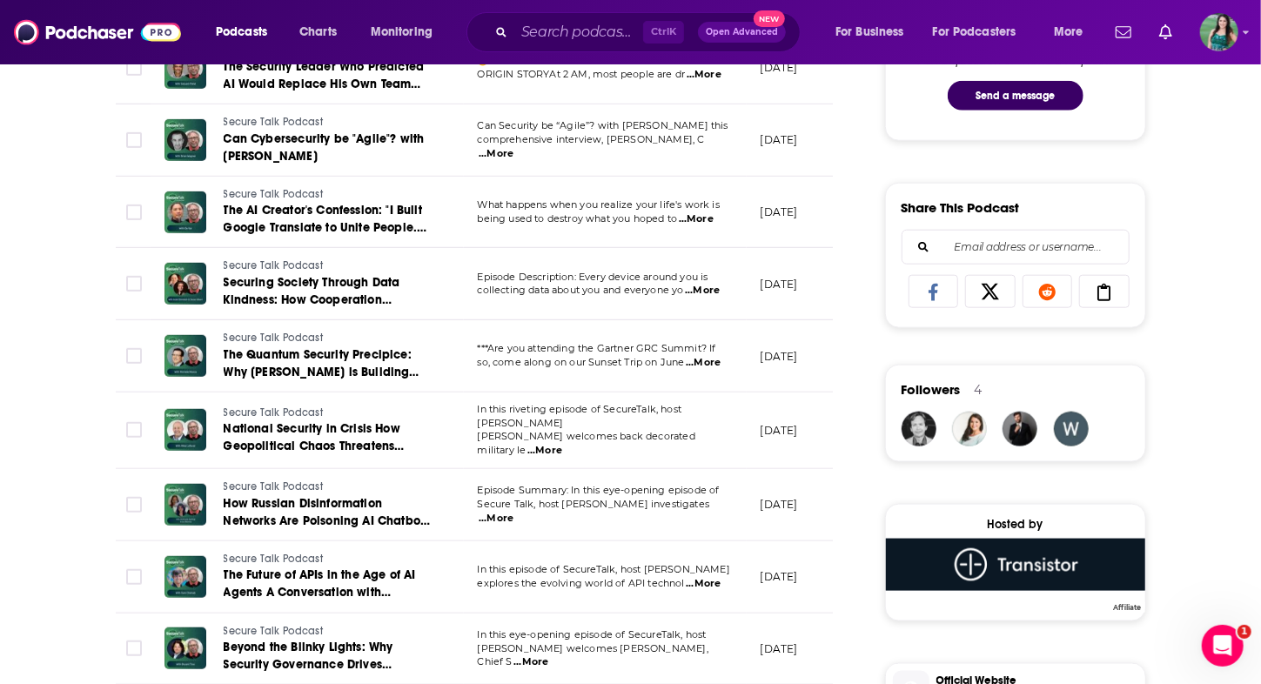
scroll to position [989, 0]
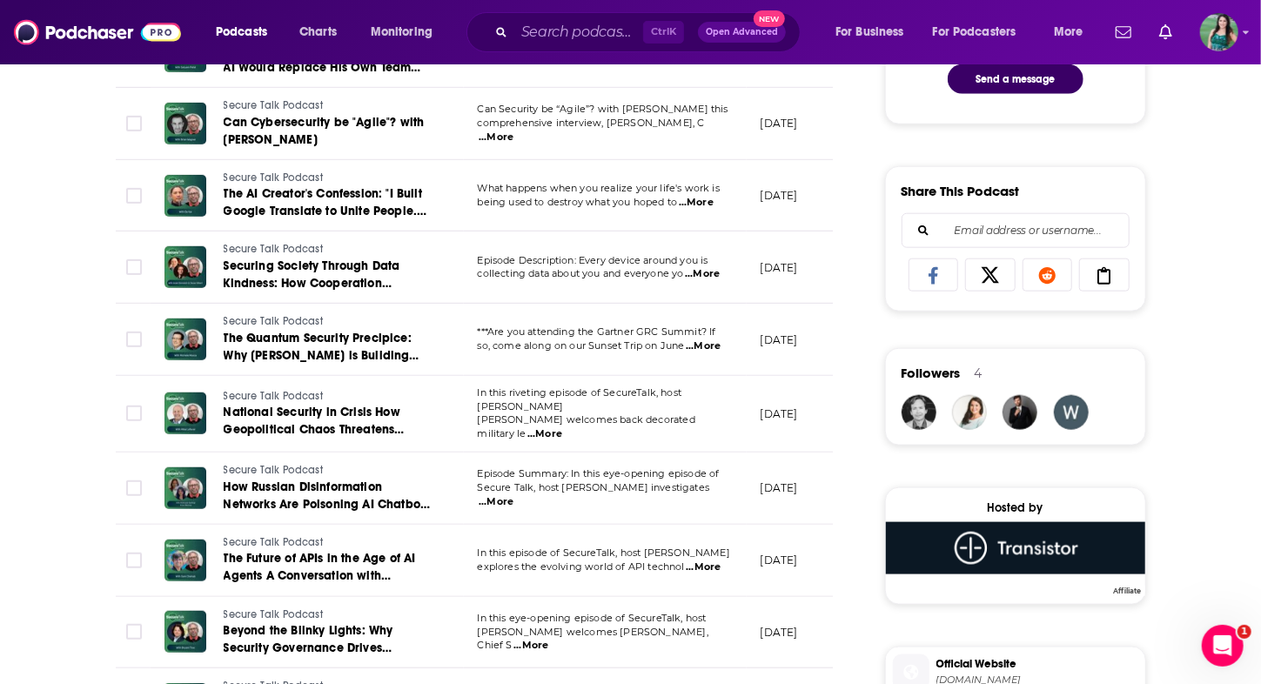
click at [562, 427] on span "...More" at bounding box center [544, 434] width 35 height 14
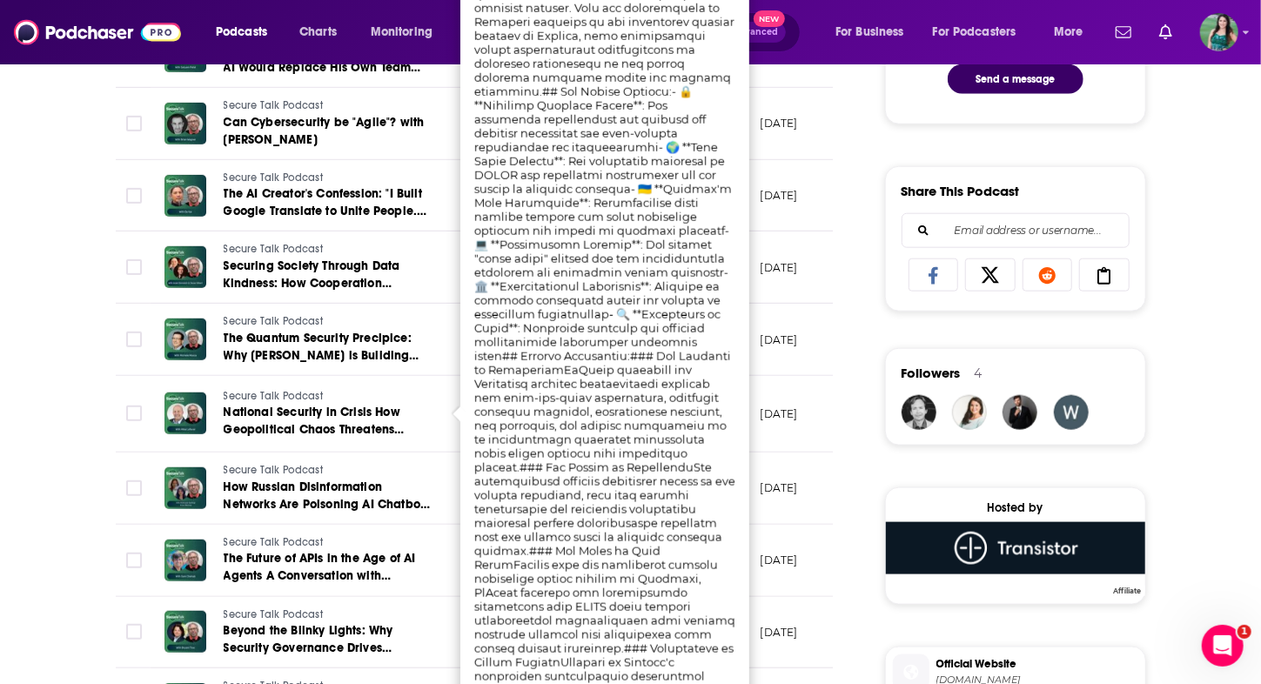
scroll to position [815, 0]
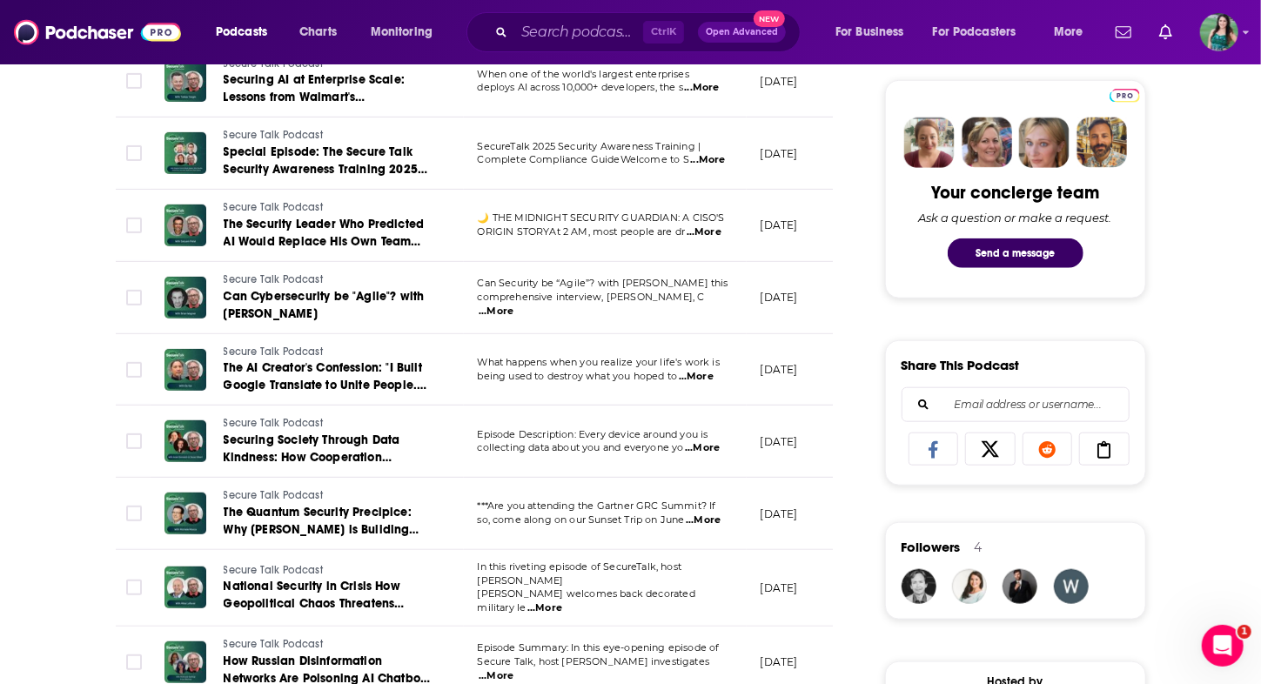
click at [21, 338] on div "About Insights Episodes 235 Reviews Credits Lists 6 Similar Episodes of Secure …" at bounding box center [630, 632] width 1261 height 2329
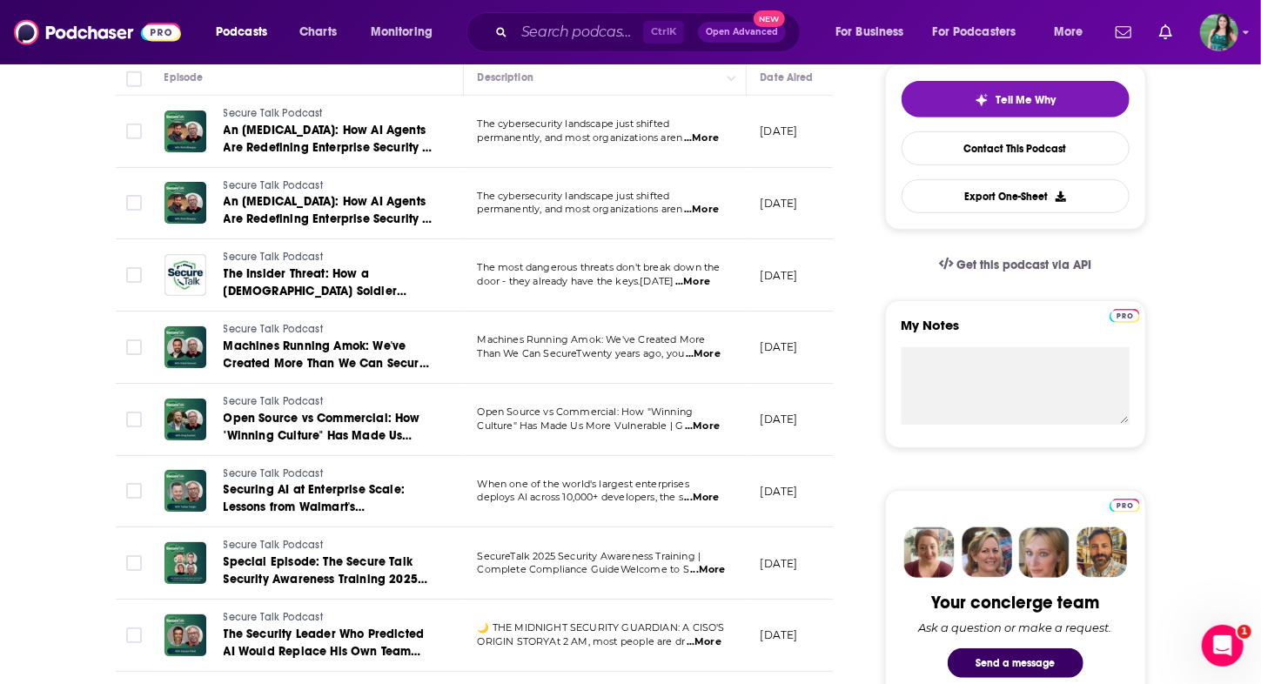
scroll to position [380, 0]
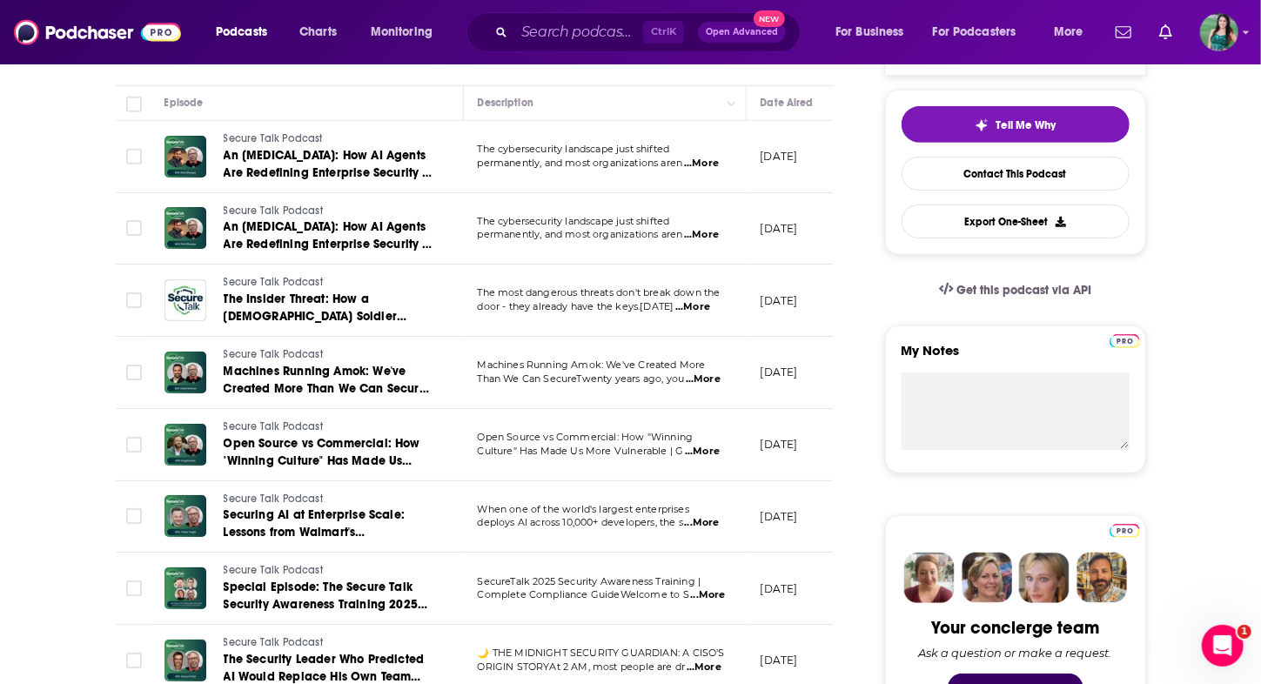
click at [693, 302] on span "...More" at bounding box center [692, 307] width 35 height 14
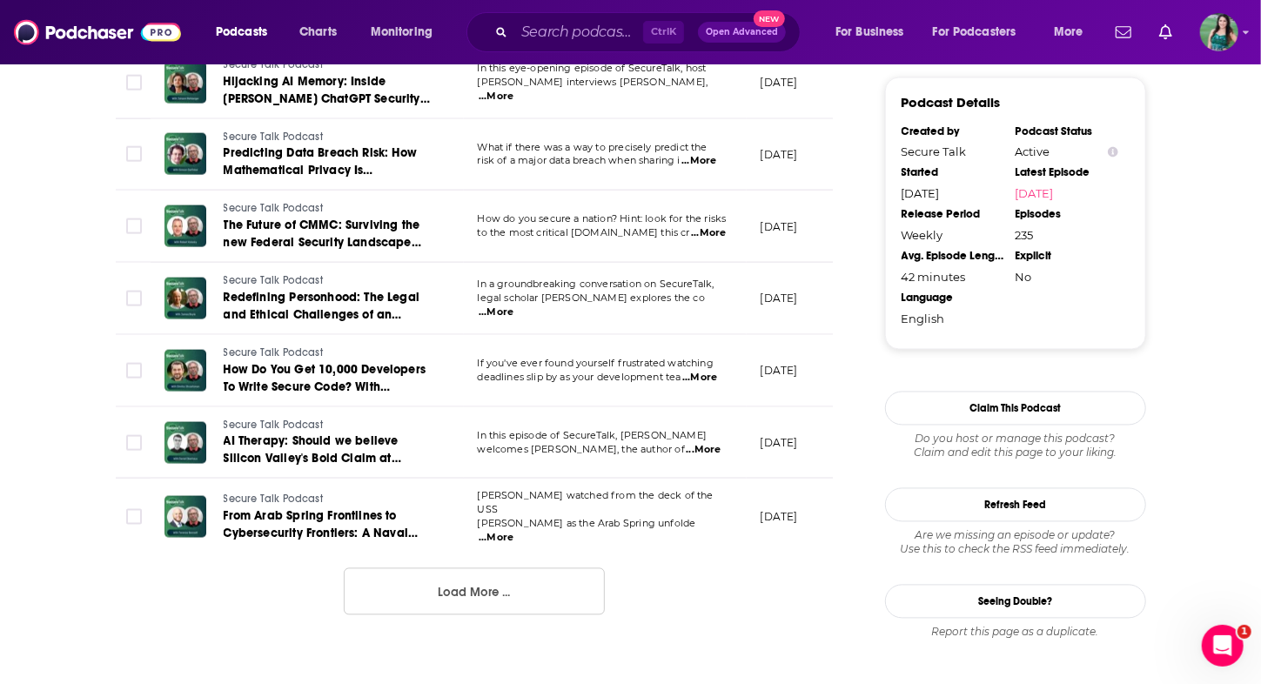
scroll to position [1668, 0]
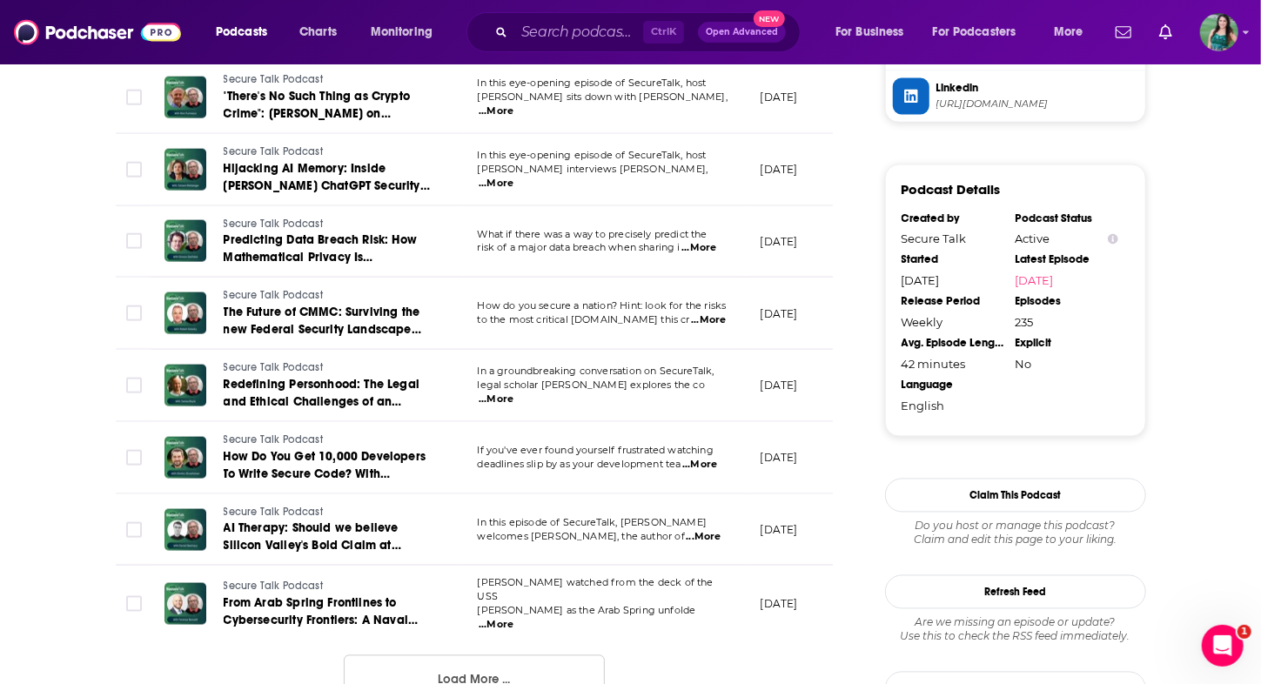
click at [553, 241] on span "risk of a major data breach when sharing i" at bounding box center [579, 247] width 203 height 12
click at [688, 241] on span "...More" at bounding box center [698, 248] width 35 height 14
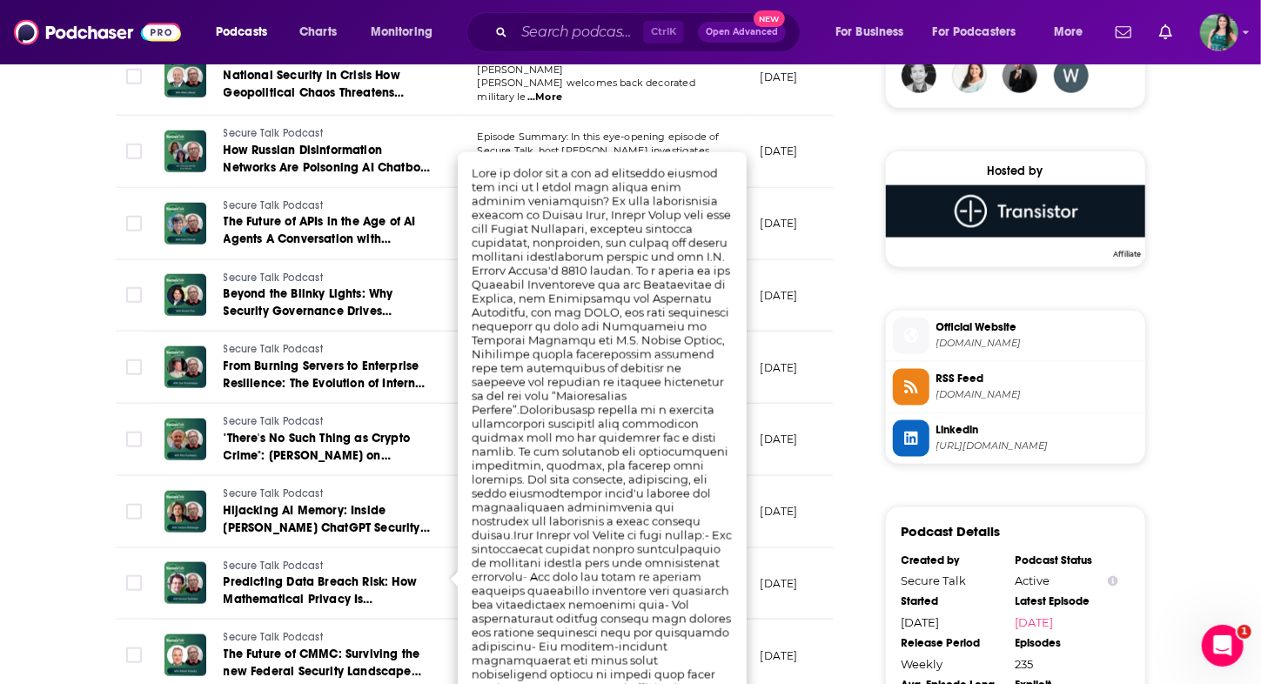
scroll to position [1320, 0]
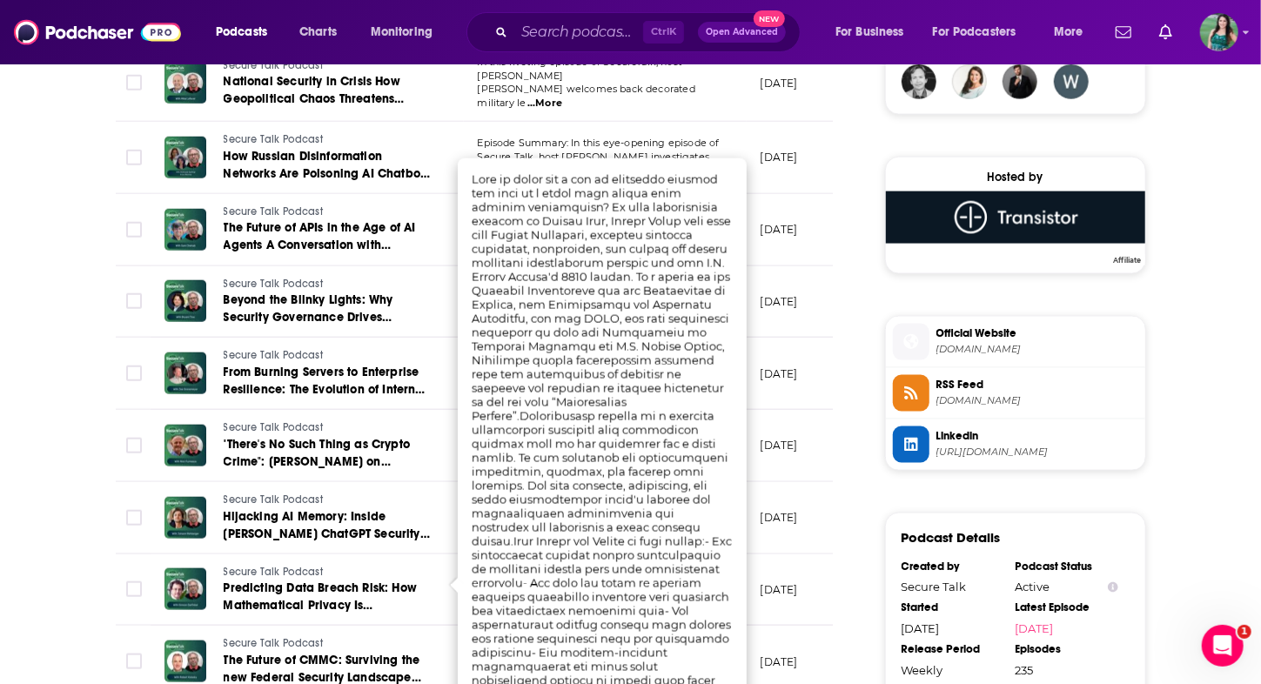
click at [14, 437] on div "About Insights Episodes 235 Reviews Credits Lists 6 Similar Episodes of Secure …" at bounding box center [630, 128] width 1261 height 2329
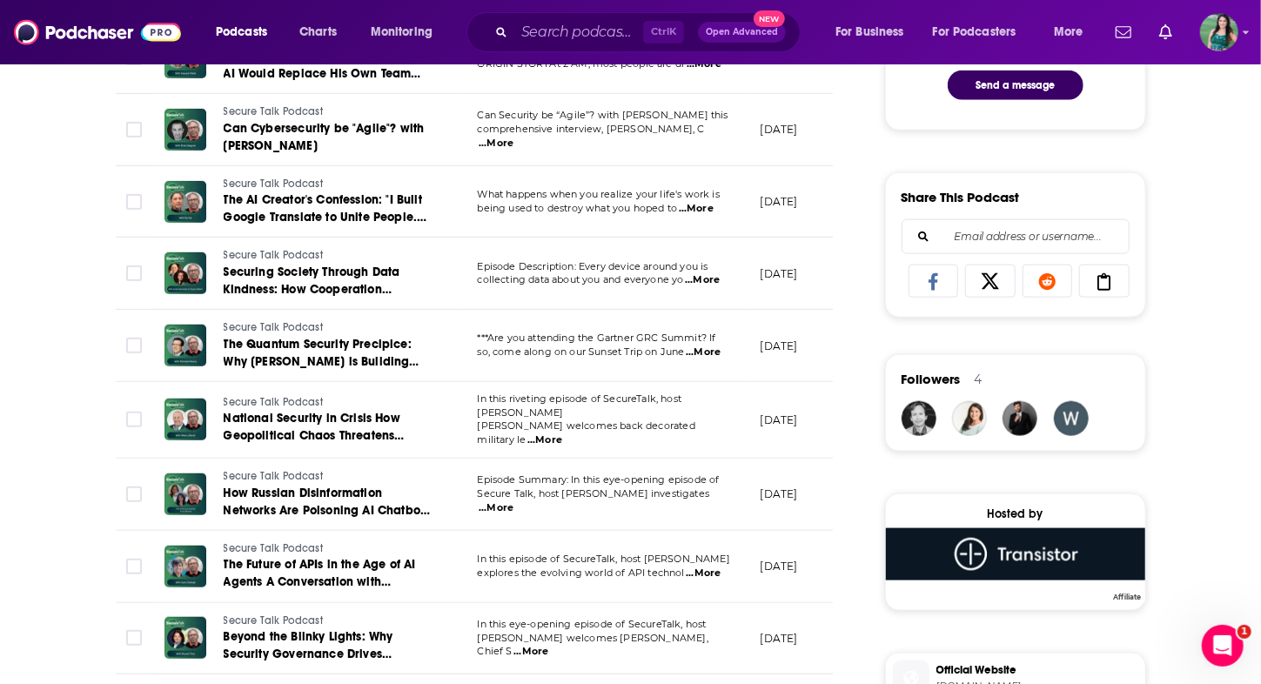
scroll to position [972, 0]
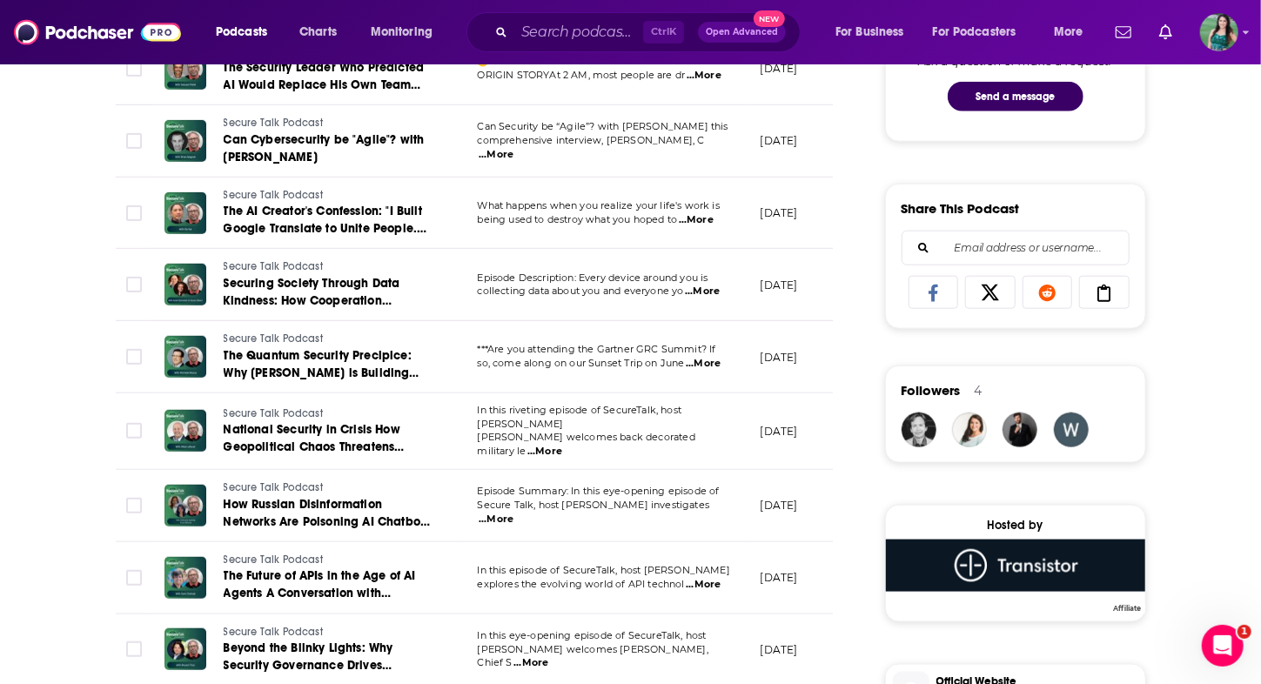
click at [602, 366] on td "***Are you attending the Gartner GRC Summit? If so, come along on our Sunset Tr…" at bounding box center [605, 357] width 283 height 72
click at [670, 349] on span "***Are you attending the Gartner GRC Summit? If" at bounding box center [597, 349] width 238 height 12
click at [705, 361] on span "...More" at bounding box center [703, 364] width 35 height 14
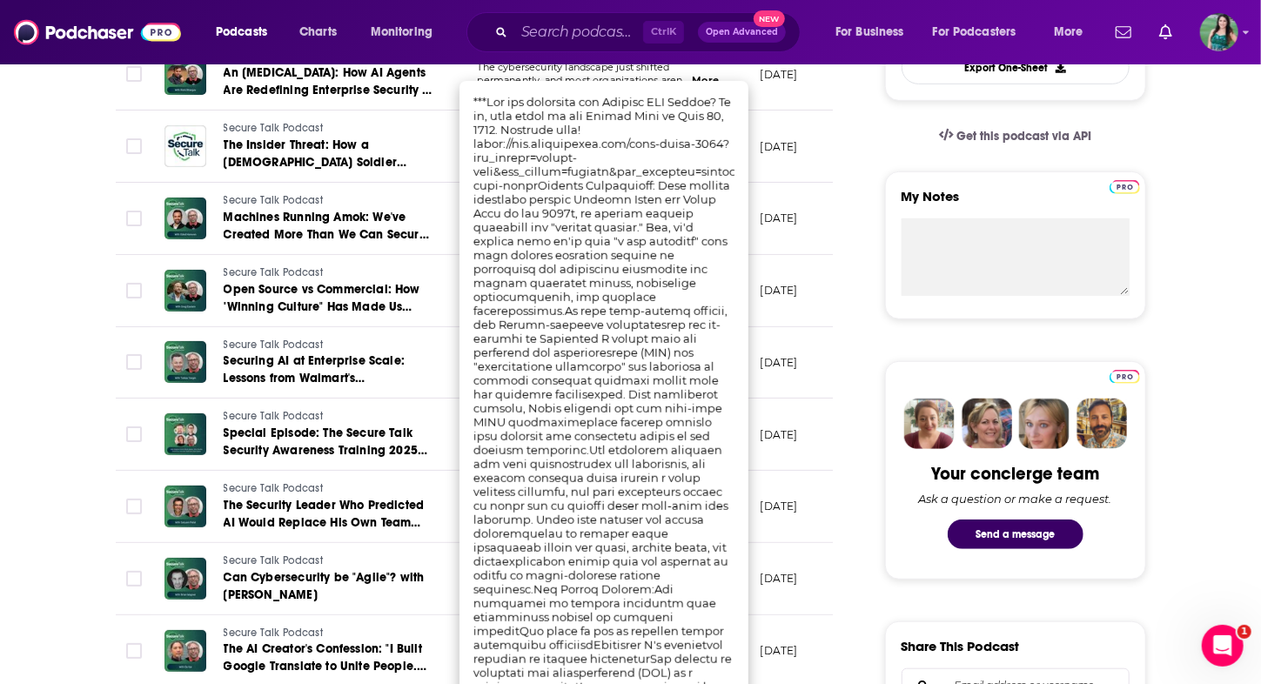
scroll to position [537, 0]
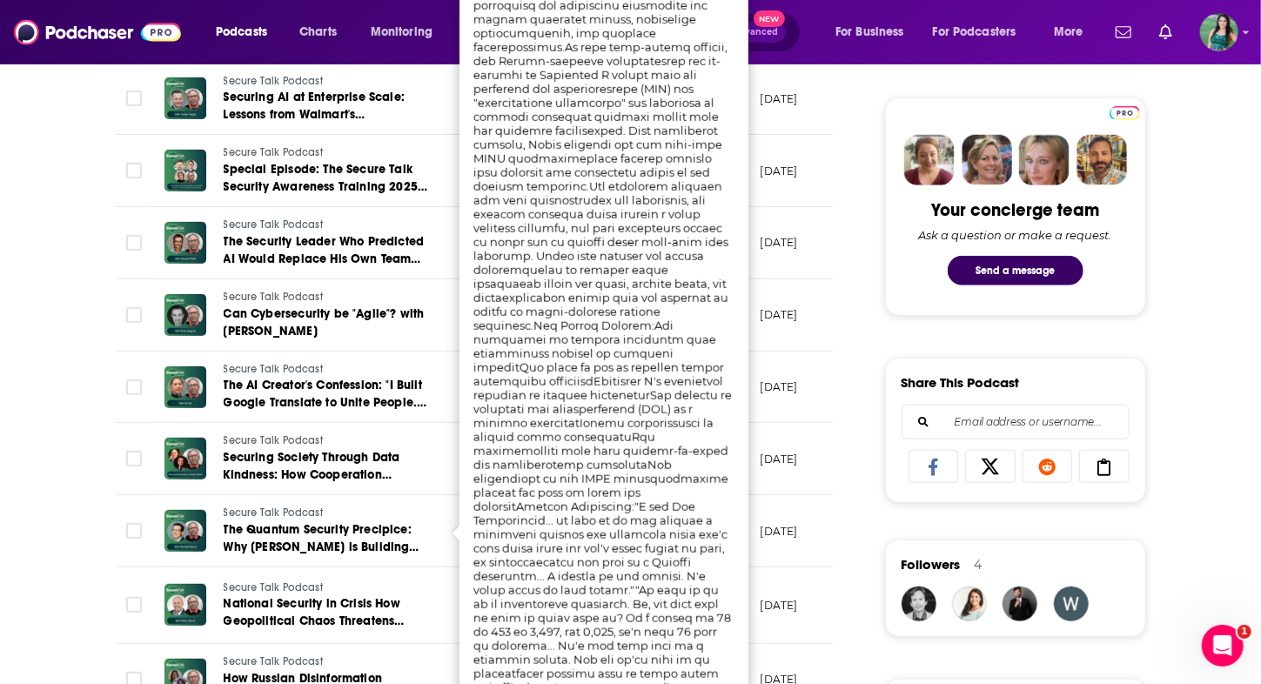
click at [68, 264] on div "About Insights Episodes 235 Reviews Credits Lists 6 Similar Episodes of Secure …" at bounding box center [630, 650] width 1261 height 2329
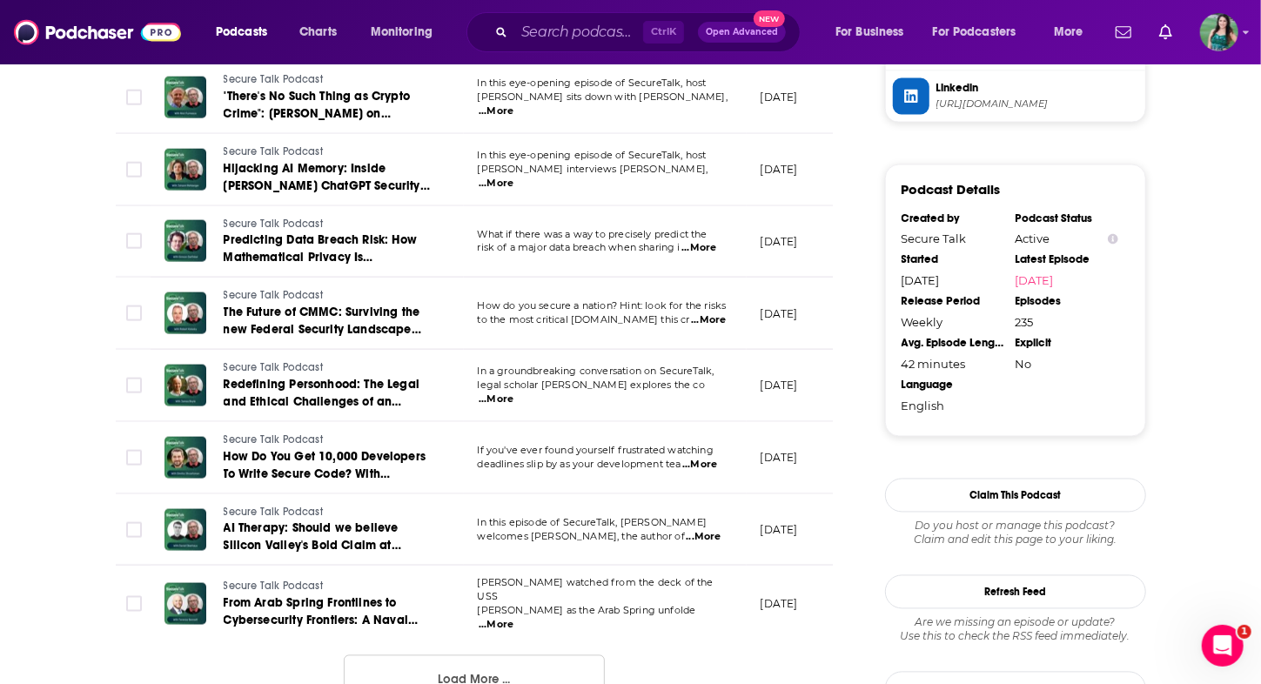
scroll to position [1842, 0]
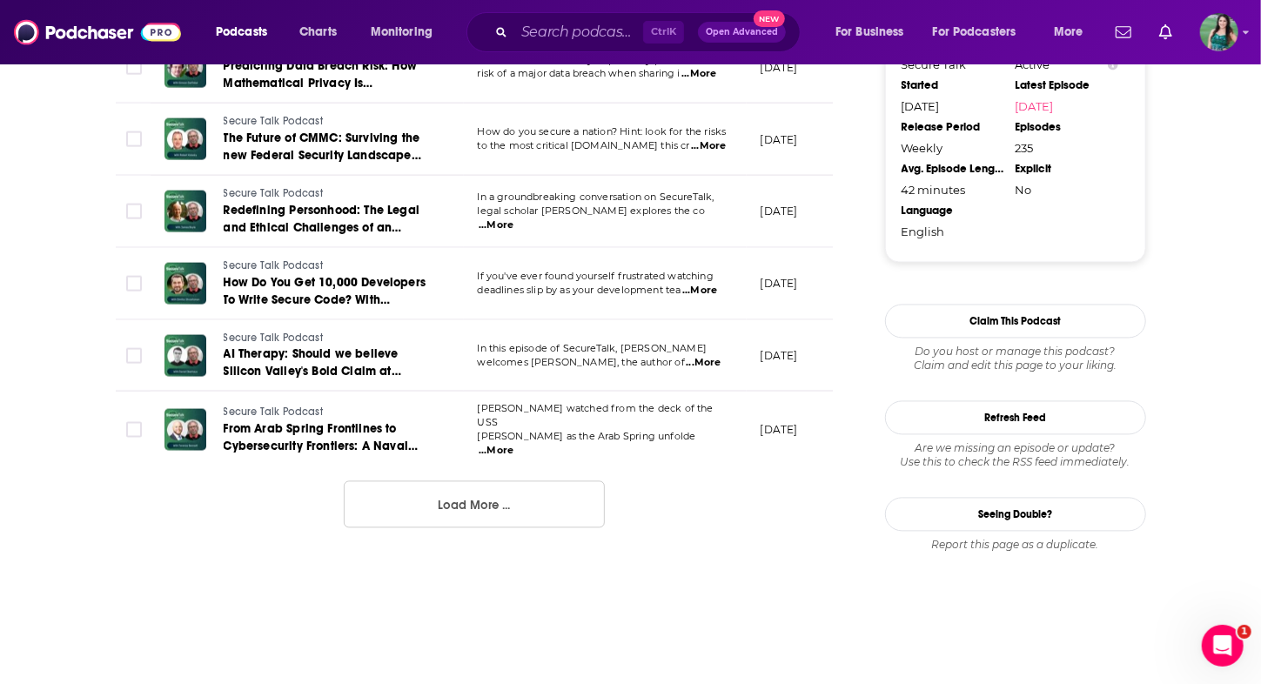
click at [463, 503] on button "Load More ..." at bounding box center [474, 504] width 261 height 47
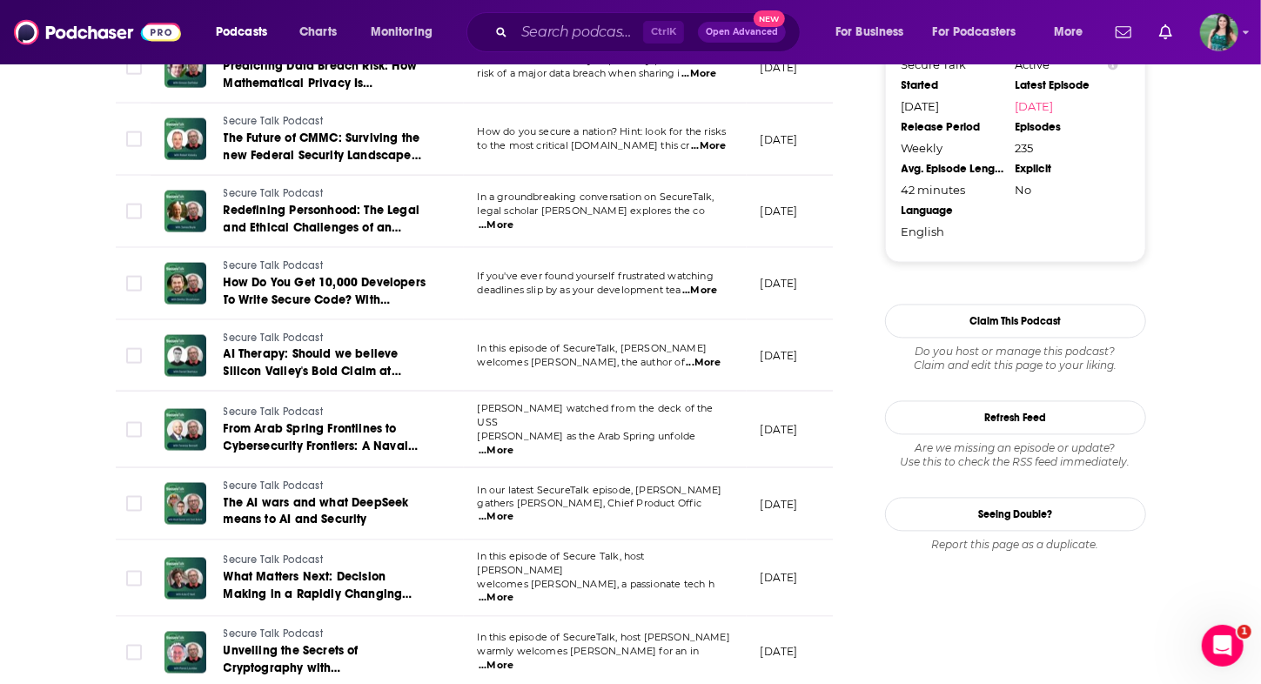
click at [723, 356] on p "welcomes Daniel Oberhaus, the author of ...More" at bounding box center [605, 363] width 254 height 14
click at [693, 356] on span "...More" at bounding box center [703, 363] width 35 height 14
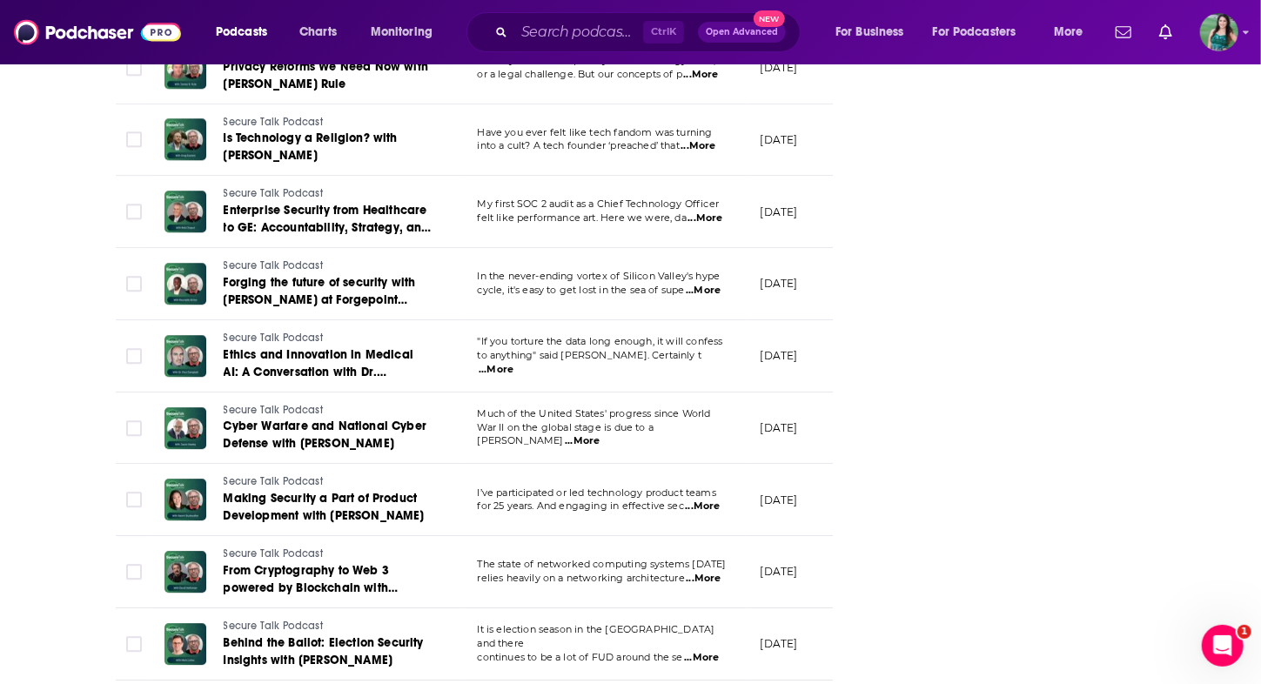
scroll to position [3408, 0]
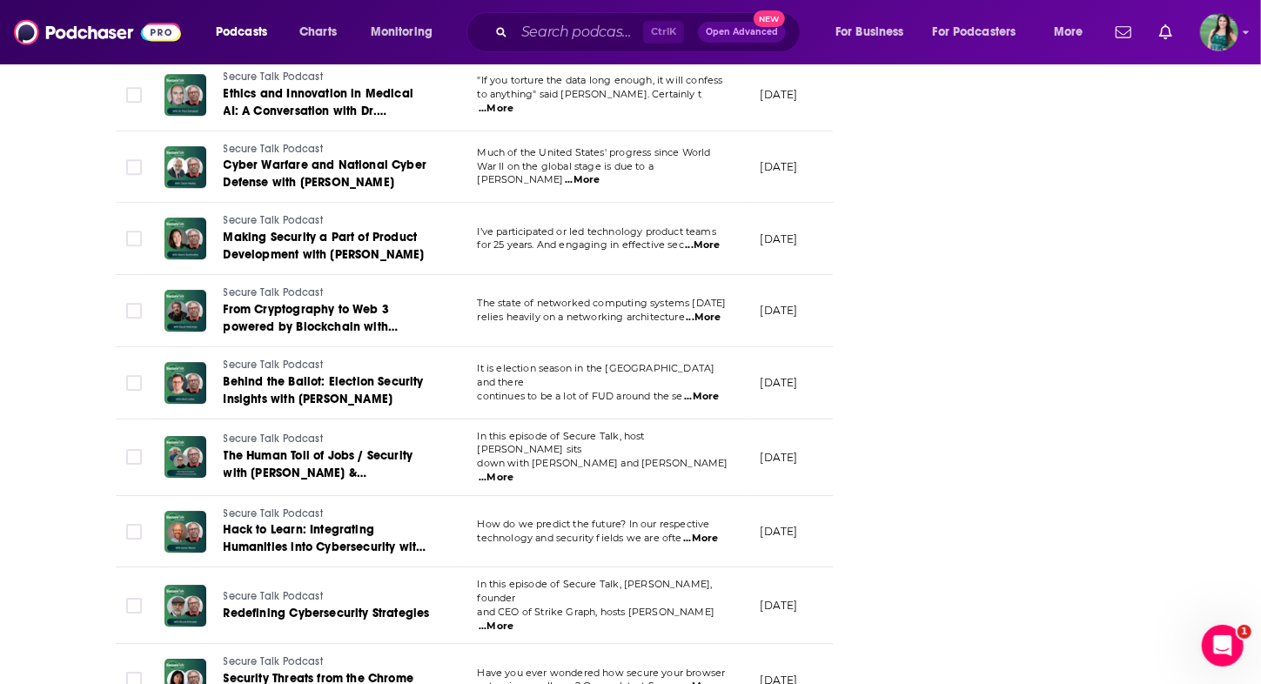
click at [705, 390] on span "...More" at bounding box center [701, 397] width 35 height 14
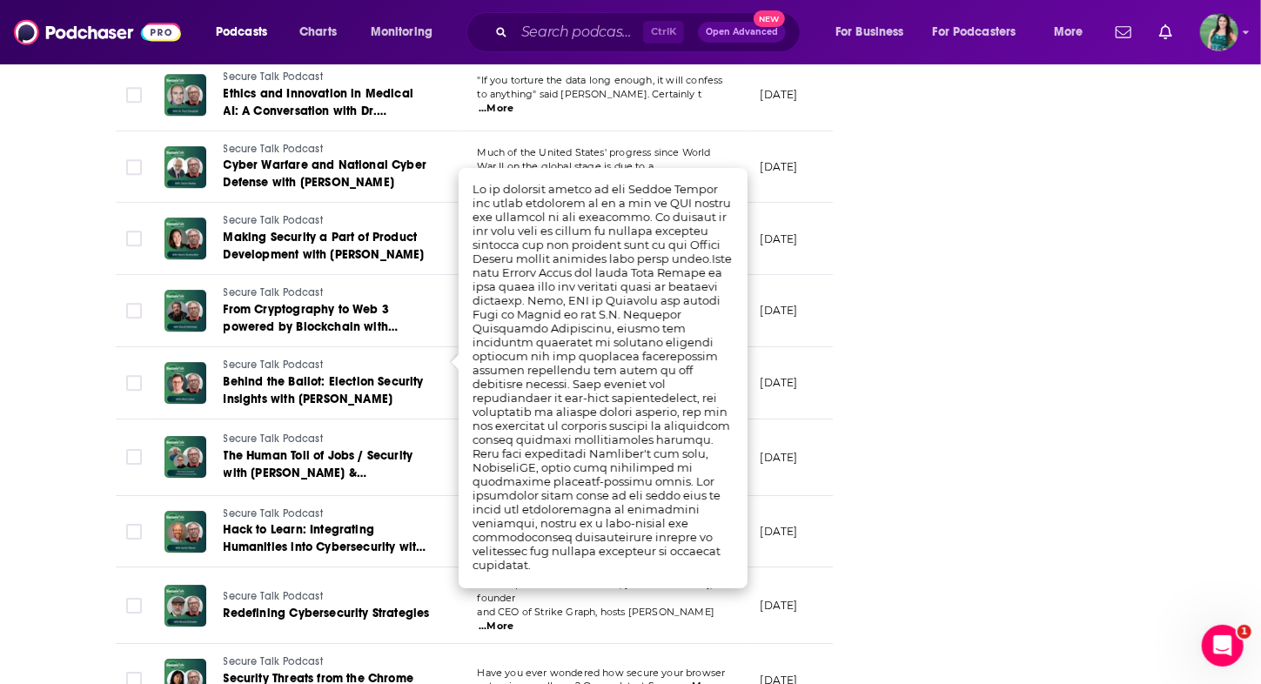
scroll to position [3495, 0]
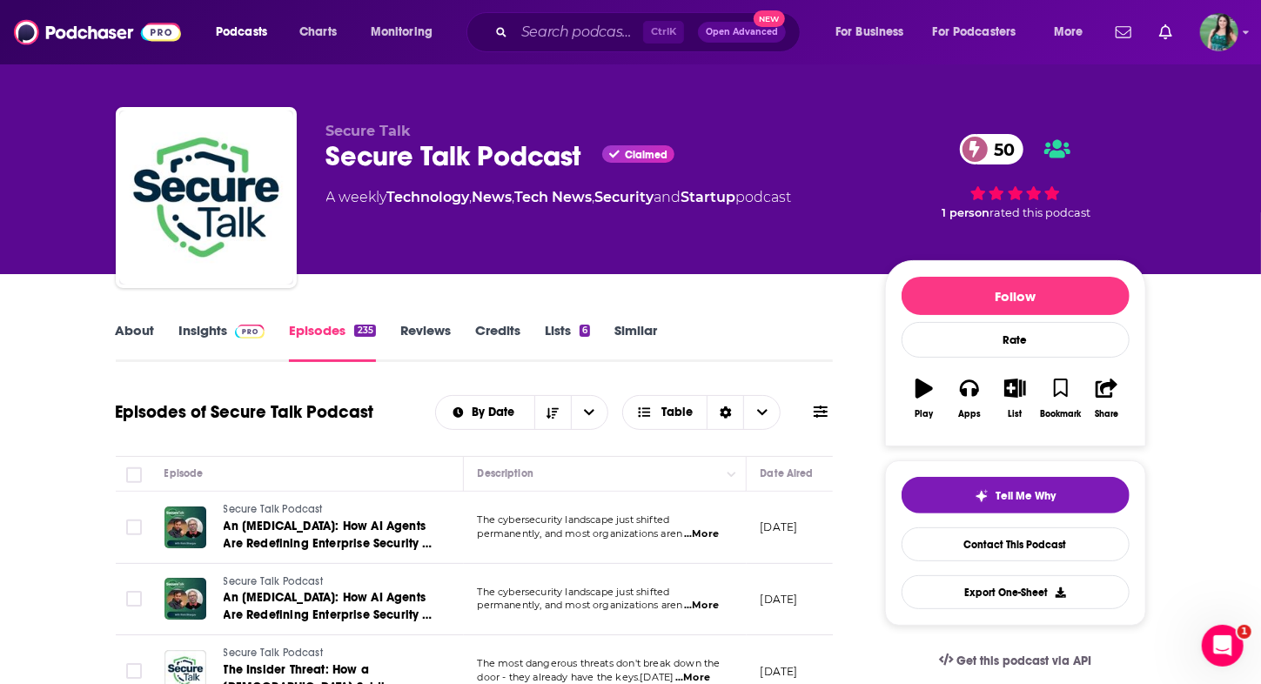
scroll to position [0, 0]
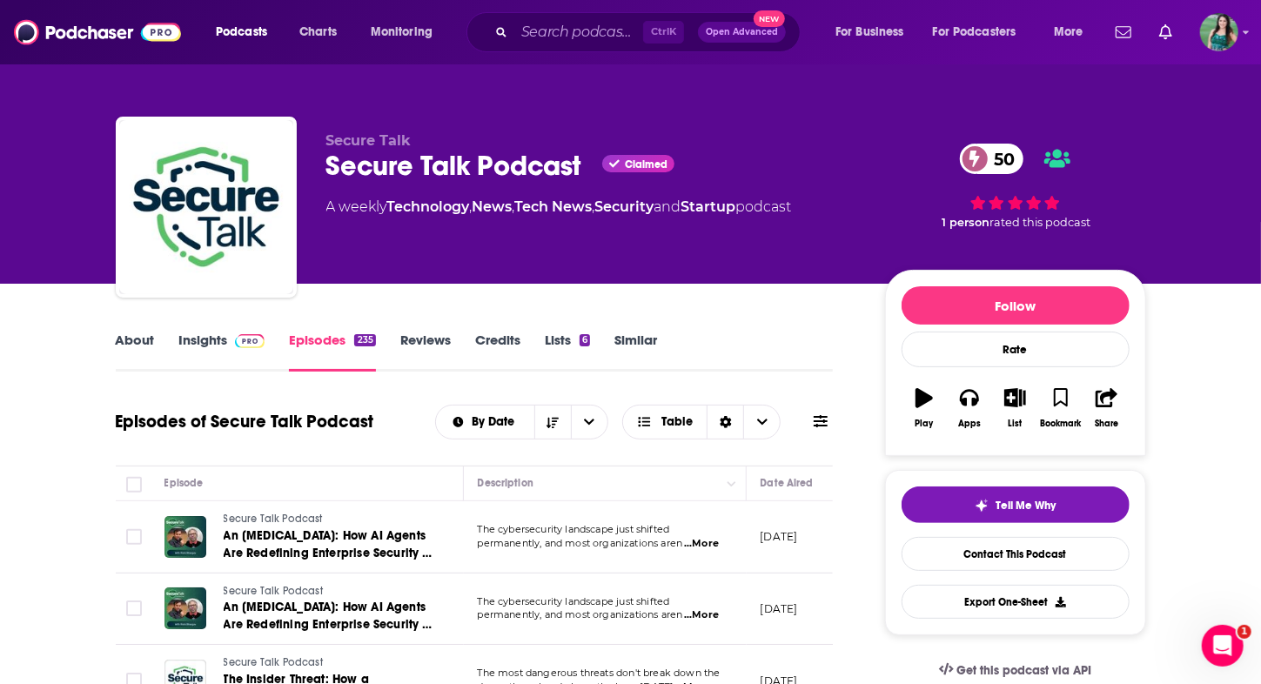
click at [137, 347] on link "About" at bounding box center [135, 351] width 39 height 40
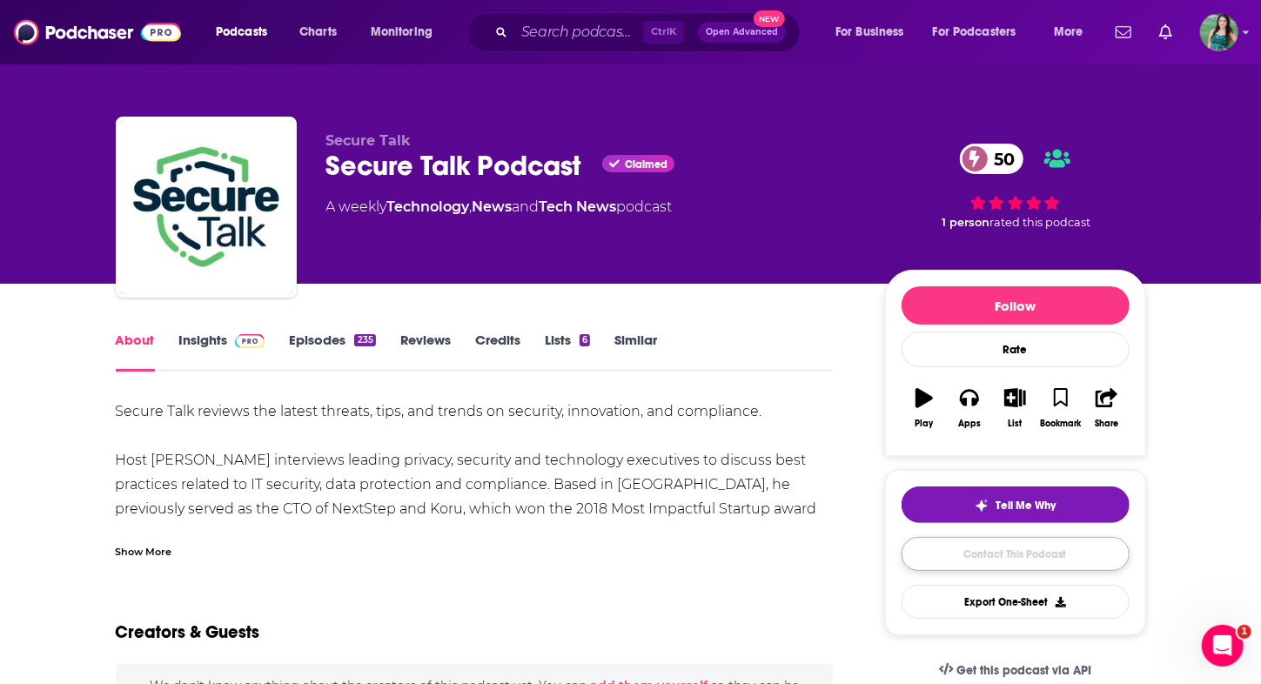
click at [988, 546] on link "Contact This Podcast" at bounding box center [1015, 554] width 228 height 34
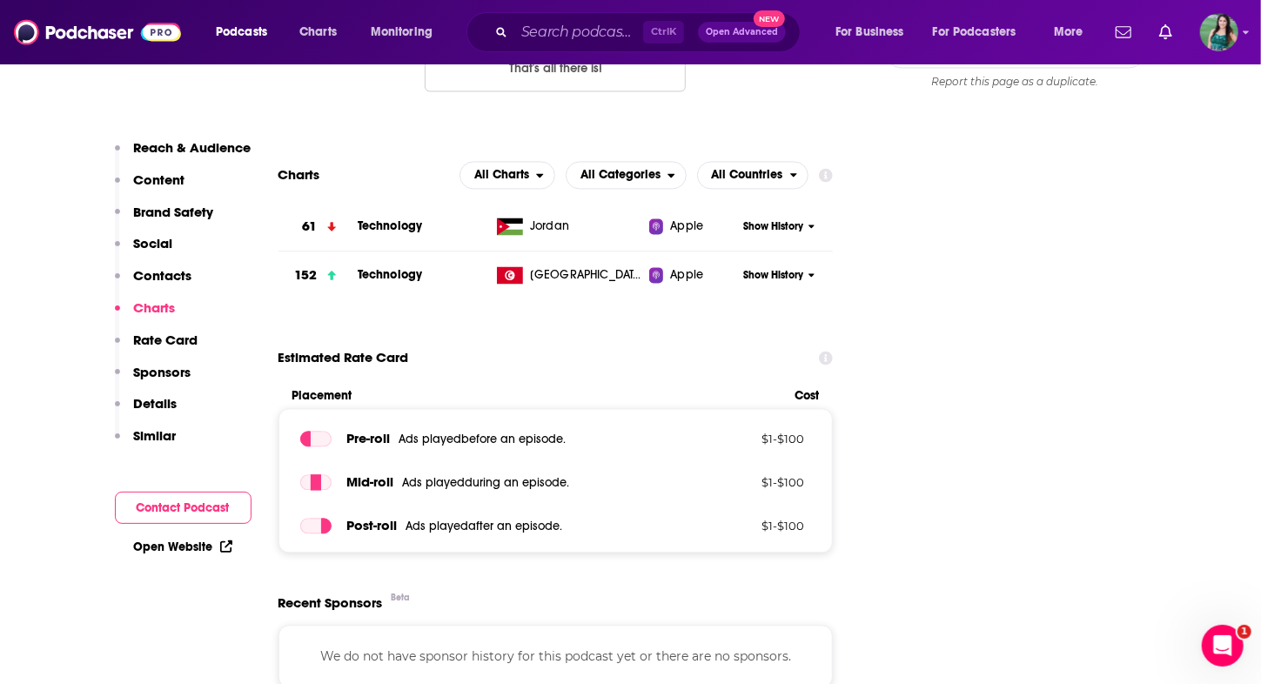
scroll to position [1644, 0]
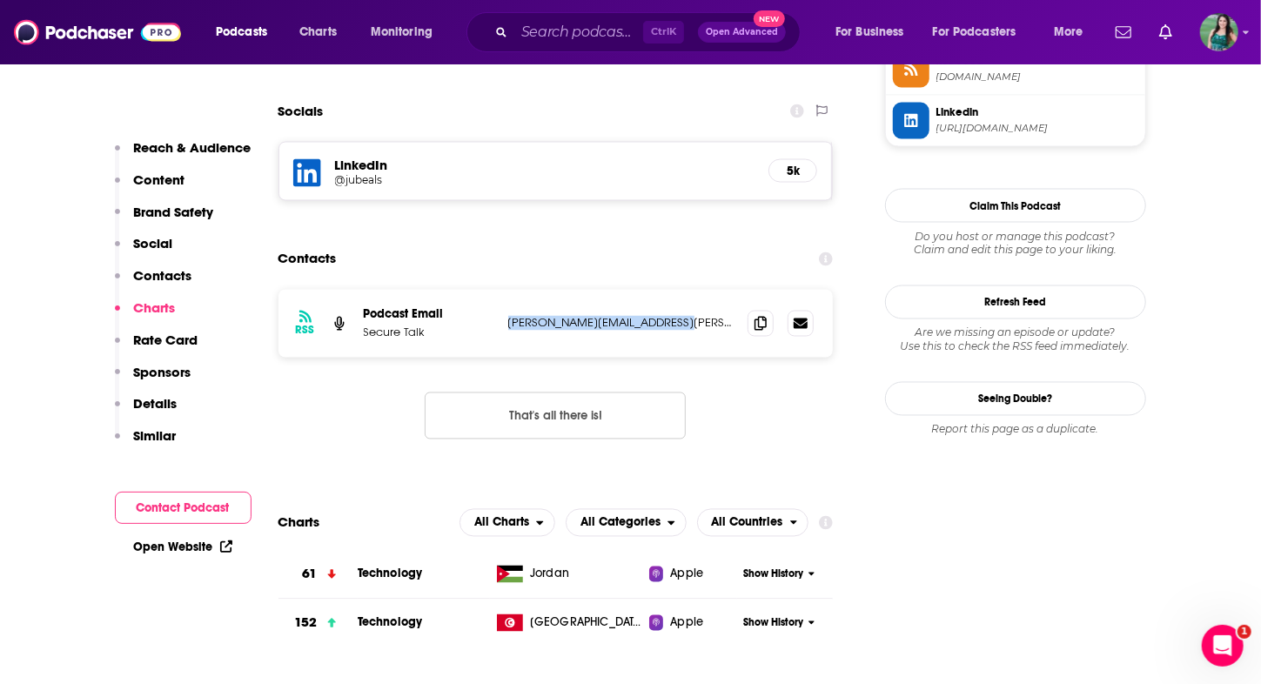
drag, startPoint x: 668, startPoint y: 257, endPoint x: 494, endPoint y: 262, distance: 174.1
click at [494, 290] on div "RSS Podcast Email Secure Talk justin.beals@strikegraph.com justin.beals@strikeg…" at bounding box center [555, 324] width 555 height 68
copy div "[PERSON_NAME][EMAIL_ADDRESS][PERSON_NAME][DOMAIN_NAME]"
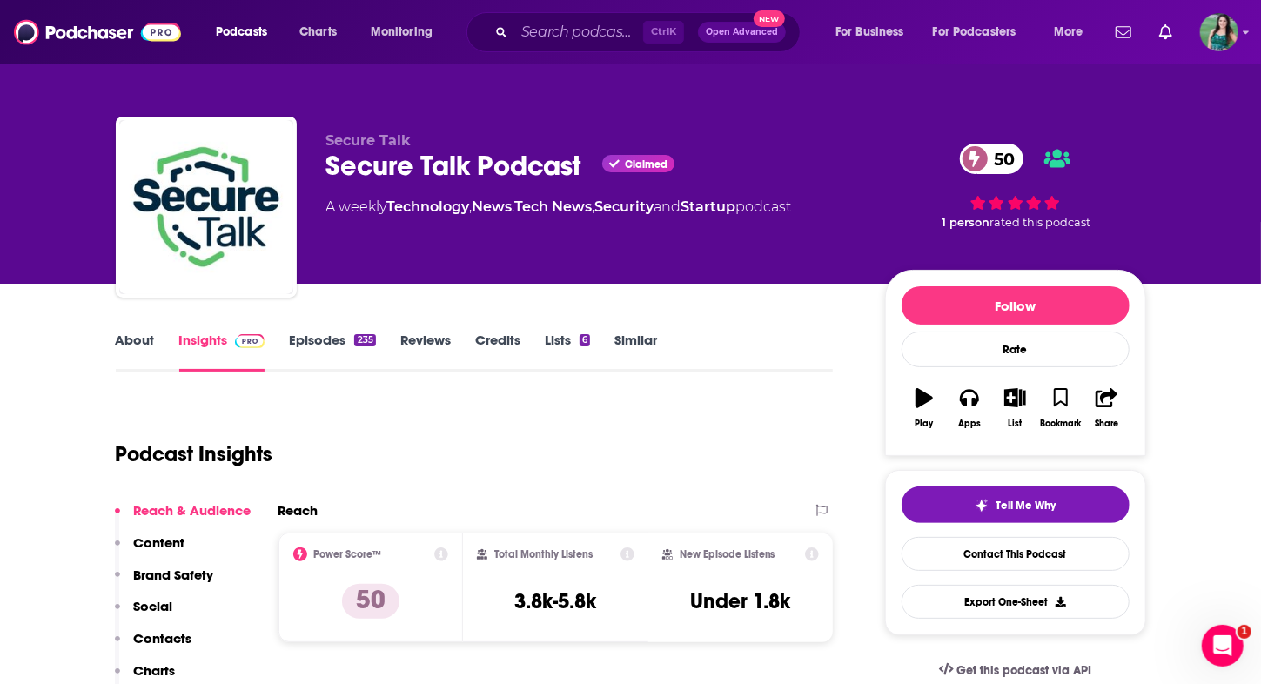
scroll to position [174, 0]
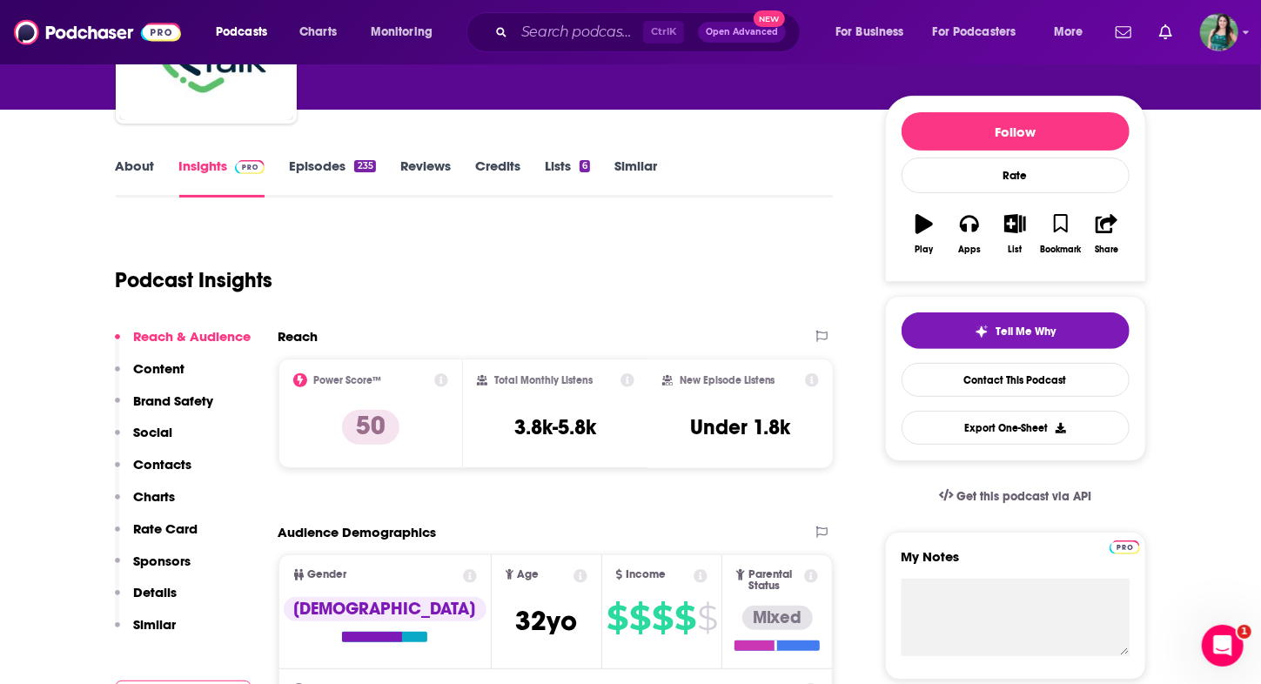
click at [124, 171] on link "About" at bounding box center [135, 177] width 39 height 40
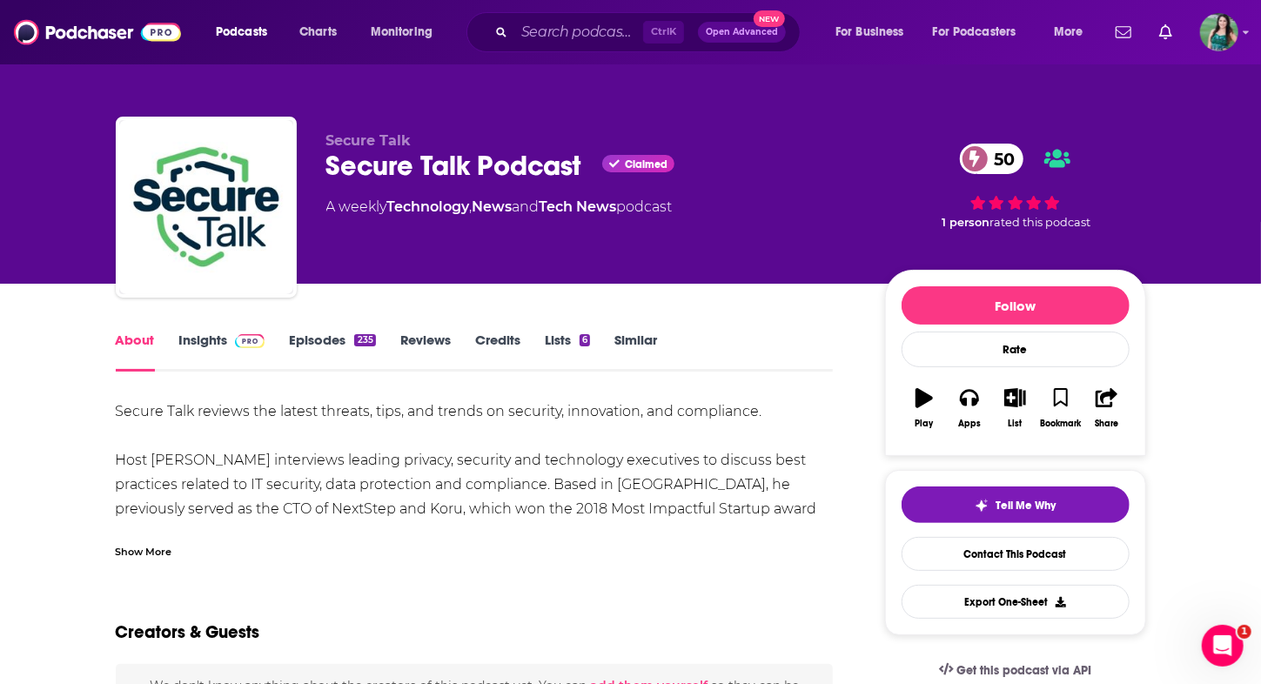
click at [224, 343] on link "Insights" at bounding box center [222, 351] width 86 height 40
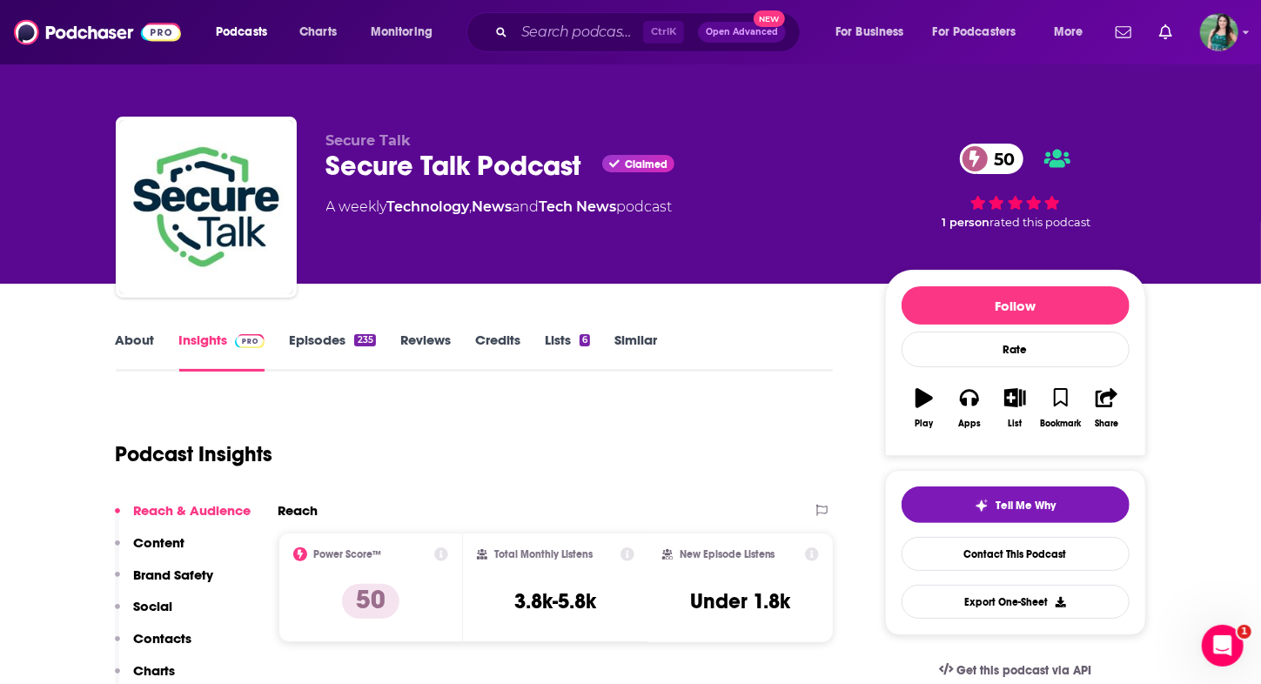
scroll to position [87, 0]
